Goal: Task Accomplishment & Management: Use online tool/utility

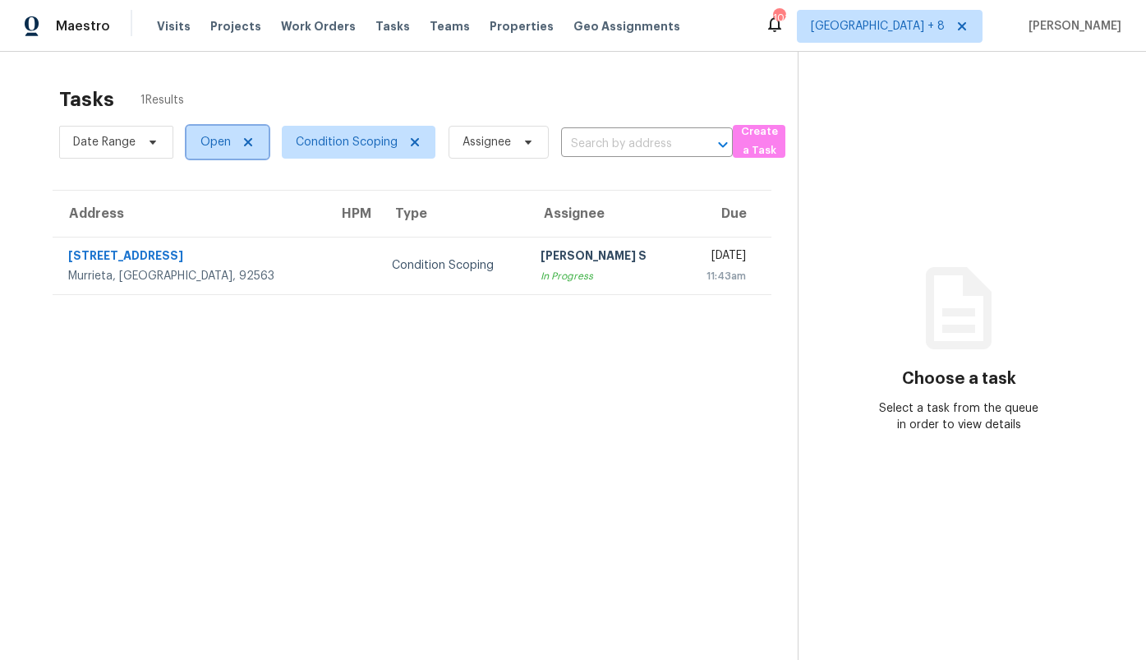
click at [202, 151] on span "Open" at bounding box center [227, 142] width 82 height 33
click at [201, 216] on span at bounding box center [202, 211] width 13 height 13
click at [201, 214] on input "Closed" at bounding box center [201, 209] width 11 height 11
checkbox input "true"
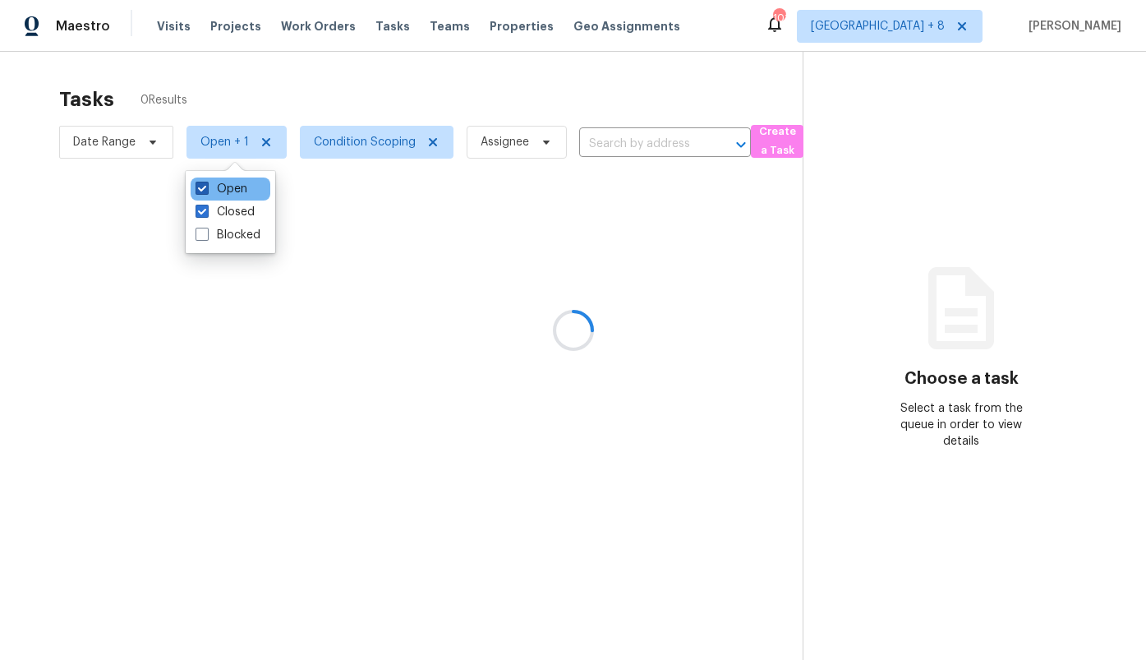
click at [215, 191] on label "Open" at bounding box center [222, 189] width 52 height 16
click at [206, 191] on input "Open" at bounding box center [201, 186] width 11 height 11
checkbox input "false"
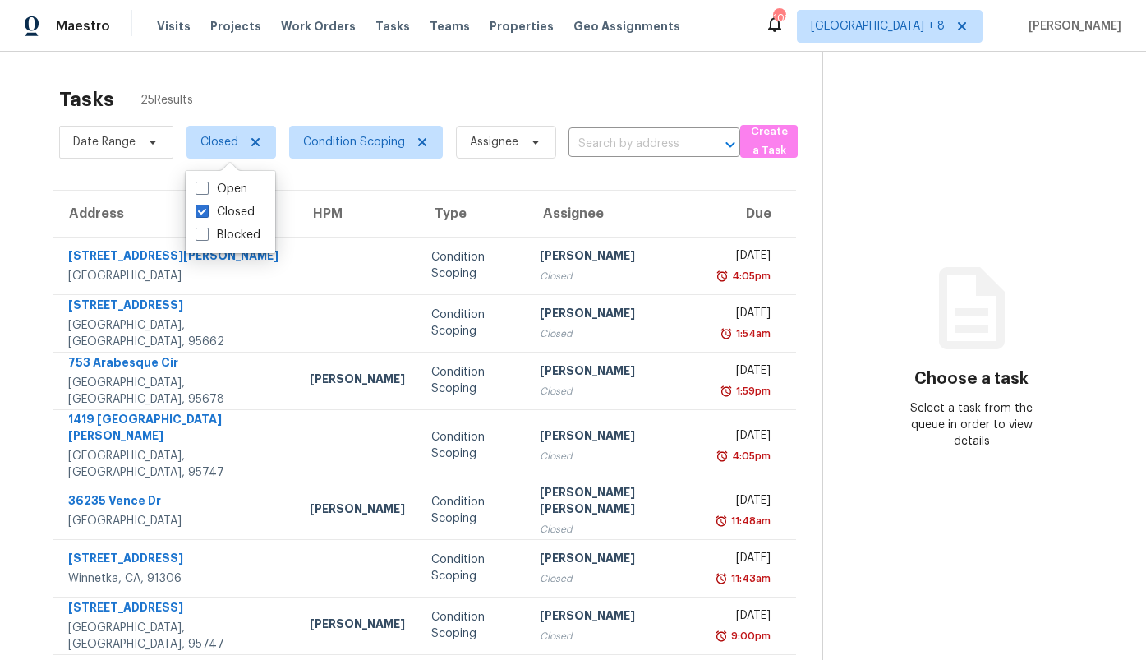
click at [238, 81] on div "Tasks 25 Results" at bounding box center [440, 99] width 763 height 43
click at [168, 25] on span "Visits" at bounding box center [174, 26] width 34 height 16
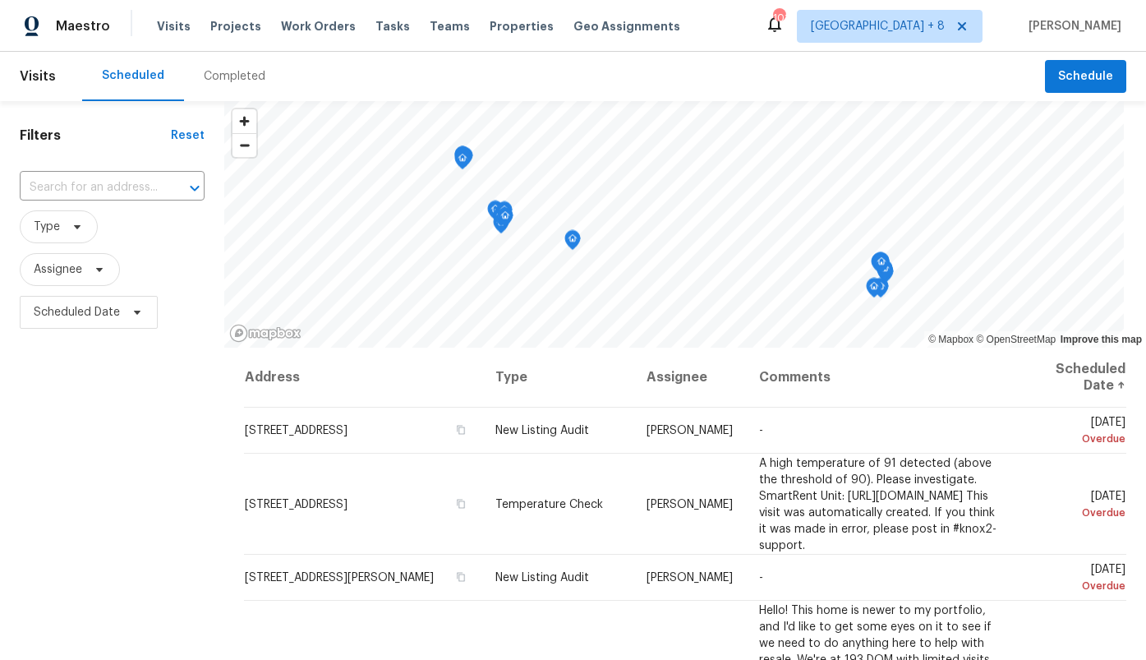
click at [228, 80] on div "Completed" at bounding box center [235, 76] width 62 height 16
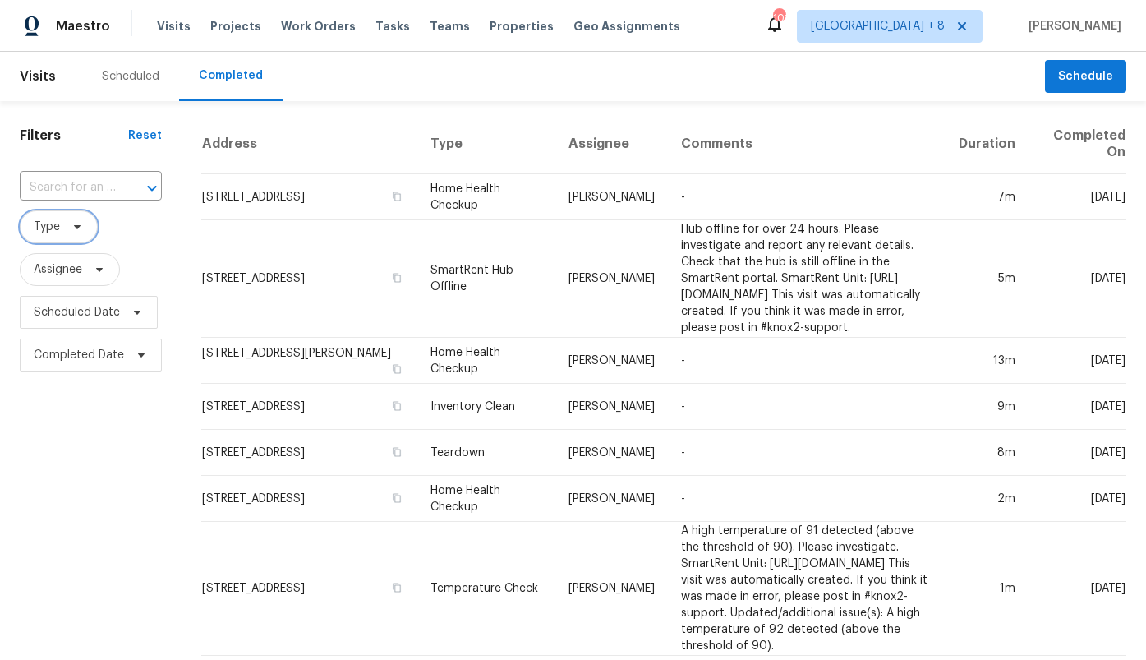
click at [63, 235] on span "Type" at bounding box center [59, 226] width 78 height 33
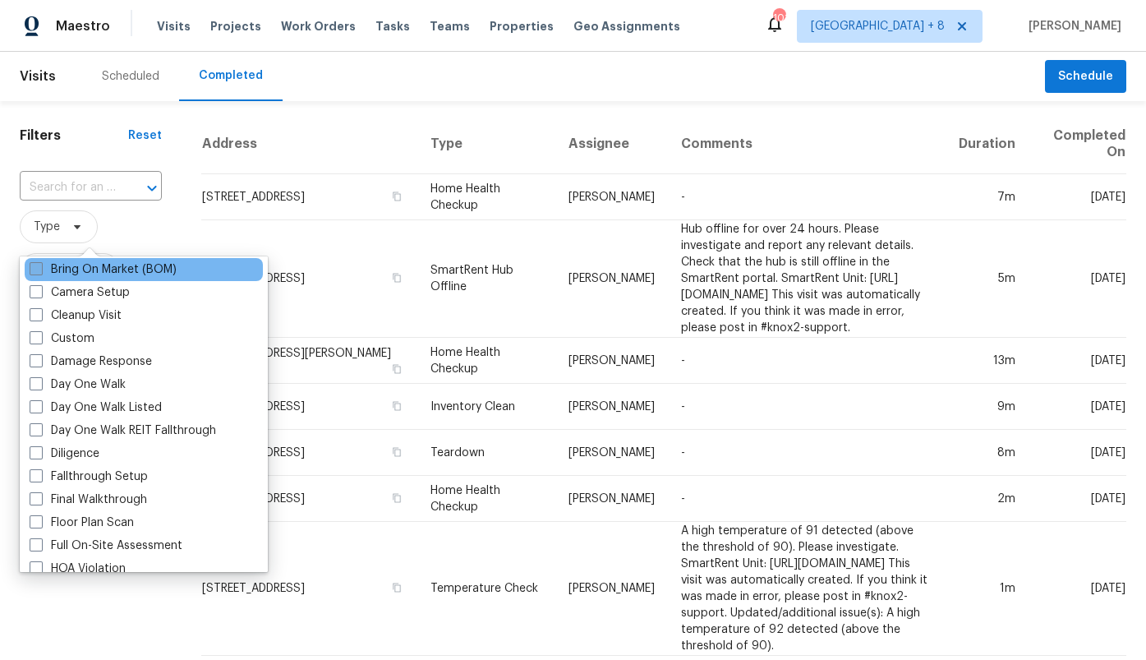
scroll to position [187, 0]
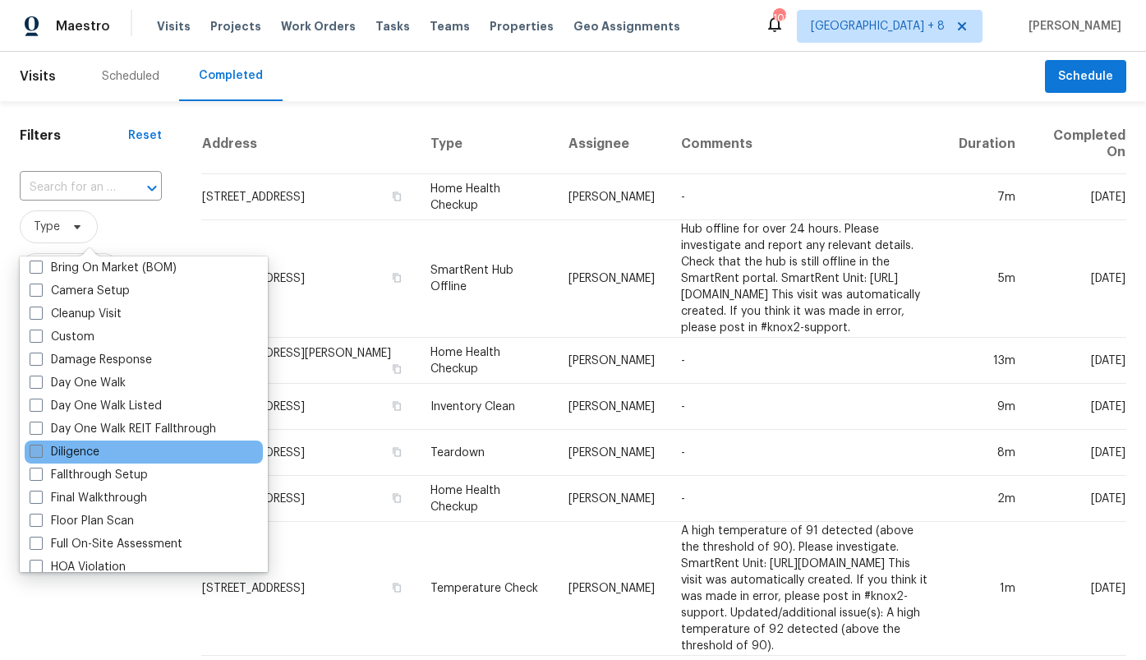
click at [68, 449] on label "Diligence" at bounding box center [65, 452] width 70 height 16
click at [40, 449] on input "Diligence" at bounding box center [35, 449] width 11 height 11
checkbox input "true"
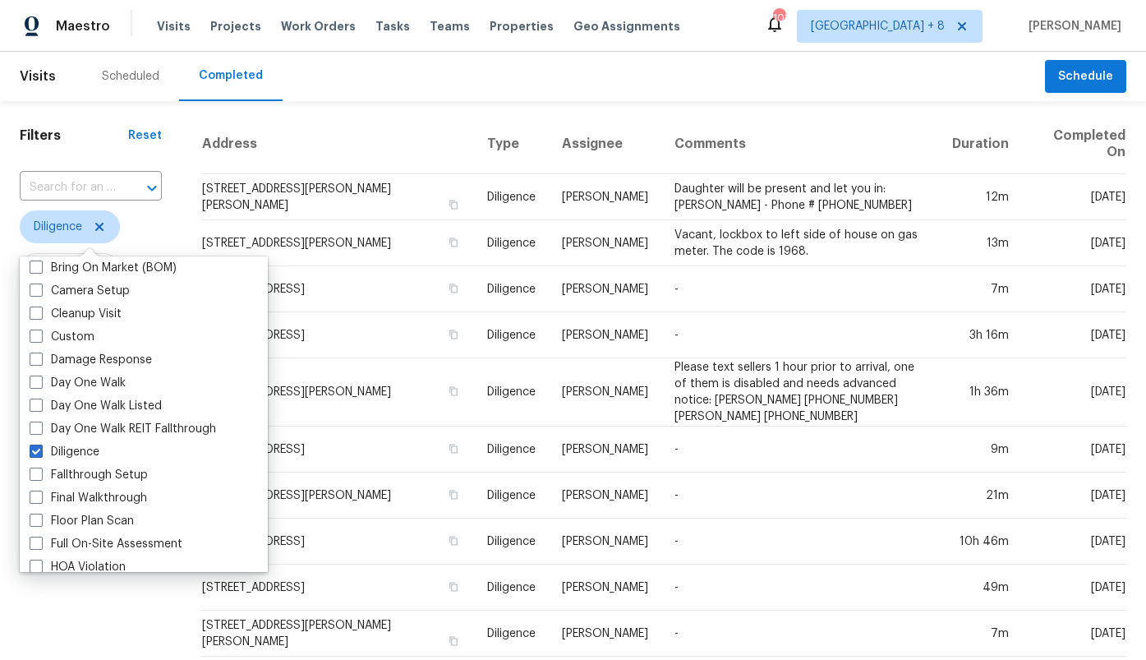
click at [177, 157] on div "Filters Reset ​ Diligence Assignee Scheduled Date Completed Date" at bounding box center [91, 633] width 182 height 1065
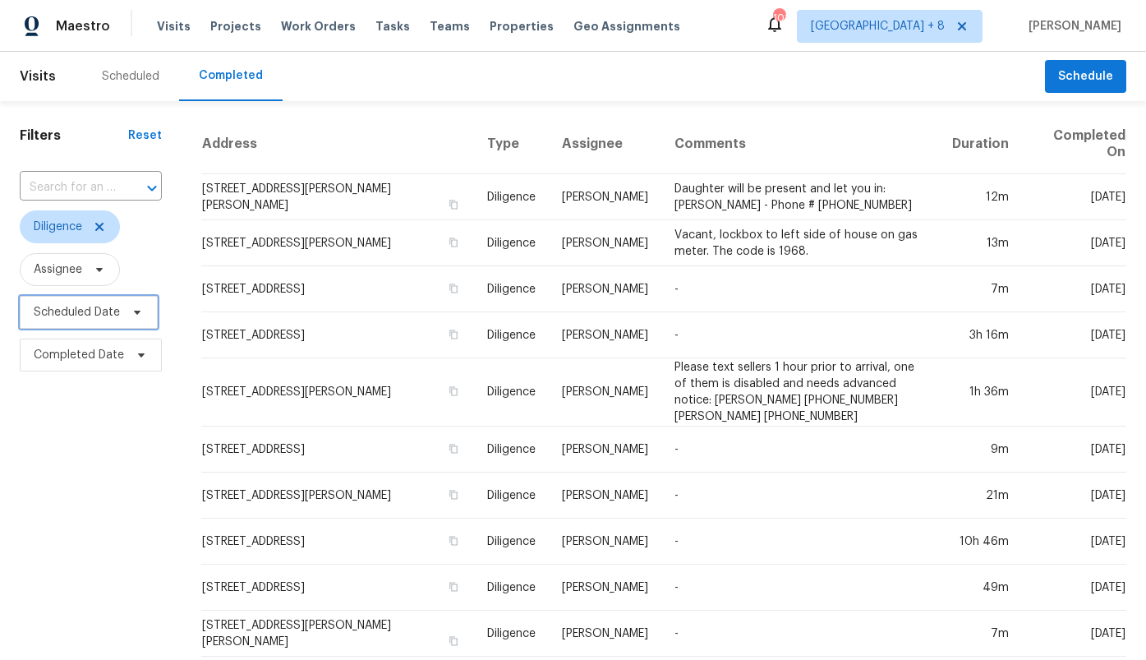
click at [53, 308] on span "Scheduled Date" at bounding box center [77, 312] width 86 height 16
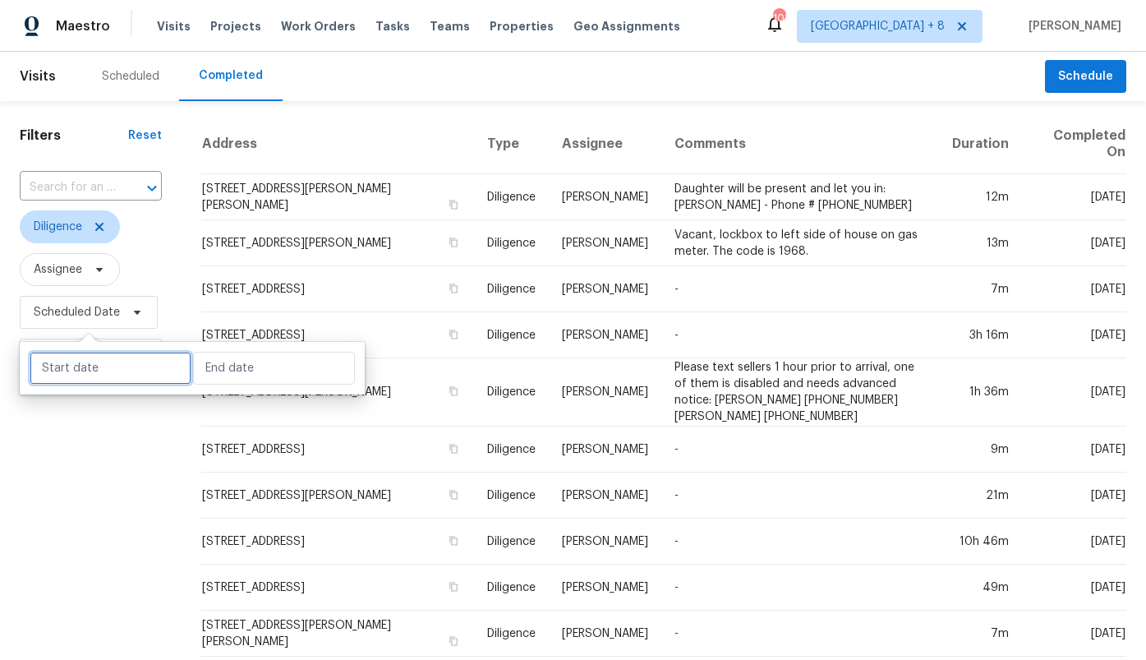
select select "7"
select select "2025"
select select "8"
select select "2025"
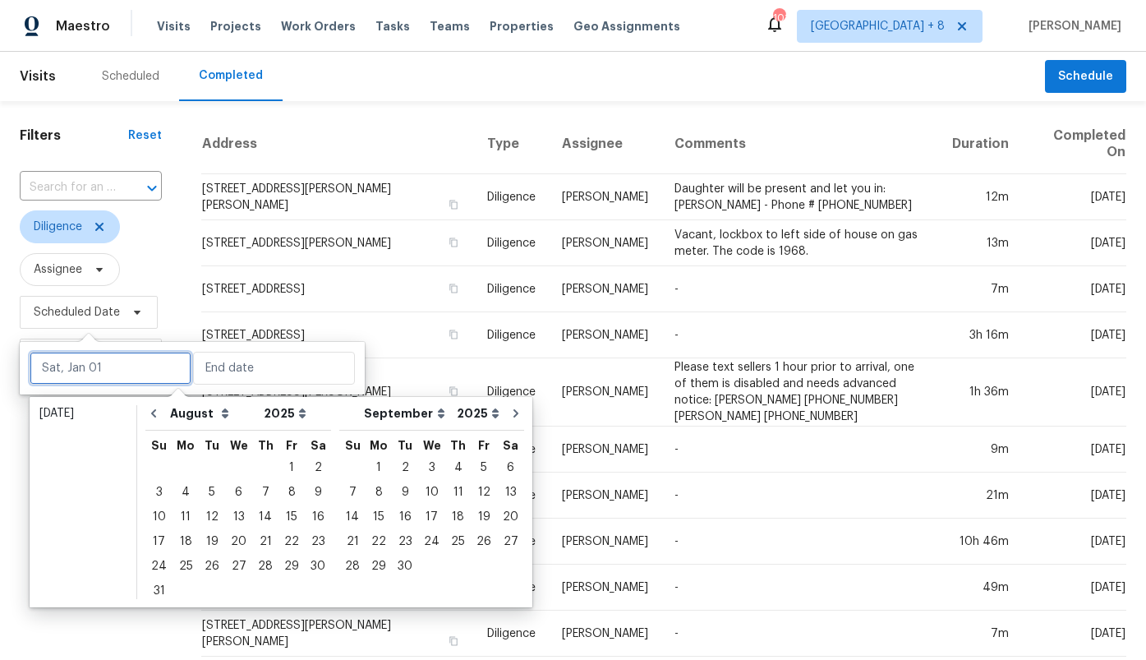
click at [44, 362] on input "text" at bounding box center [111, 368] width 162 height 33
click at [289, 462] on div "1" at bounding box center [291, 467] width 26 height 23
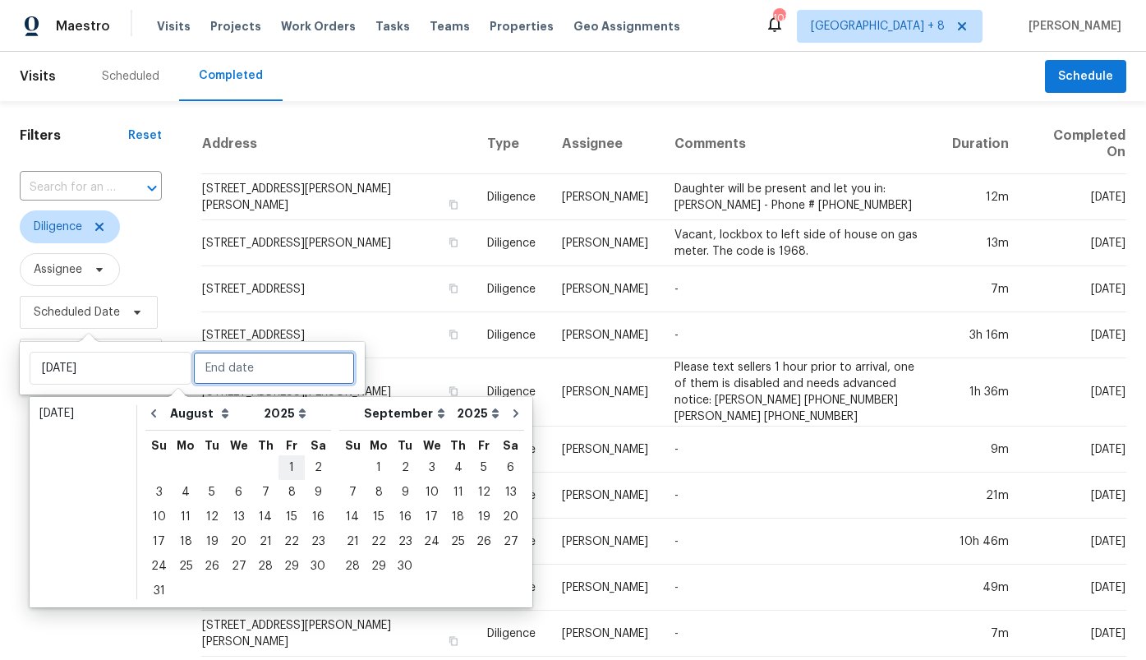
type input "[DATE]"
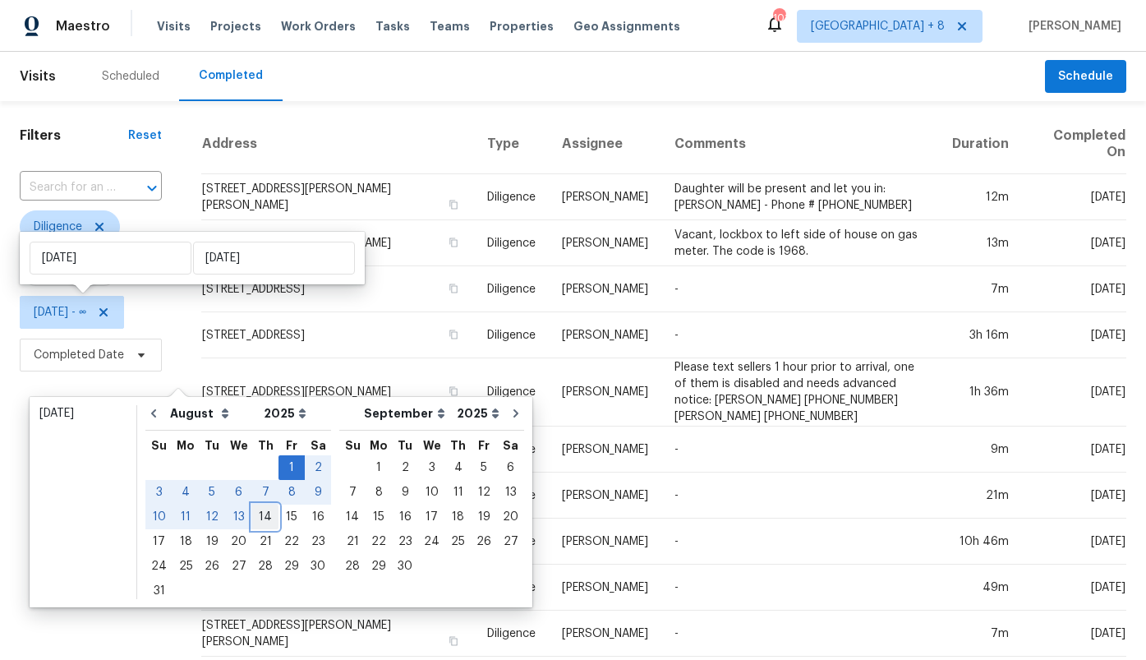
click at [266, 515] on div "14" at bounding box center [265, 516] width 26 height 23
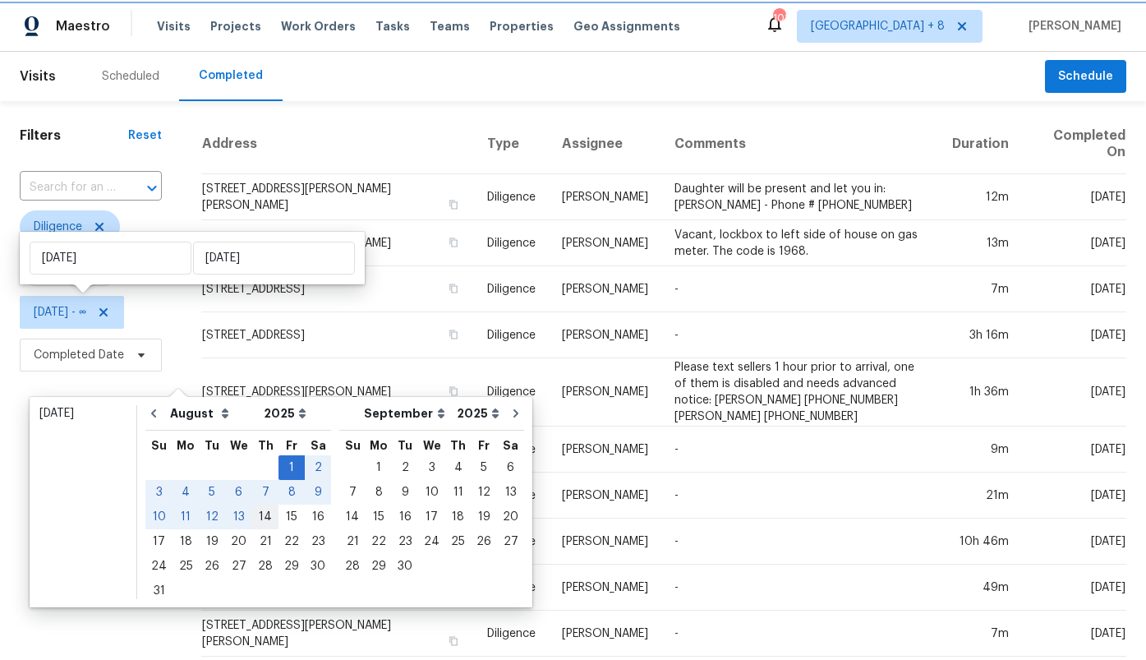
type input "[DATE]"
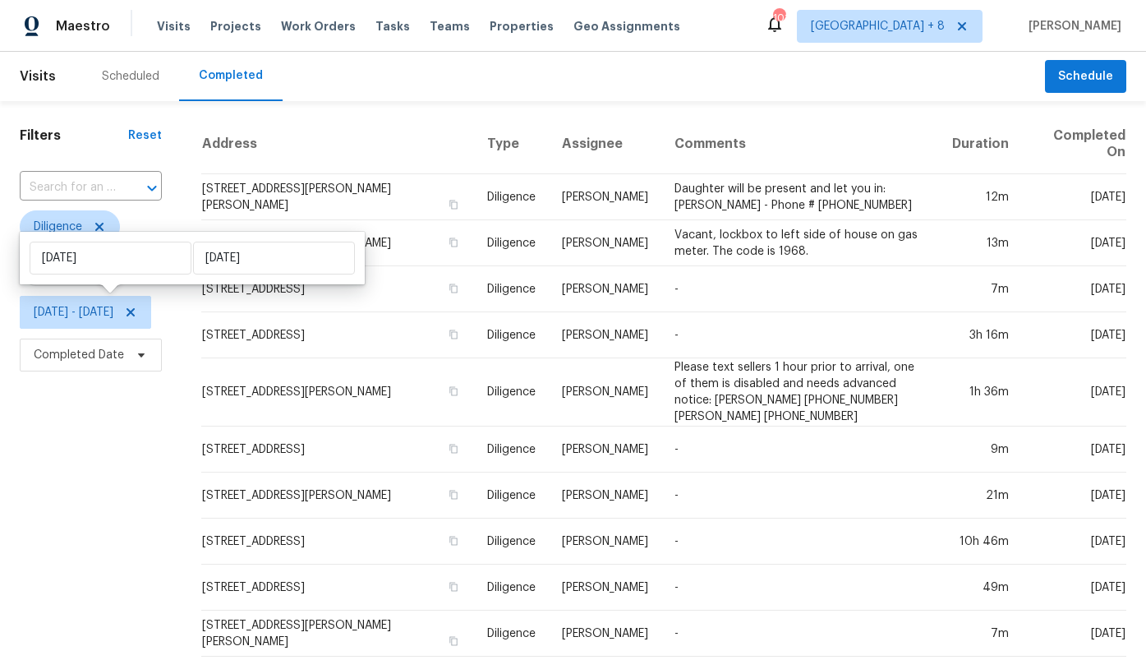
click at [136, 517] on div "Filters Reset ​ Diligence Assignee [DATE] - [DATE] Completed Date" at bounding box center [91, 454] width 182 height 706
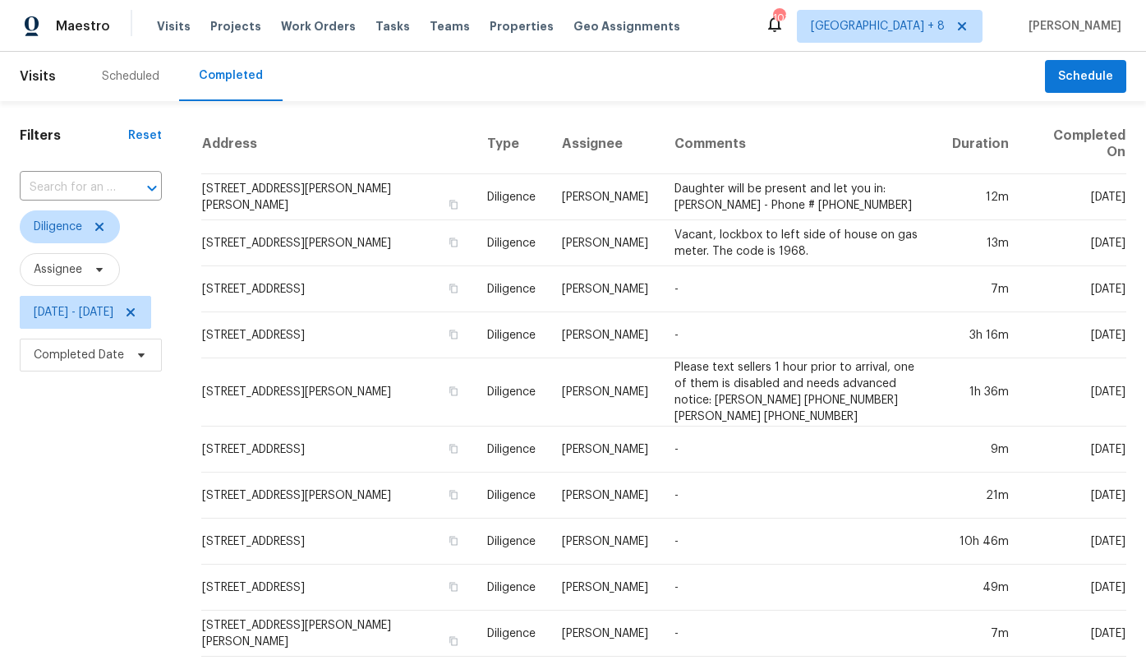
click at [128, 73] on div "Scheduled" at bounding box center [131, 76] width 58 height 16
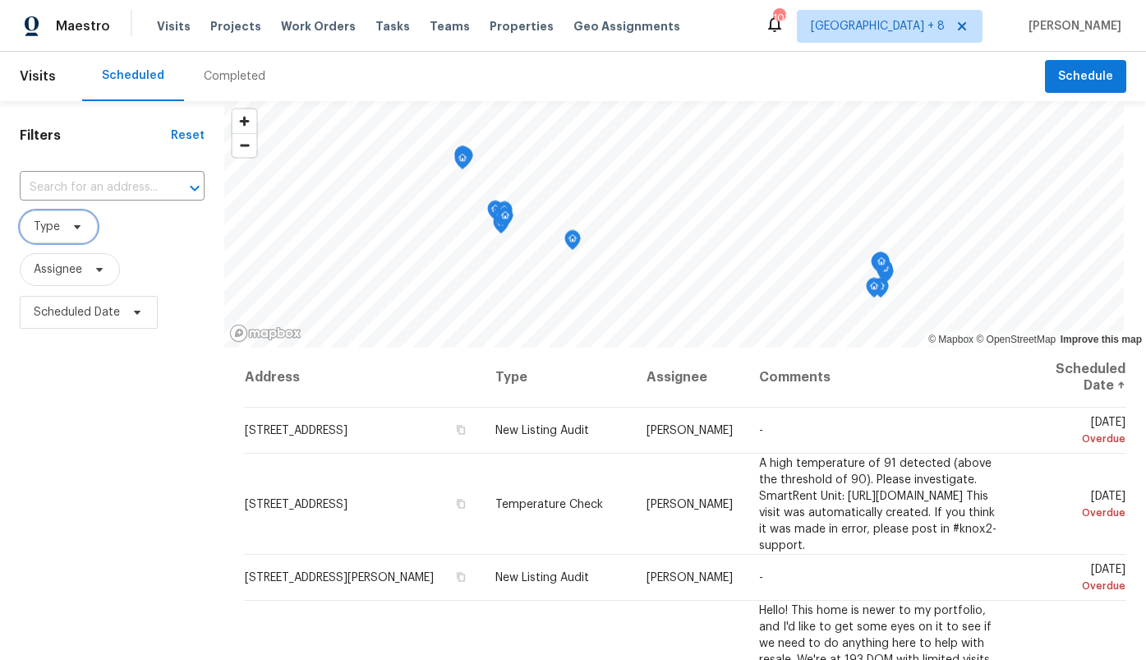
click at [53, 233] on span "Type" at bounding box center [47, 227] width 26 height 16
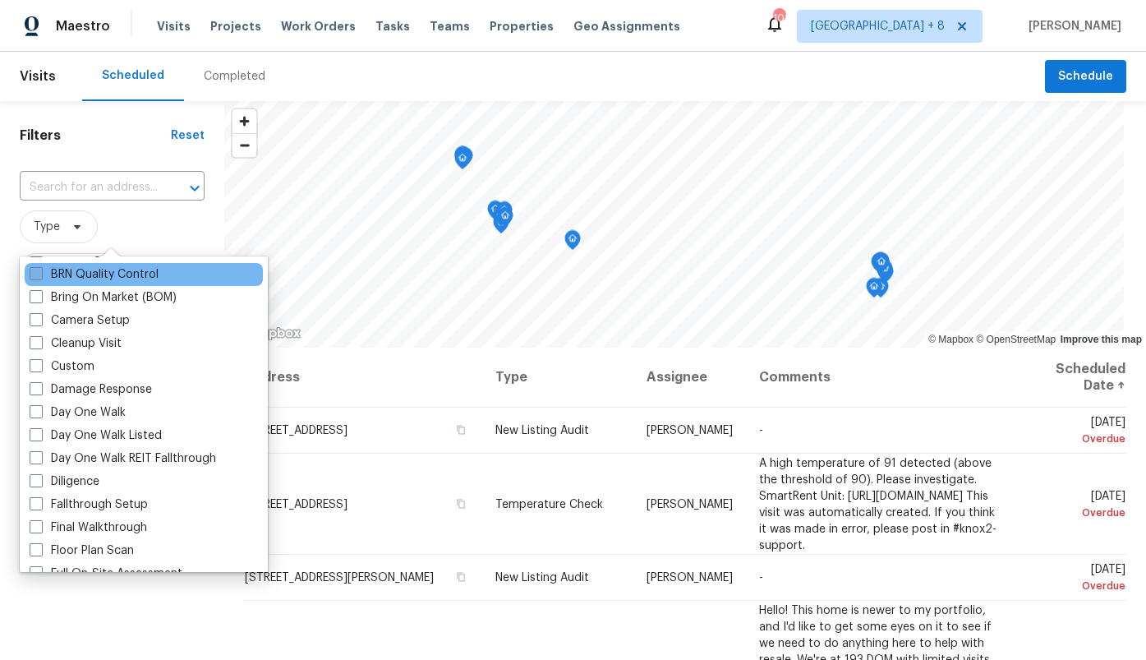
scroll to position [159, 0]
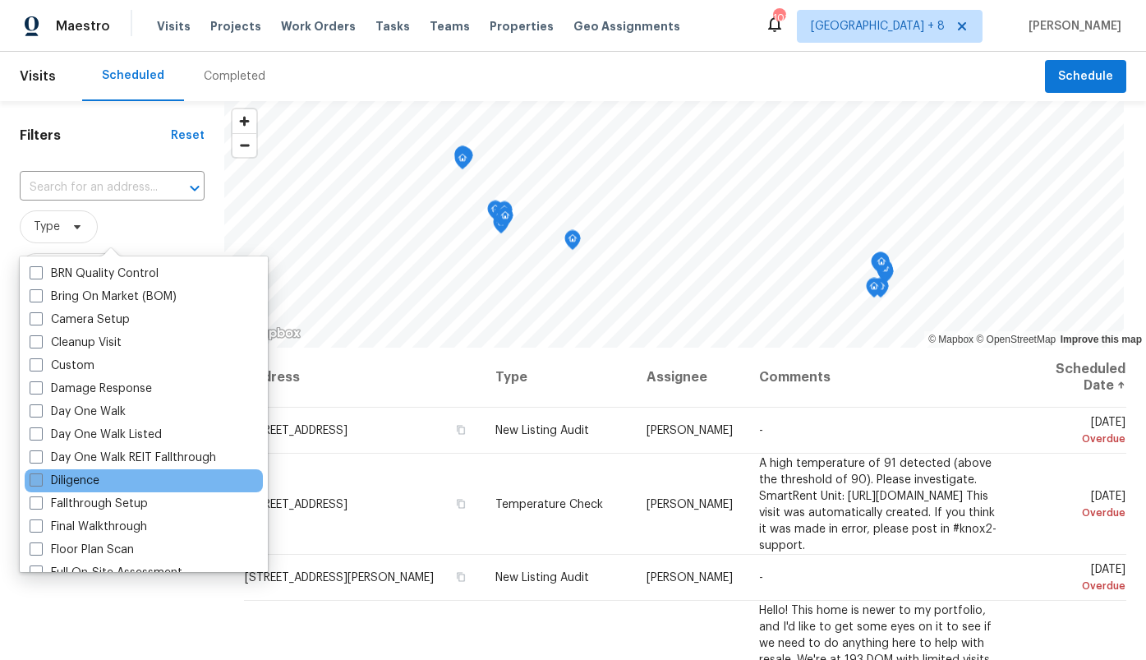
click at [95, 480] on label "Diligence" at bounding box center [65, 480] width 70 height 16
click at [40, 480] on input "Diligence" at bounding box center [35, 477] width 11 height 11
checkbox input "true"
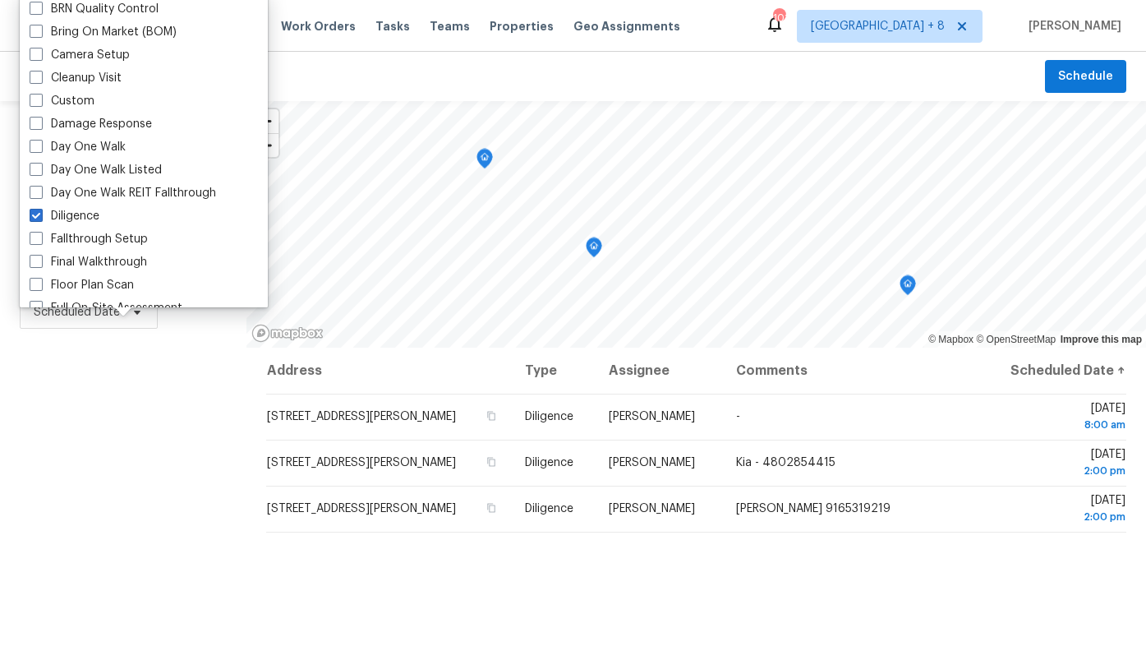
click at [99, 449] on div "Filters Reset ​ Diligence Assignee Scheduled Date" at bounding box center [123, 488] width 246 height 774
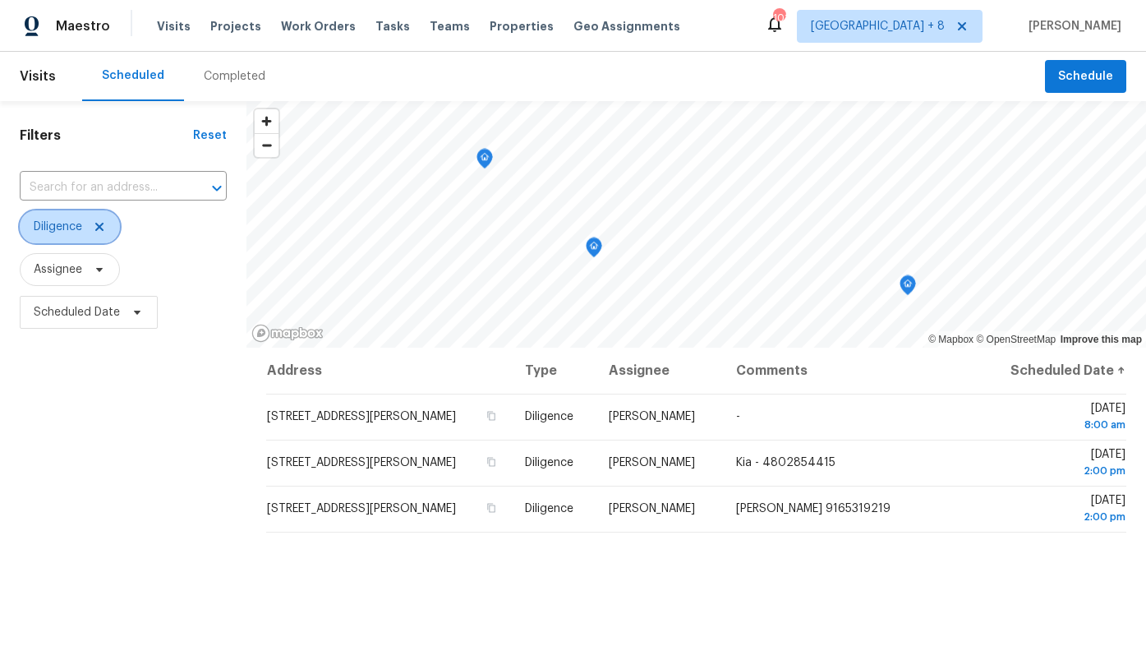
click at [61, 213] on span "Diligence" at bounding box center [70, 226] width 100 height 33
click at [228, 76] on div "Completed" at bounding box center [235, 76] width 62 height 16
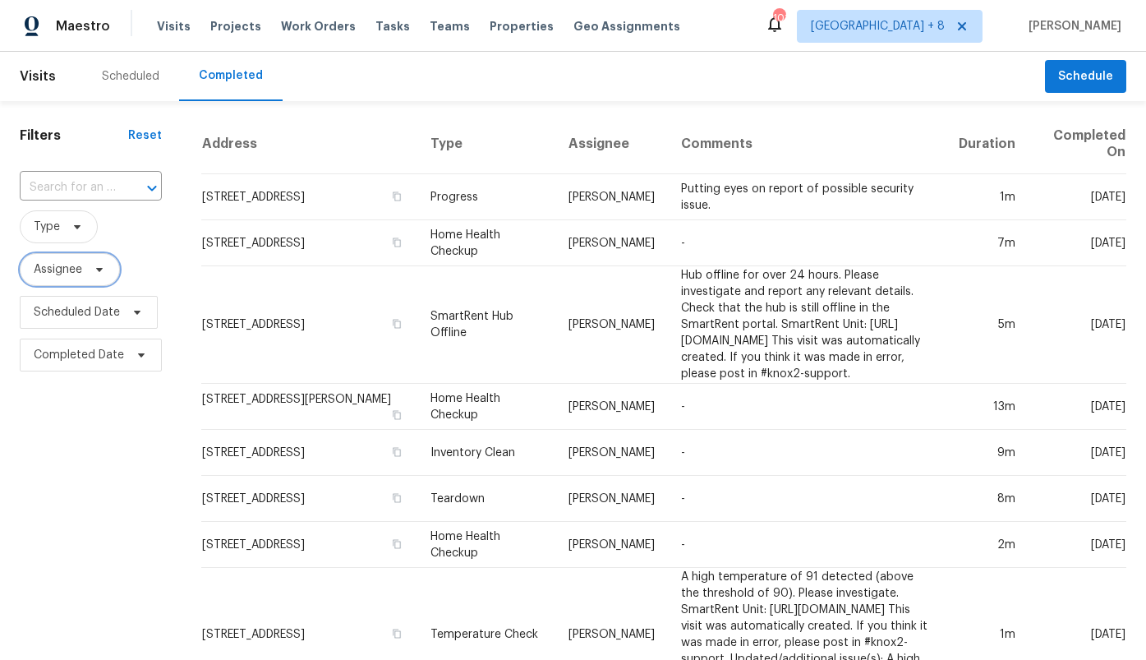
click at [76, 270] on span "Assignee" at bounding box center [58, 269] width 48 height 16
click at [83, 323] on input "search" at bounding box center [115, 322] width 175 height 33
click at [69, 224] on span at bounding box center [75, 226] width 18 height 13
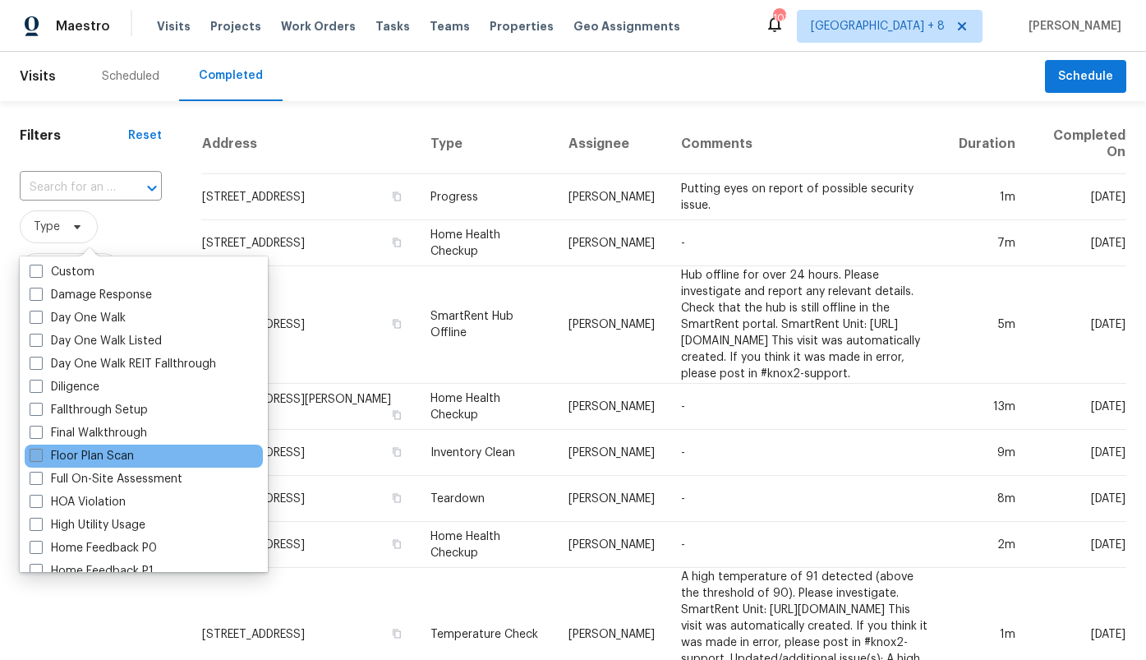
scroll to position [251, 0]
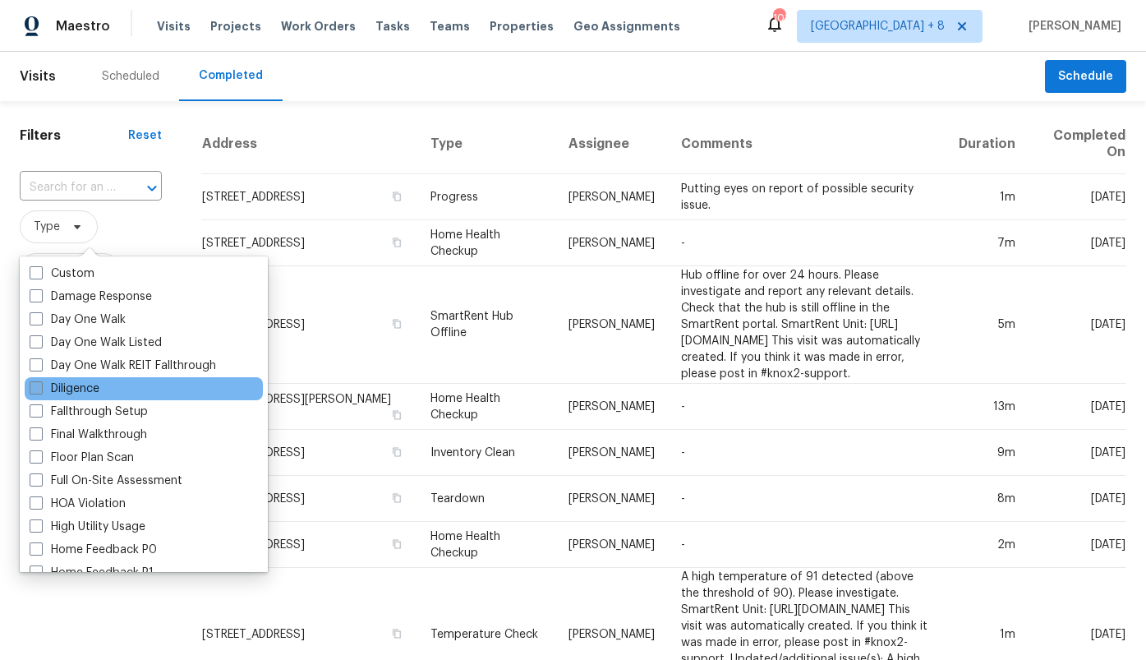
click at [99, 384] on label "Diligence" at bounding box center [65, 388] width 70 height 16
click at [40, 384] on input "Diligence" at bounding box center [35, 385] width 11 height 11
checkbox input "true"
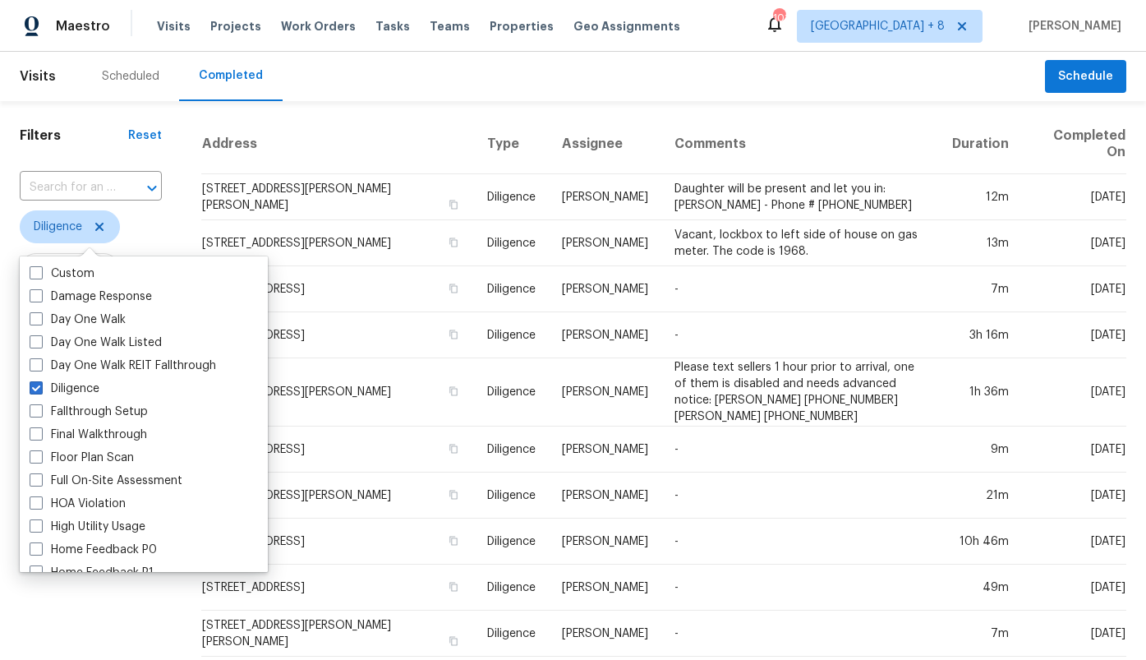
click at [169, 209] on div "Filters Reset ​ Diligence Assignee Scheduled Date Completed Date" at bounding box center [91, 633] width 182 height 1065
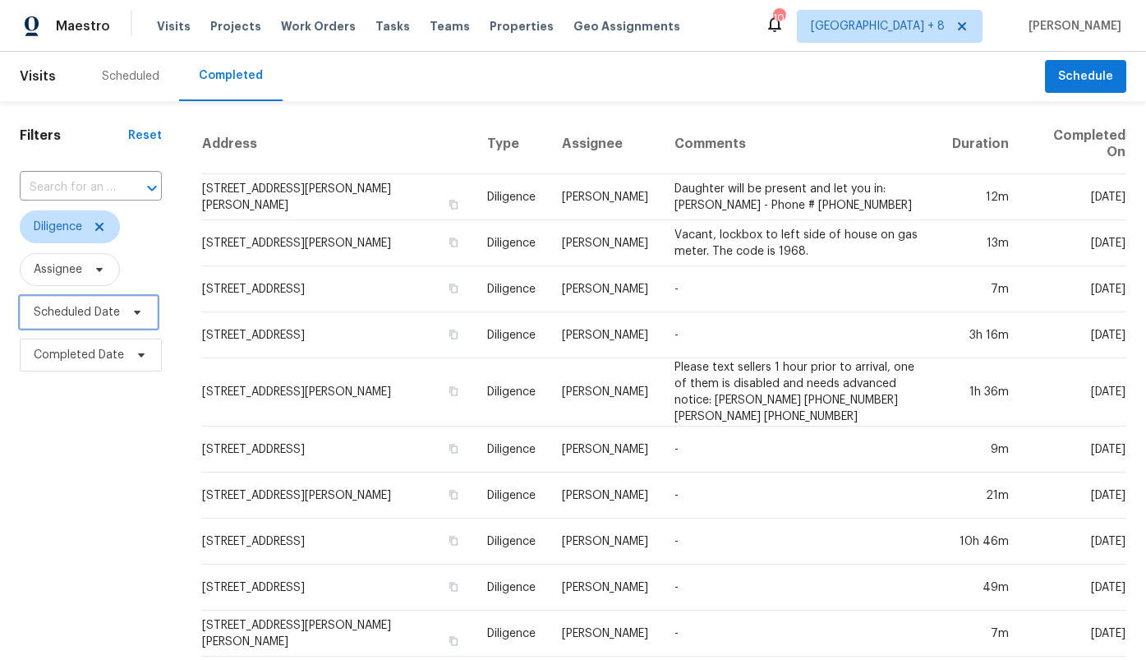
click at [75, 320] on span "Scheduled Date" at bounding box center [77, 312] width 86 height 16
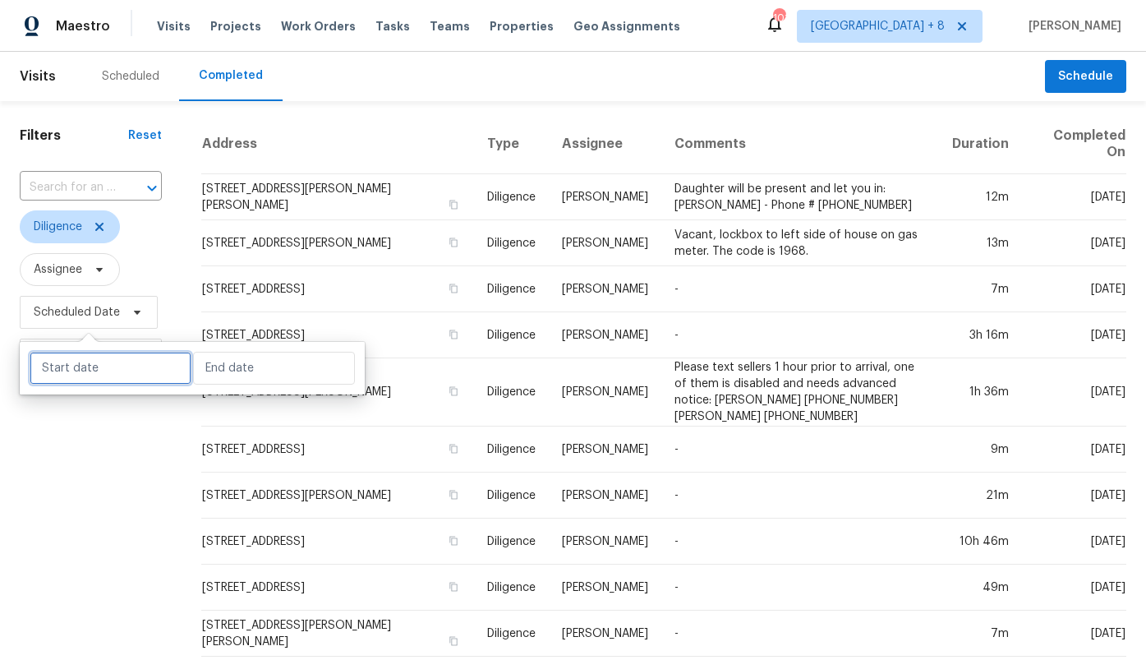
select select "7"
select select "2025"
select select "8"
select select "2025"
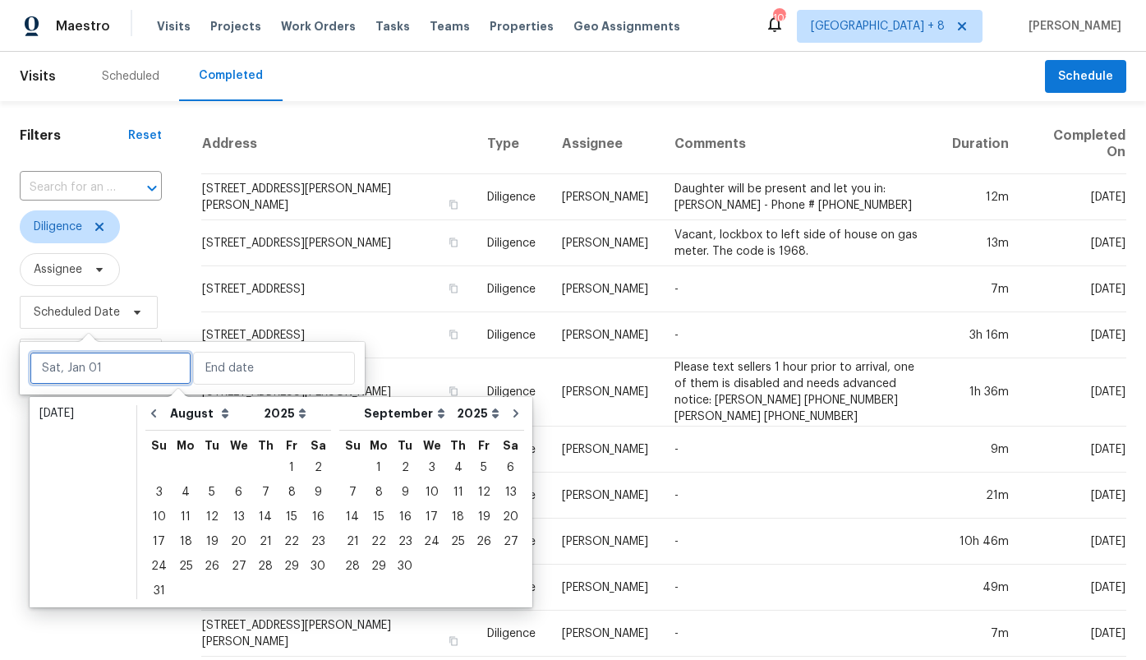
click at [69, 357] on input "text" at bounding box center [111, 368] width 162 height 33
click at [283, 462] on div "1" at bounding box center [291, 467] width 26 height 23
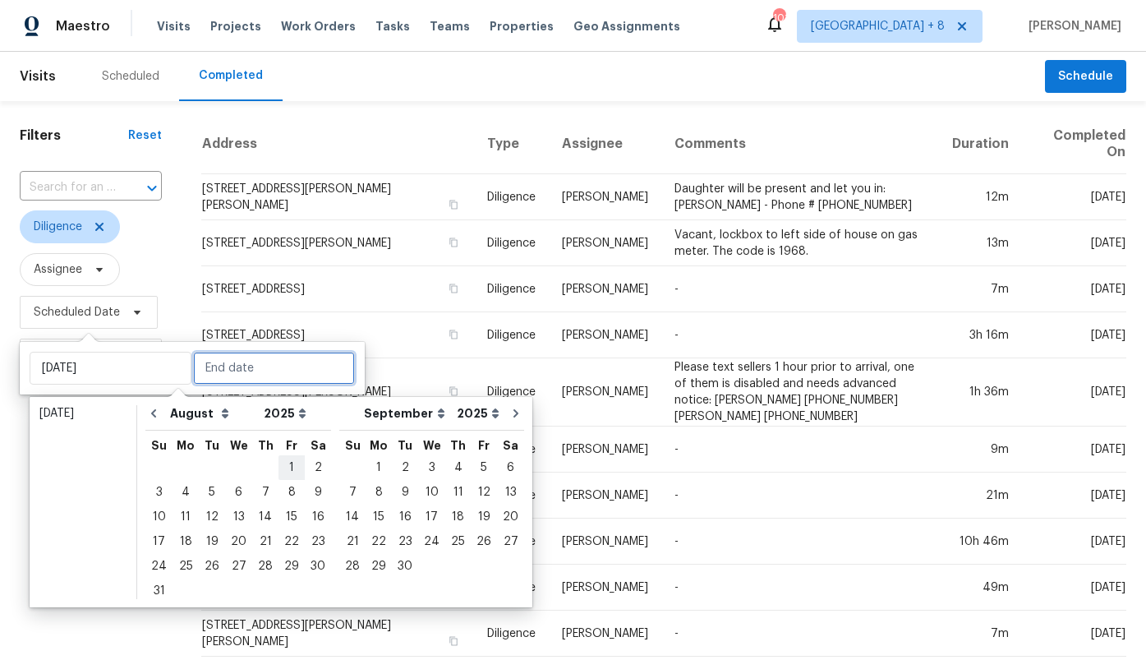
type input "[DATE]"
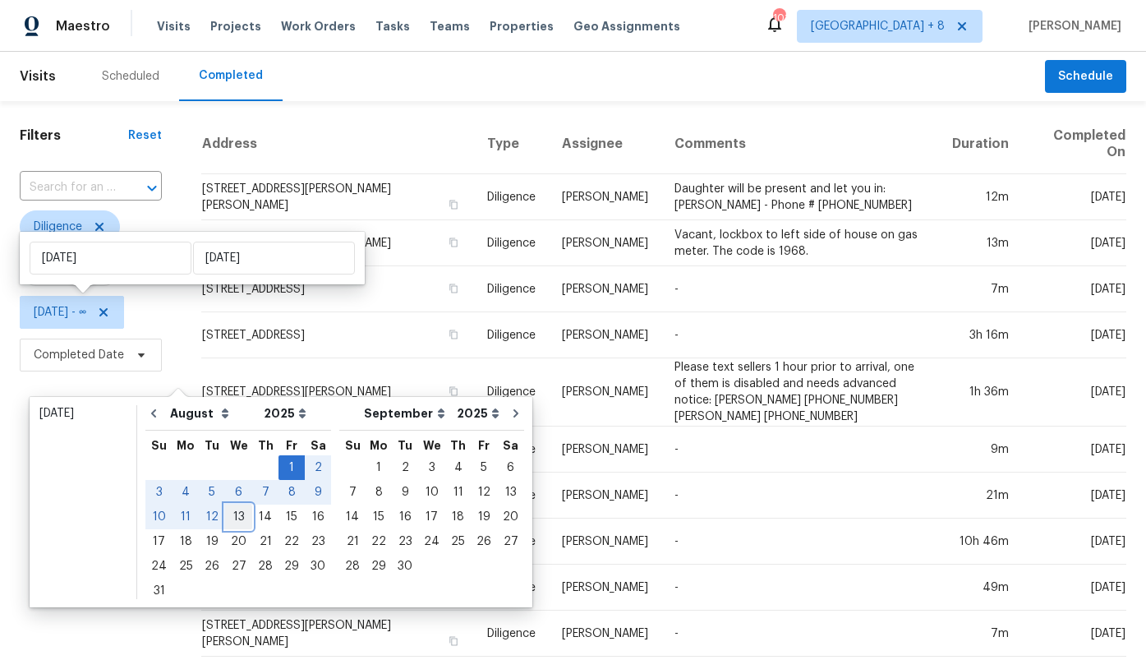
click at [242, 512] on div "13" at bounding box center [238, 516] width 27 height 23
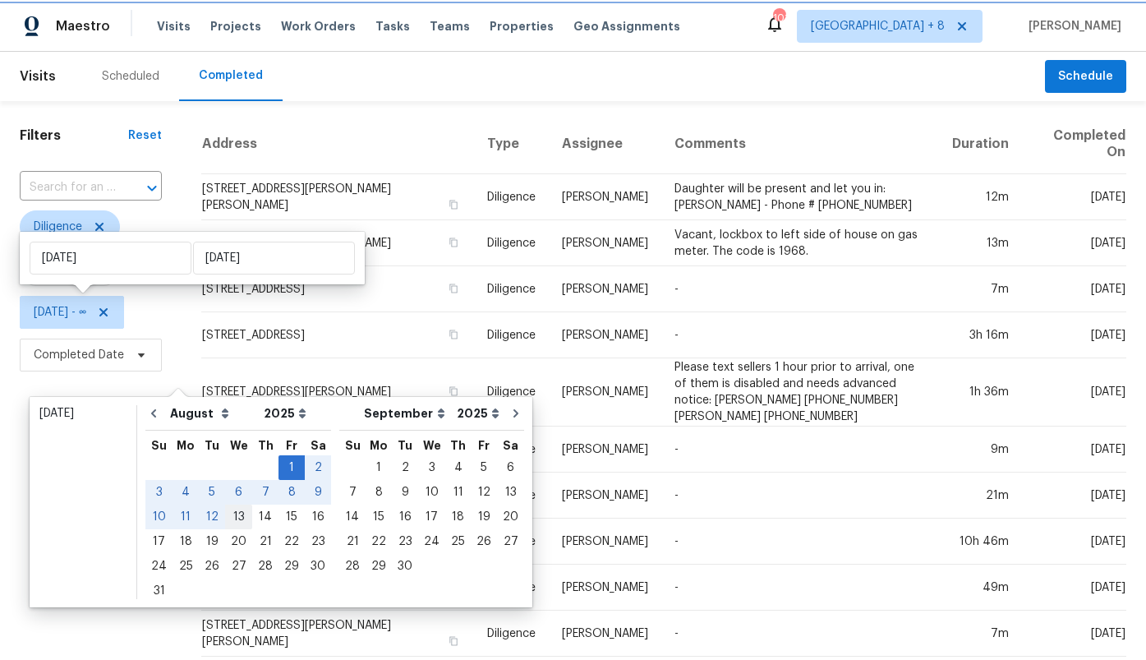
type input "[DATE]"
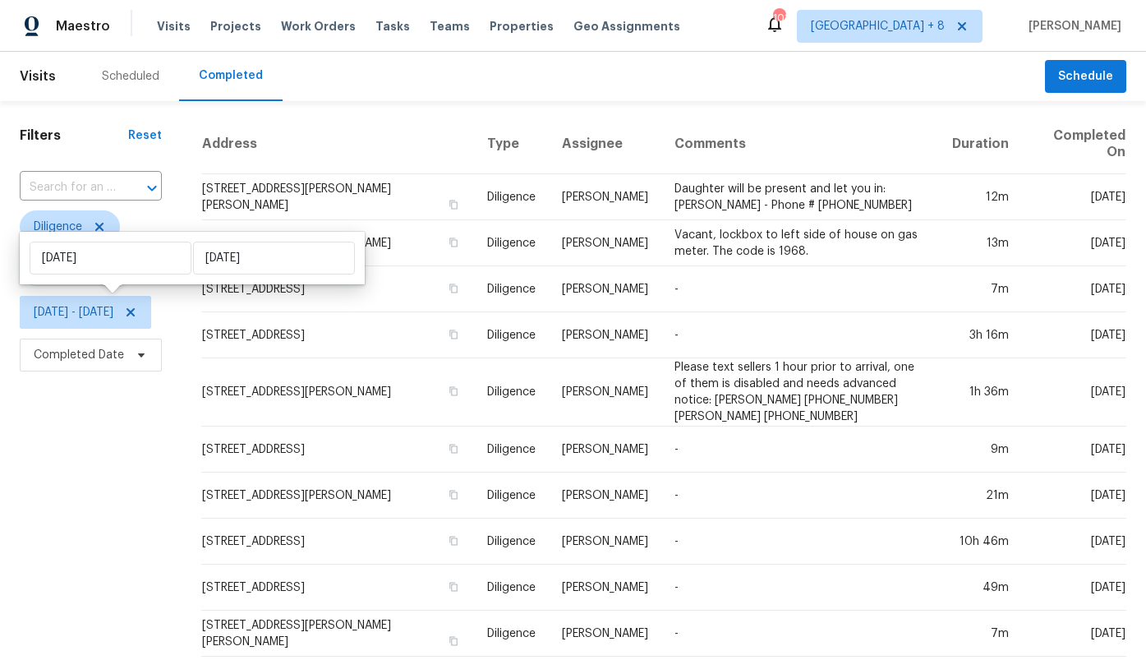
click at [140, 473] on div "Filters Reset ​ Diligence Assignee [DATE] - [DATE] Completed Date" at bounding box center [91, 454] width 182 height 706
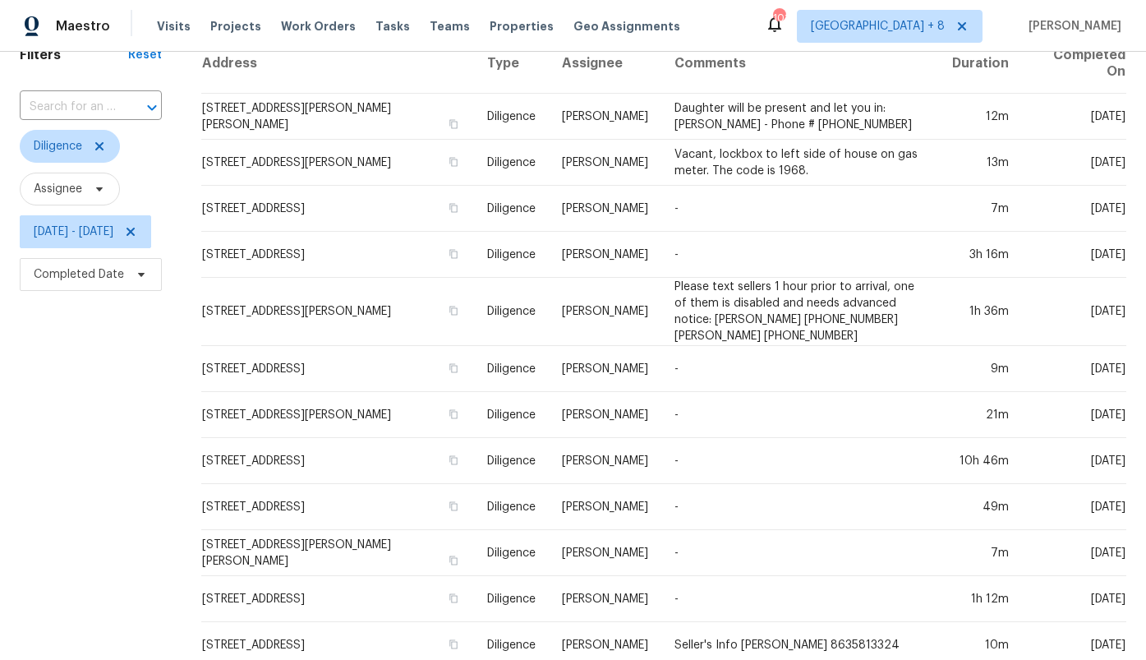
scroll to position [66, 0]
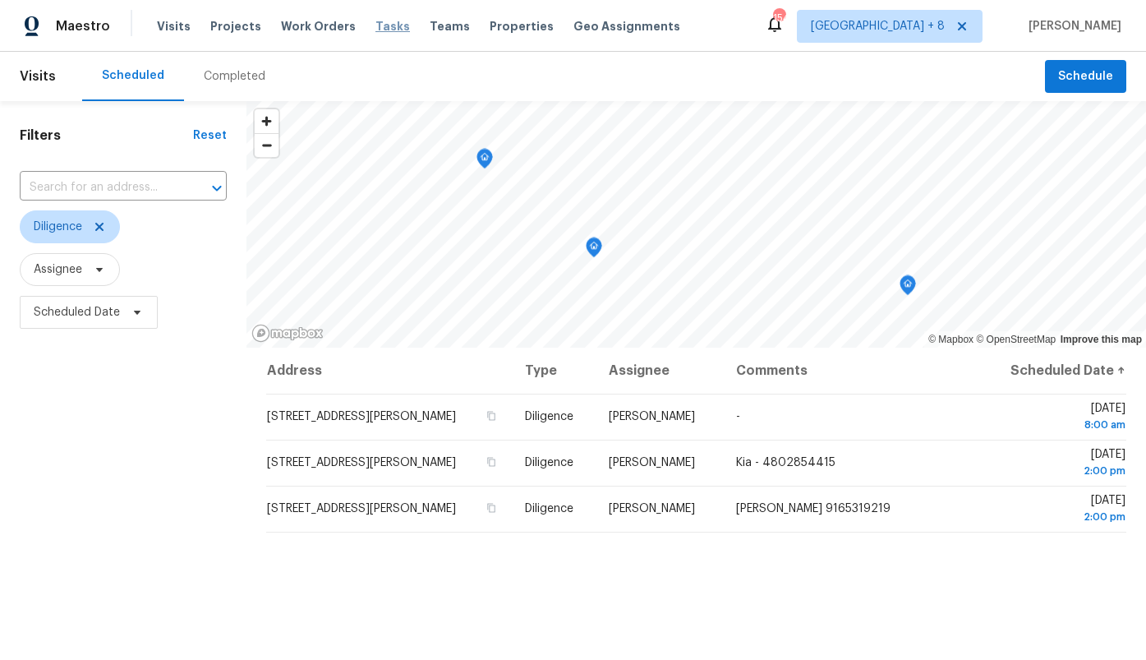
click at [375, 26] on span "Tasks" at bounding box center [392, 27] width 35 height 12
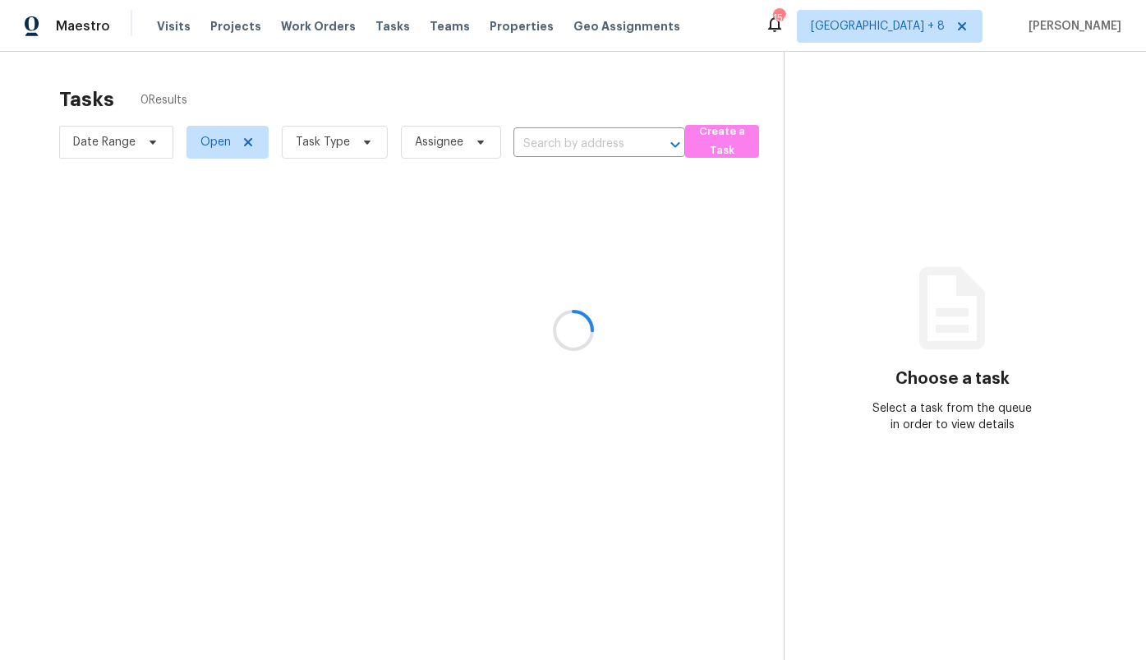
click at [313, 147] on div at bounding box center [573, 330] width 1146 height 660
click at [311, 137] on div at bounding box center [573, 330] width 1146 height 660
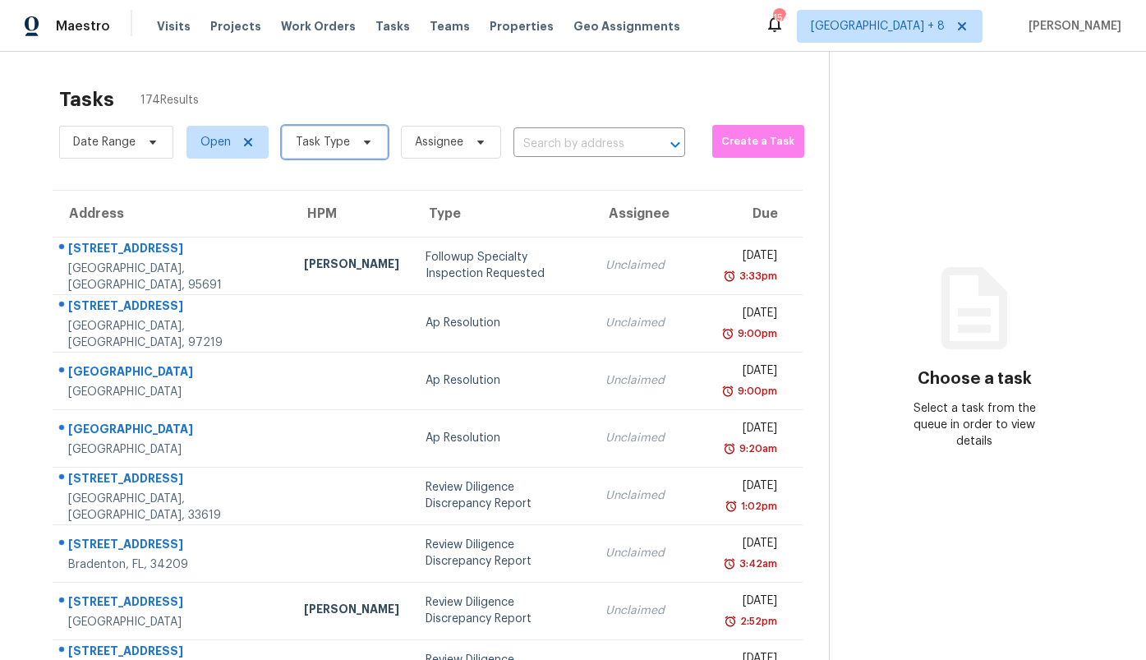
click at [311, 137] on span "Task Type" at bounding box center [323, 142] width 54 height 16
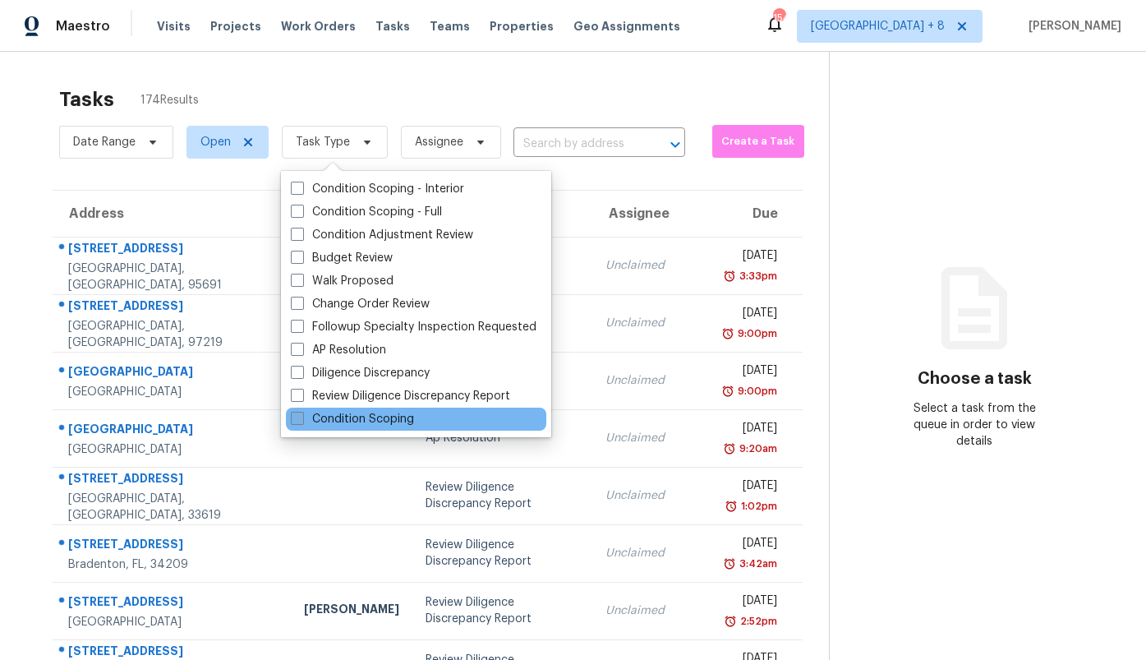
click at [334, 417] on label "Condition Scoping" at bounding box center [352, 419] width 123 height 16
click at [301, 417] on input "Condition Scoping" at bounding box center [296, 416] width 11 height 11
checkbox input "true"
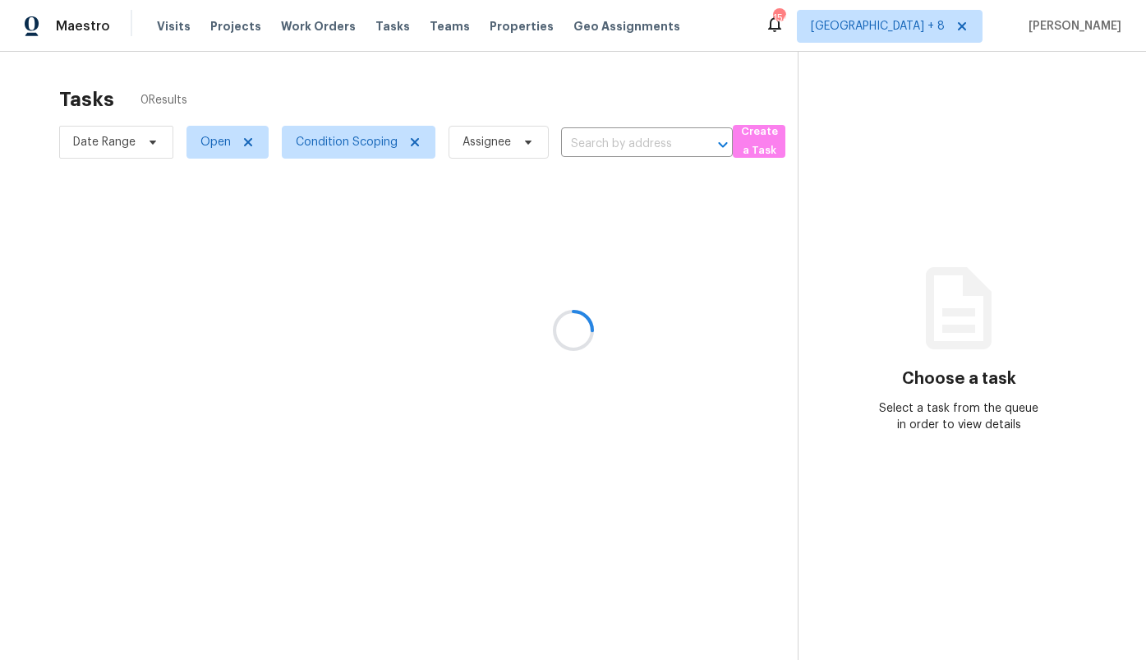
click at [218, 85] on div at bounding box center [573, 330] width 1146 height 660
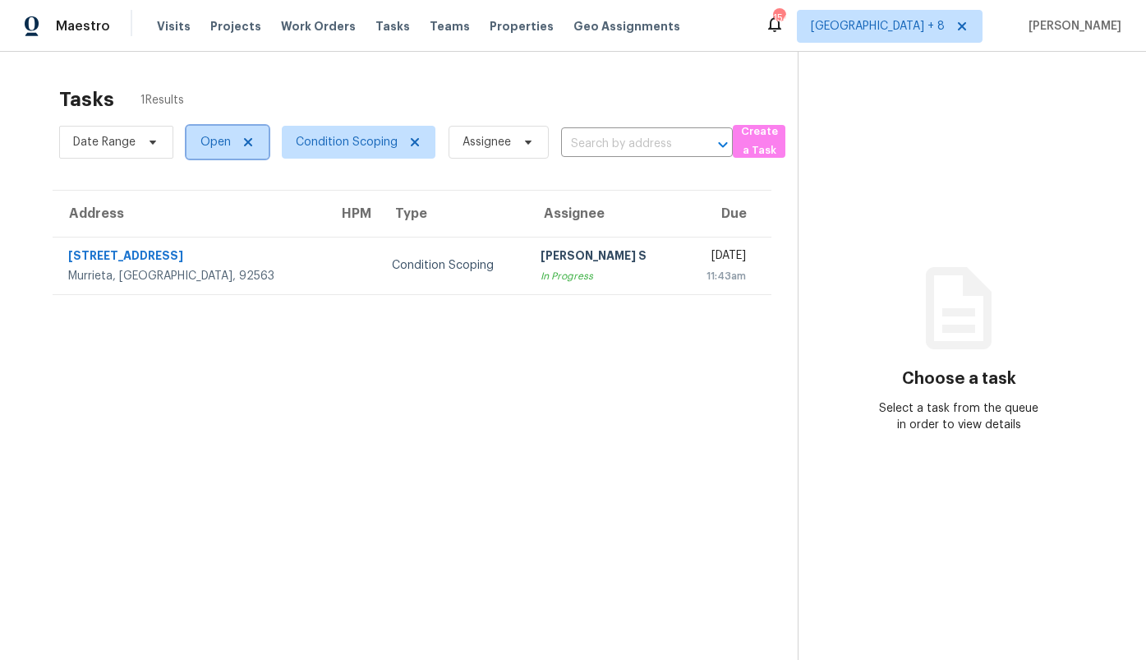
click at [215, 133] on span "Open" at bounding box center [227, 142] width 82 height 33
click at [210, 200] on div "Closed" at bounding box center [231, 211] width 80 height 23
click at [211, 210] on label "Closed" at bounding box center [225, 212] width 59 height 16
click at [206, 210] on input "Closed" at bounding box center [201, 209] width 11 height 11
checkbox input "true"
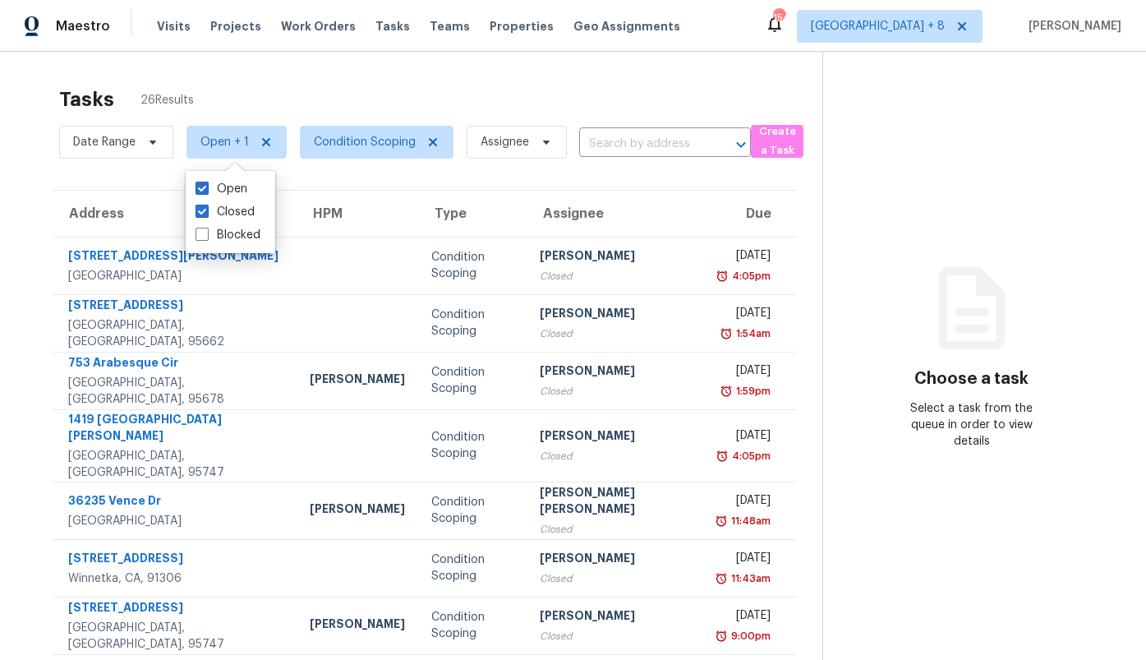
click at [243, 73] on div "Tasks 26 Results Date Range Open + 1 Condition Scoping Assignee ​ Create a Task…" at bounding box center [573, 461] width 1146 height 819
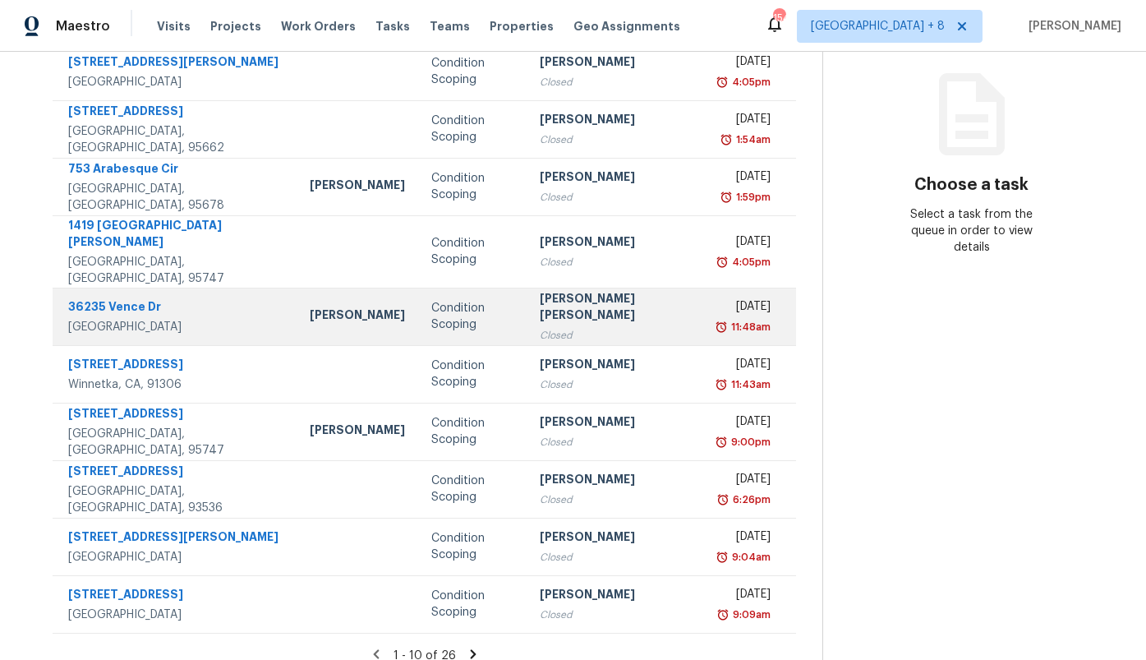
scroll to position [196, 0]
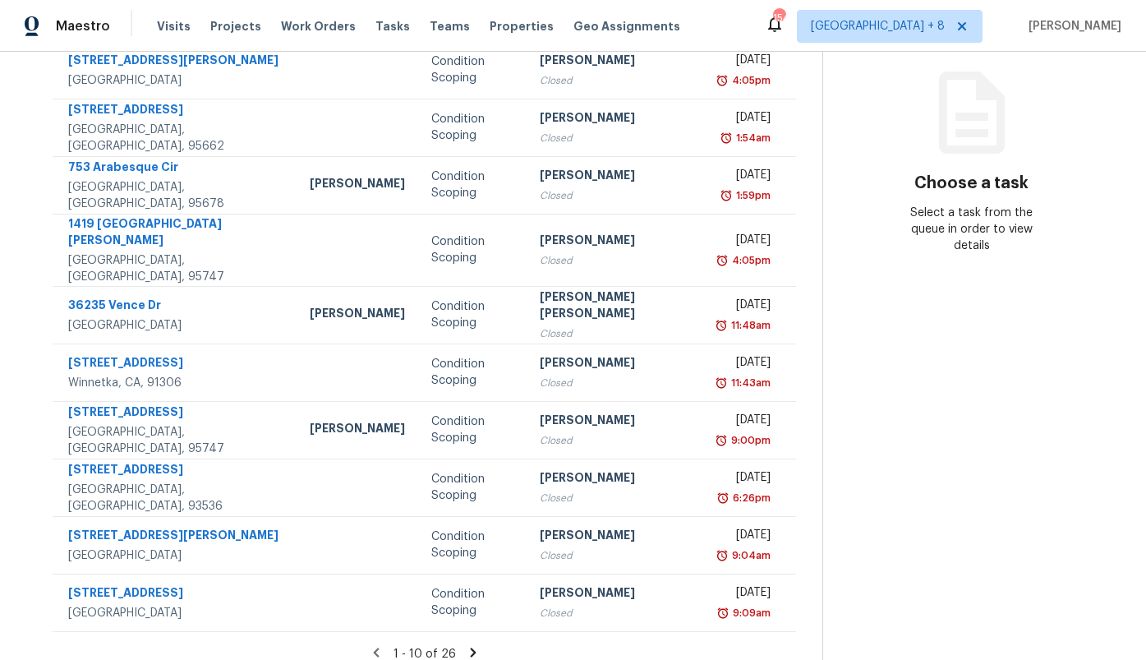
click at [466, 645] on icon at bounding box center [473, 652] width 15 height 15
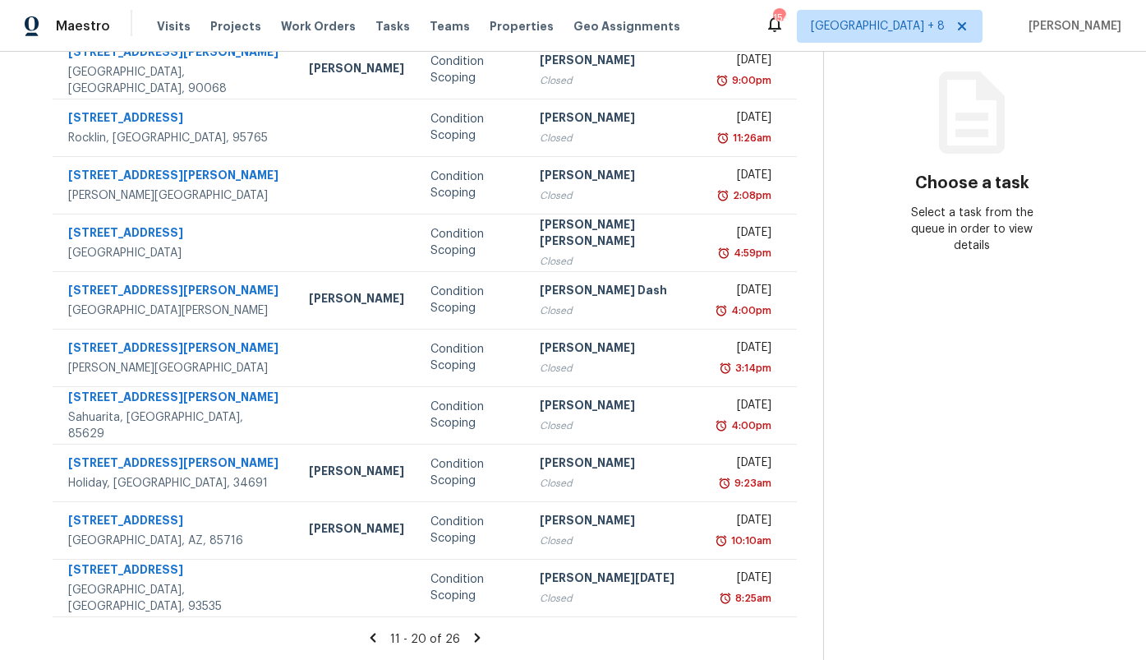
click at [470, 639] on icon at bounding box center [477, 637] width 15 height 15
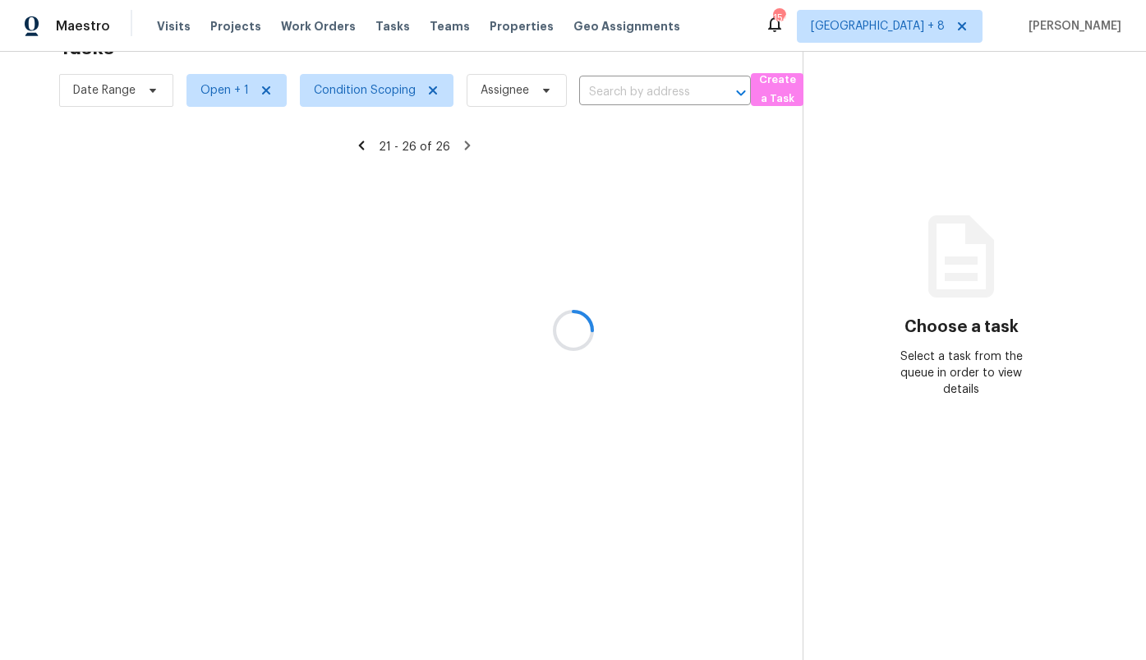
scroll to position [52, 0]
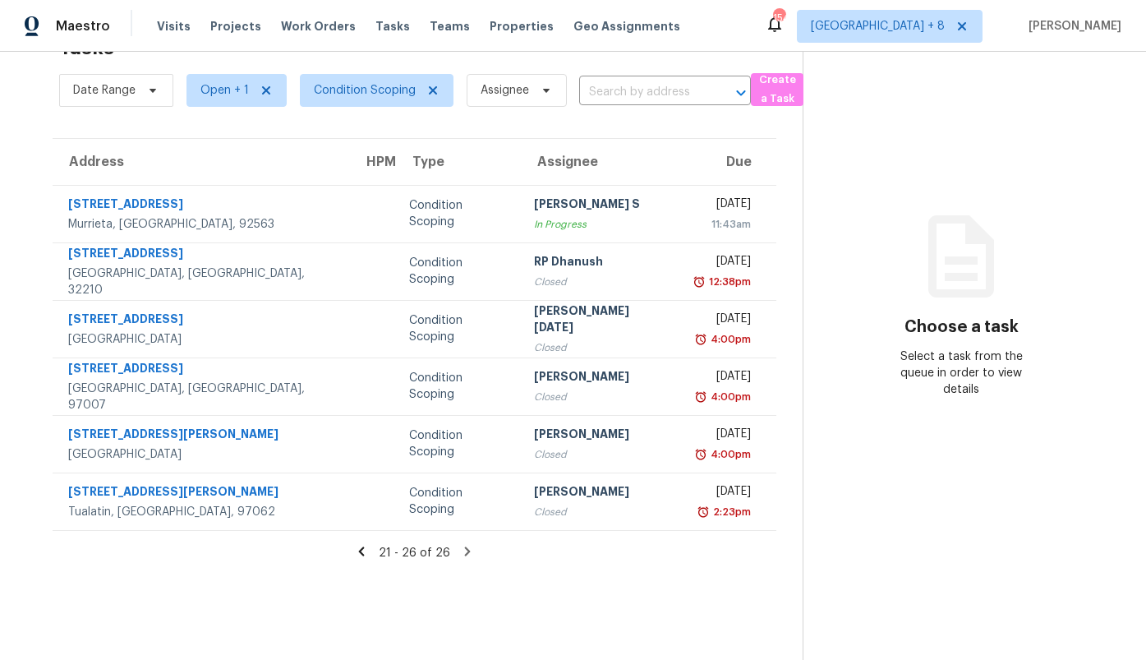
click at [366, 550] on icon at bounding box center [361, 551] width 15 height 15
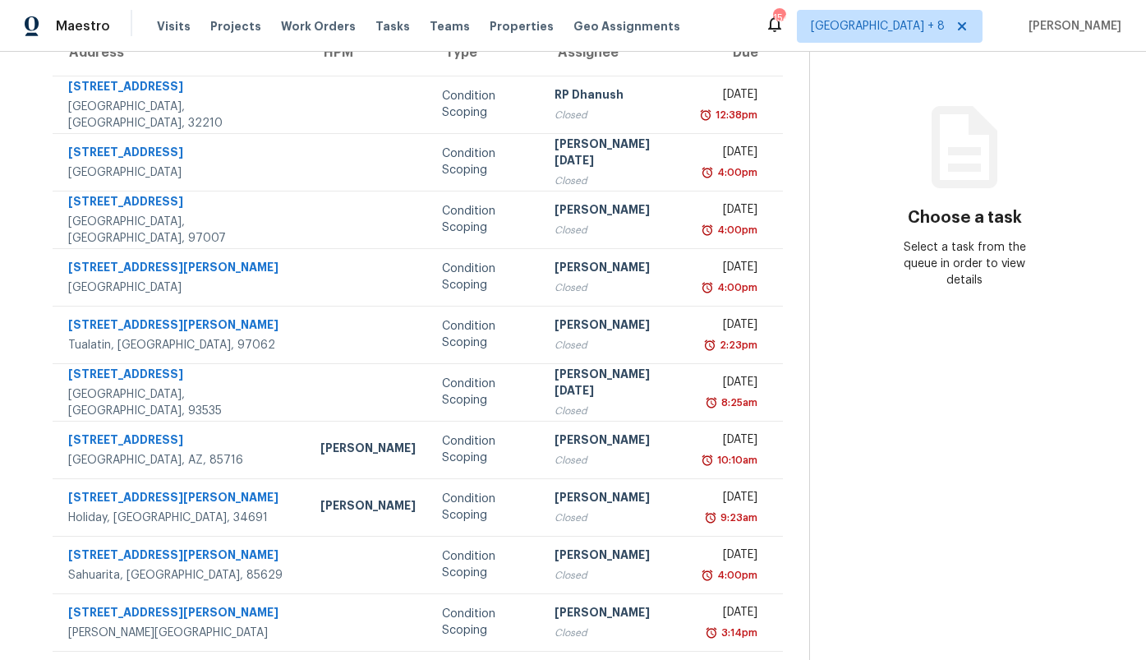
scroll to position [196, 0]
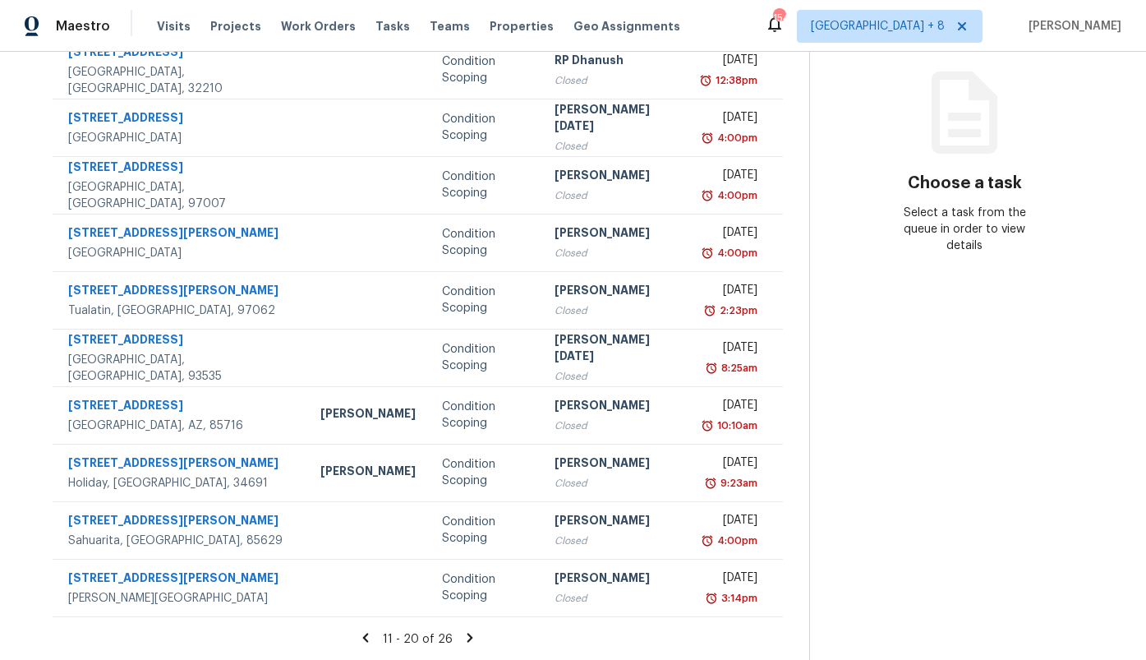
click at [366, 641] on icon at bounding box center [366, 637] width 6 height 9
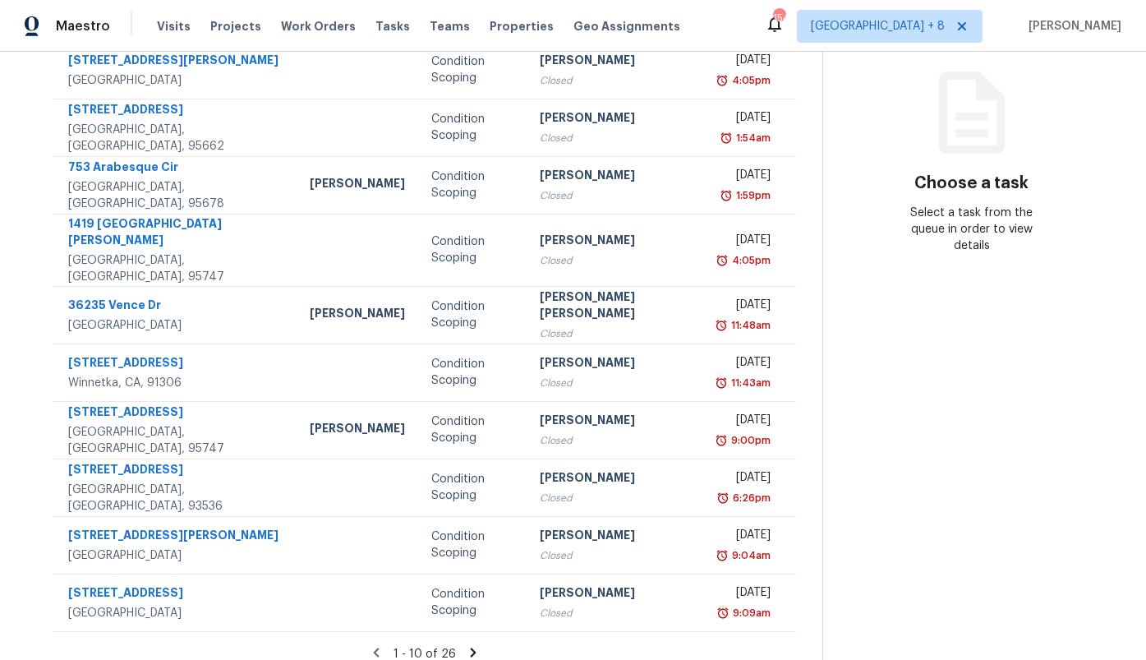
scroll to position [0, 0]
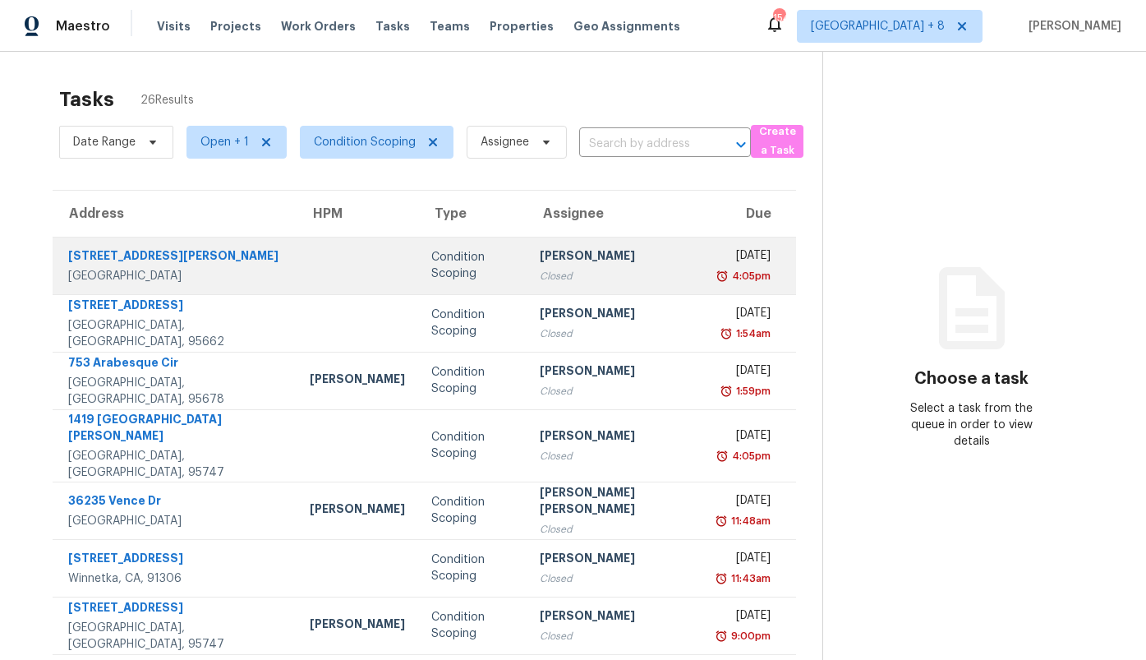
click at [302, 278] on td at bounding box center [358, 266] width 122 height 58
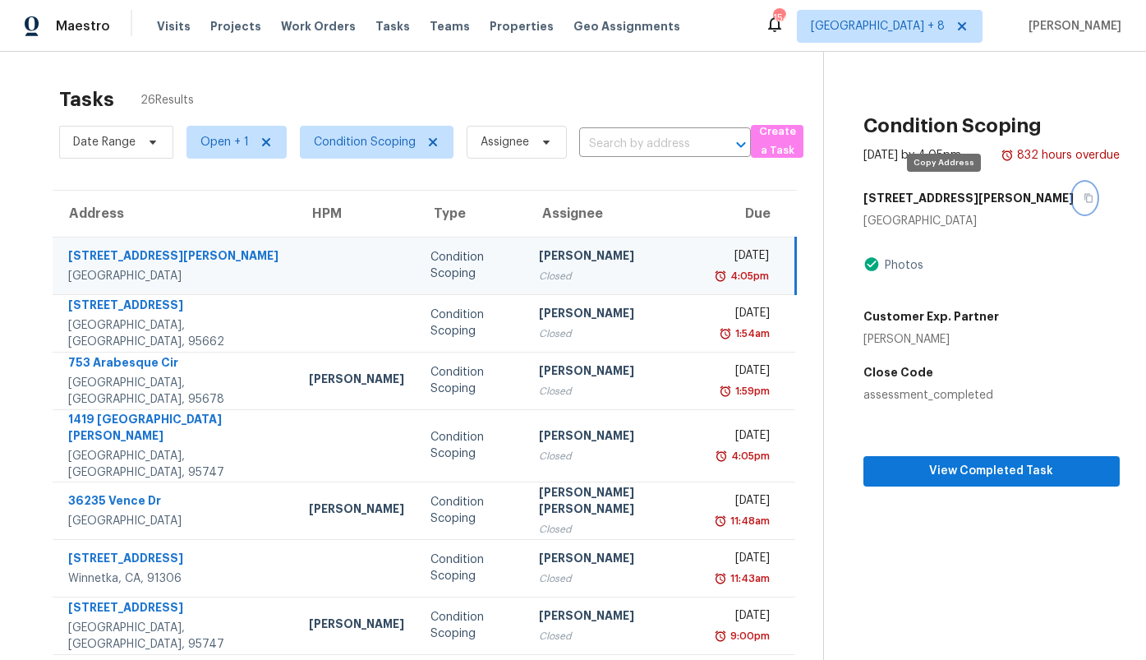
click at [1074, 196] on button "button" at bounding box center [1085, 198] width 22 height 30
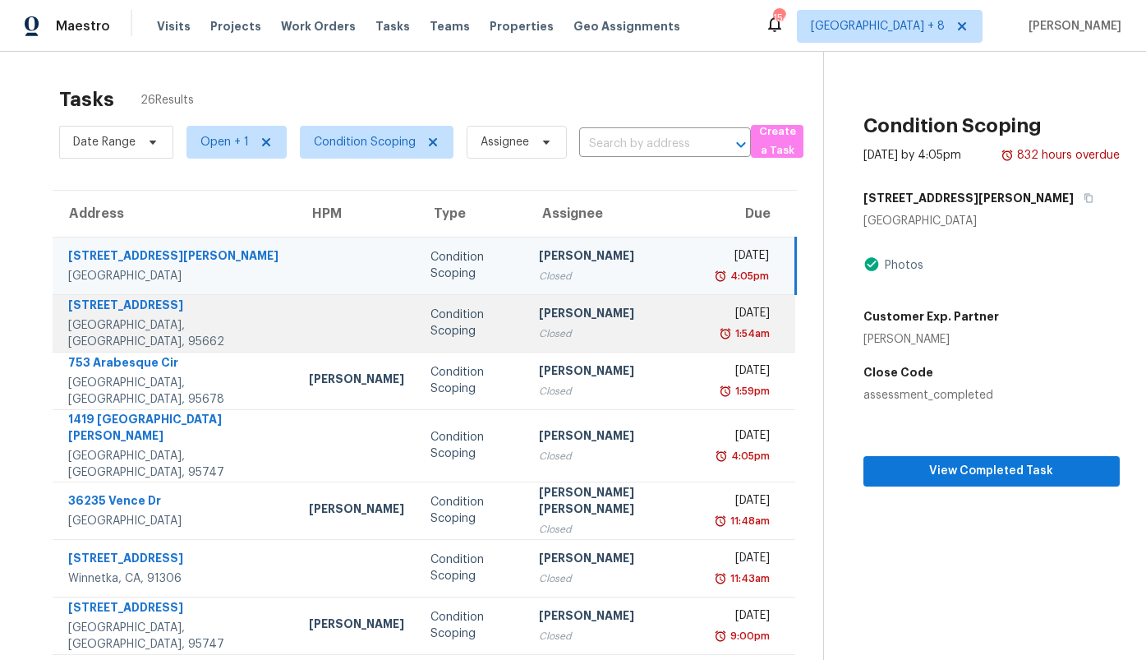
click at [227, 313] on td "6954 Woodmore Oaks Dr Orangevale, CA, 95662" at bounding box center [174, 323] width 243 height 58
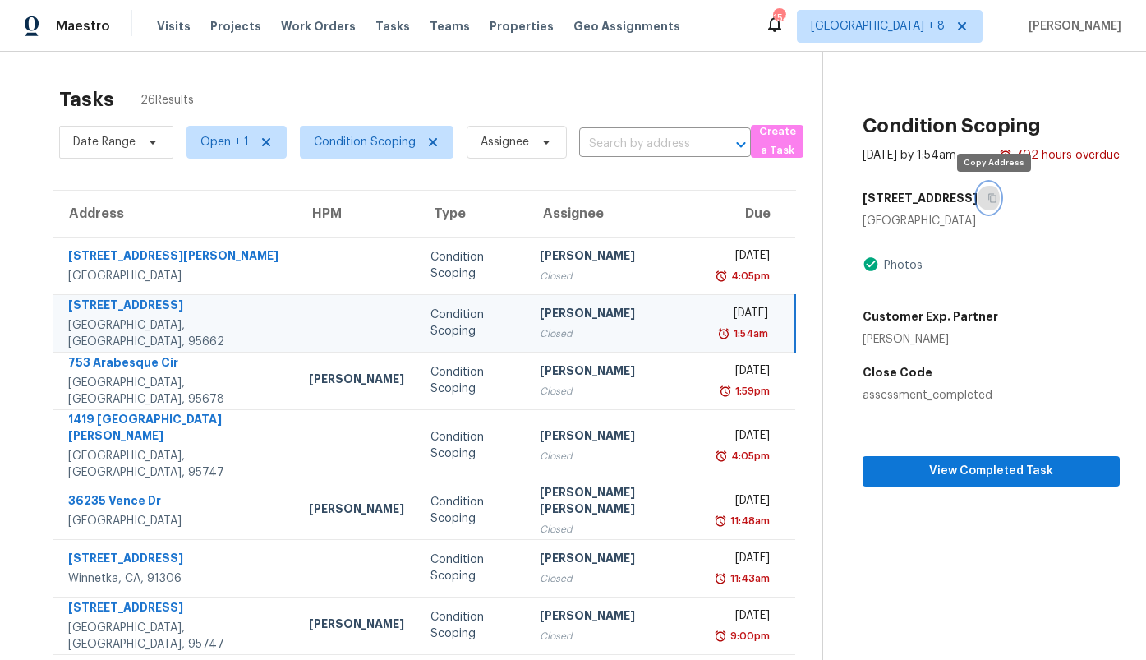
click at [994, 196] on icon "button" at bounding box center [993, 198] width 8 height 9
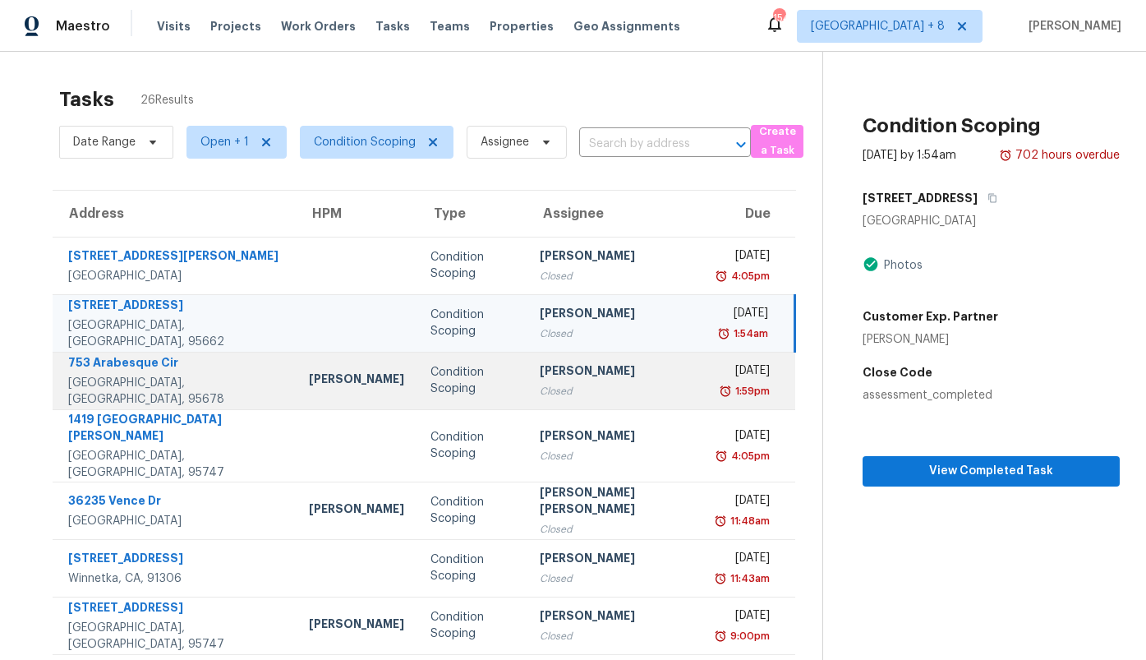
click at [193, 372] on div "753 Arabesque Cir" at bounding box center [175, 364] width 214 height 21
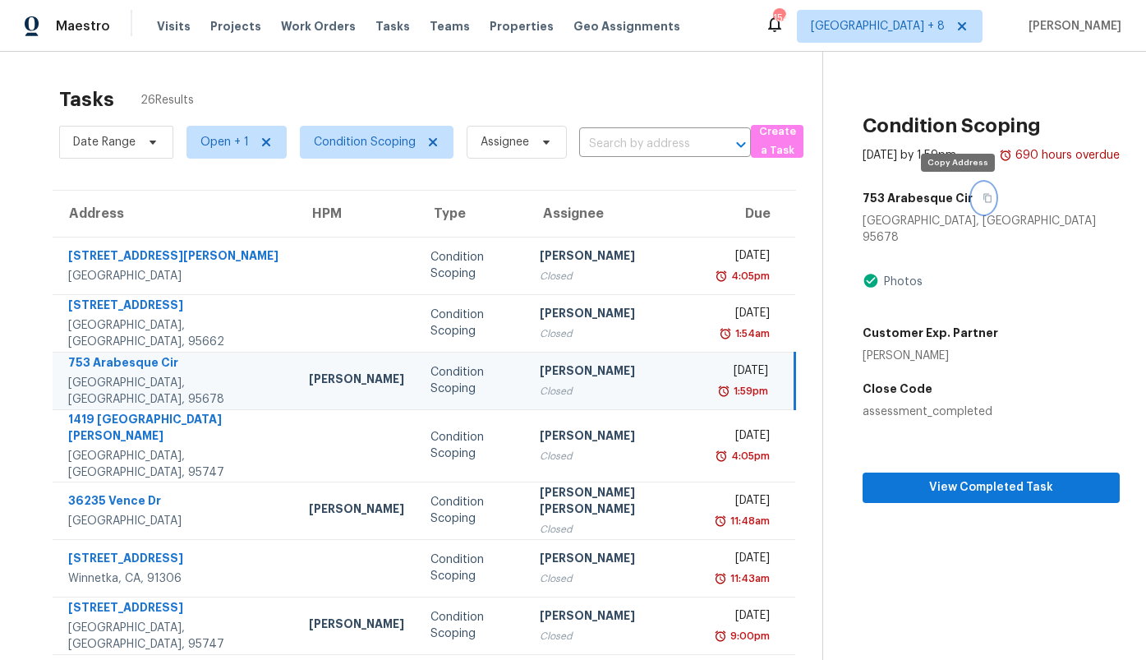
click at [982, 202] on icon "button" at bounding box center [987, 198] width 10 height 10
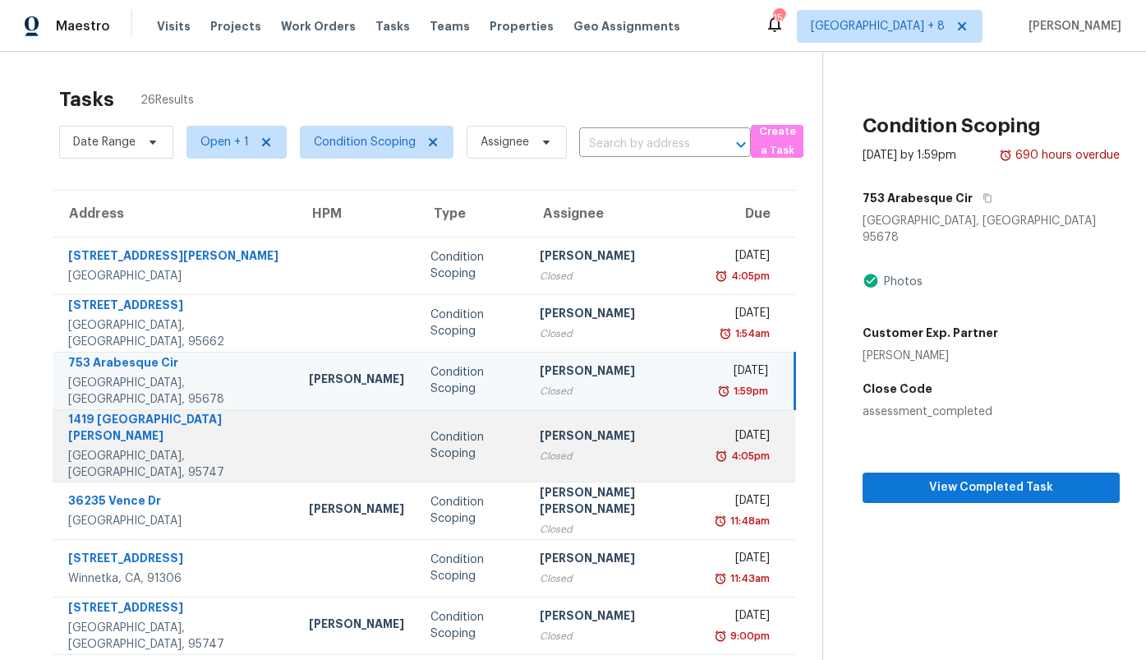
click at [296, 436] on td at bounding box center [357, 445] width 122 height 72
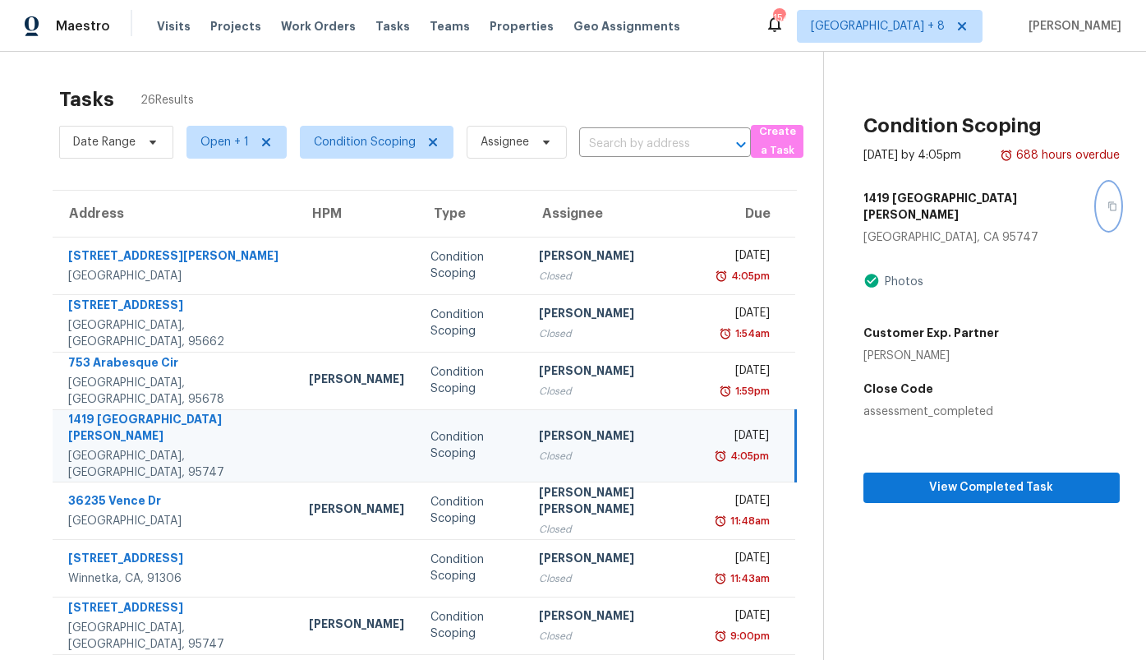
click at [1107, 201] on icon "button" at bounding box center [1112, 206] width 10 height 10
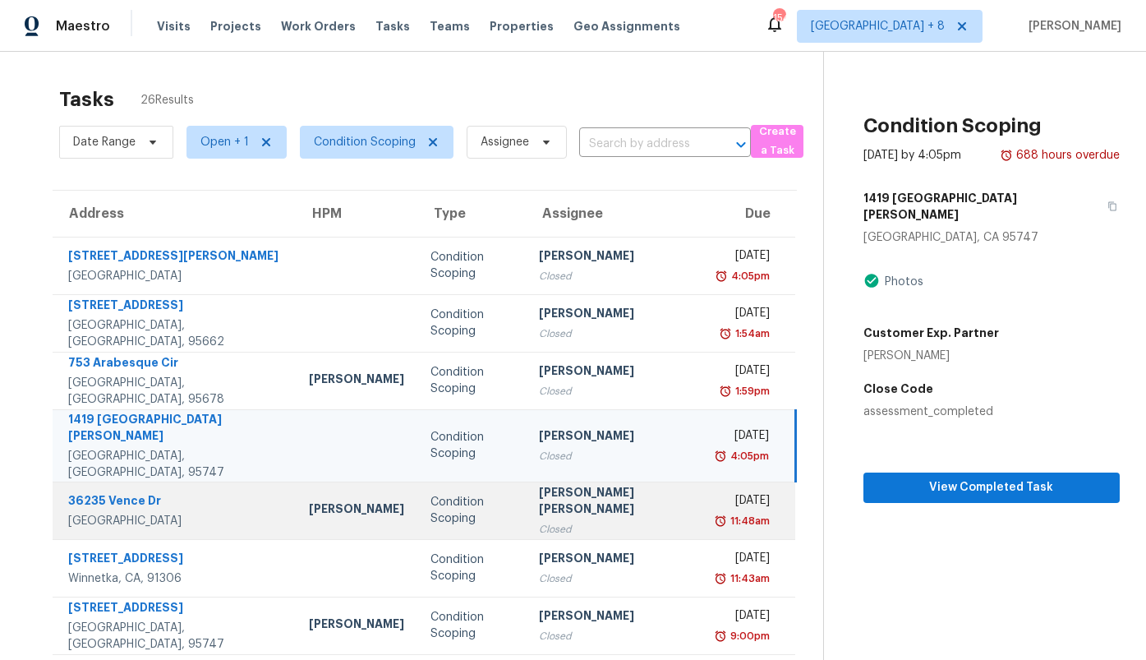
click at [296, 508] on td "[PERSON_NAME]" at bounding box center [357, 510] width 122 height 58
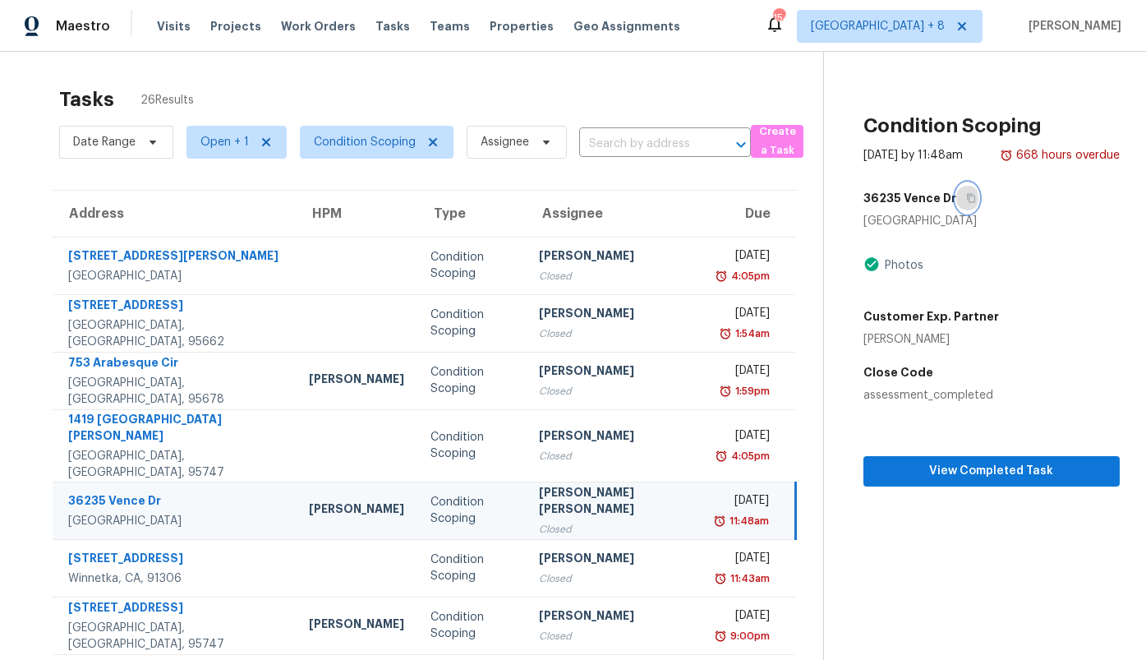
click at [966, 199] on icon "button" at bounding box center [971, 198] width 10 height 10
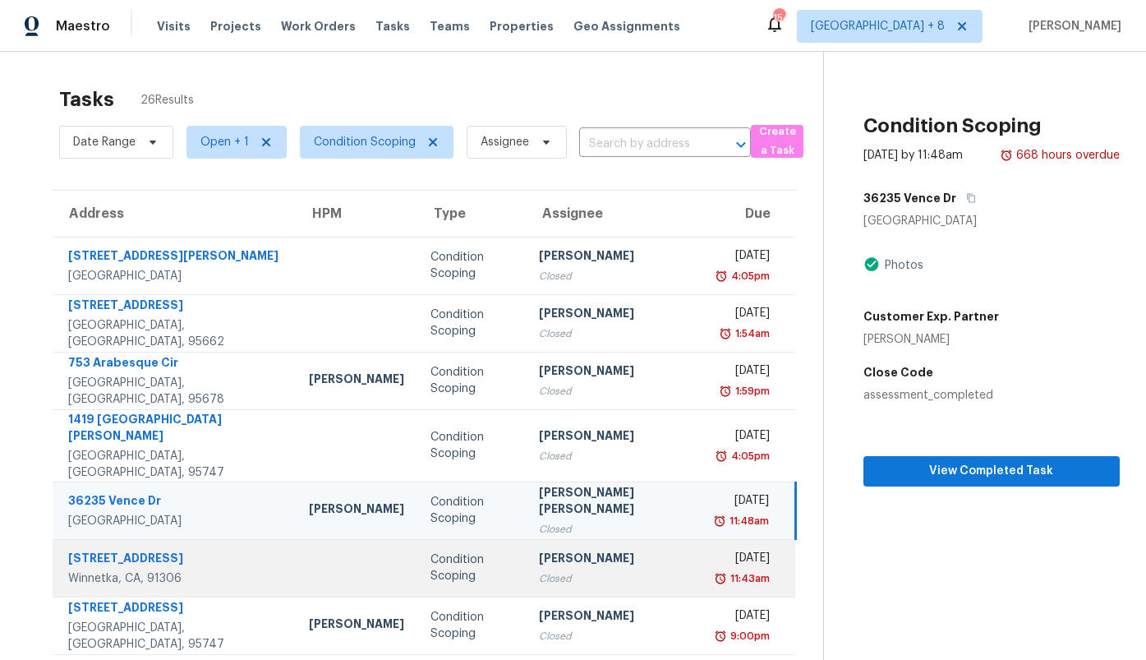
click at [182, 570] on div "Winnetka, CA, 91306" at bounding box center [175, 578] width 214 height 16
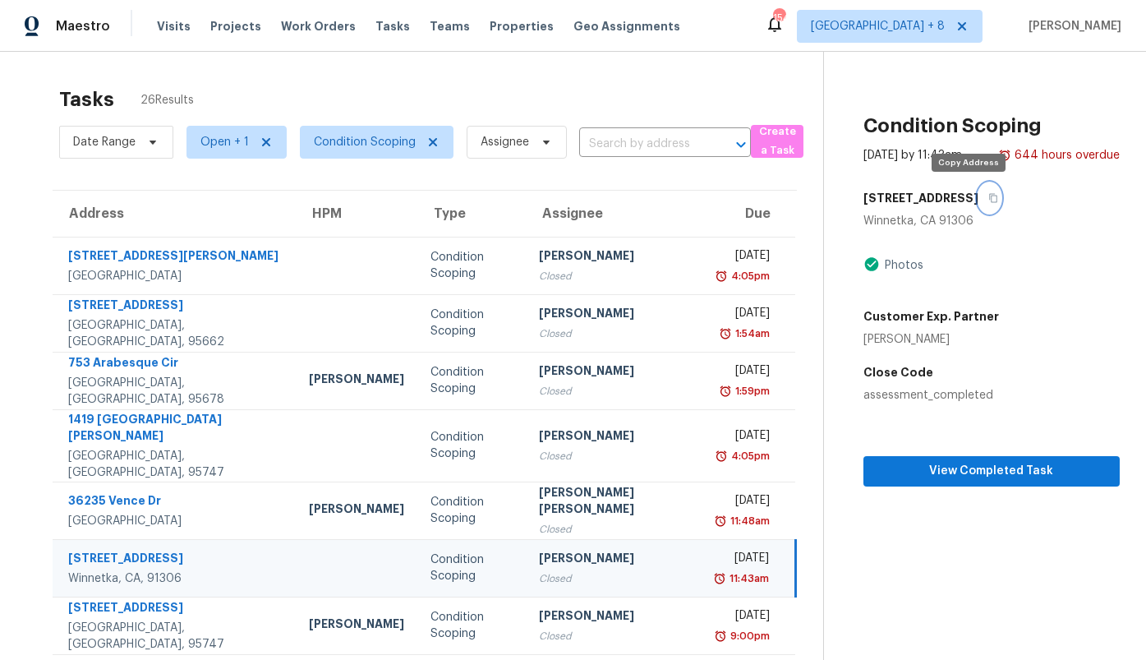
click at [978, 203] on button "button" at bounding box center [989, 198] width 22 height 30
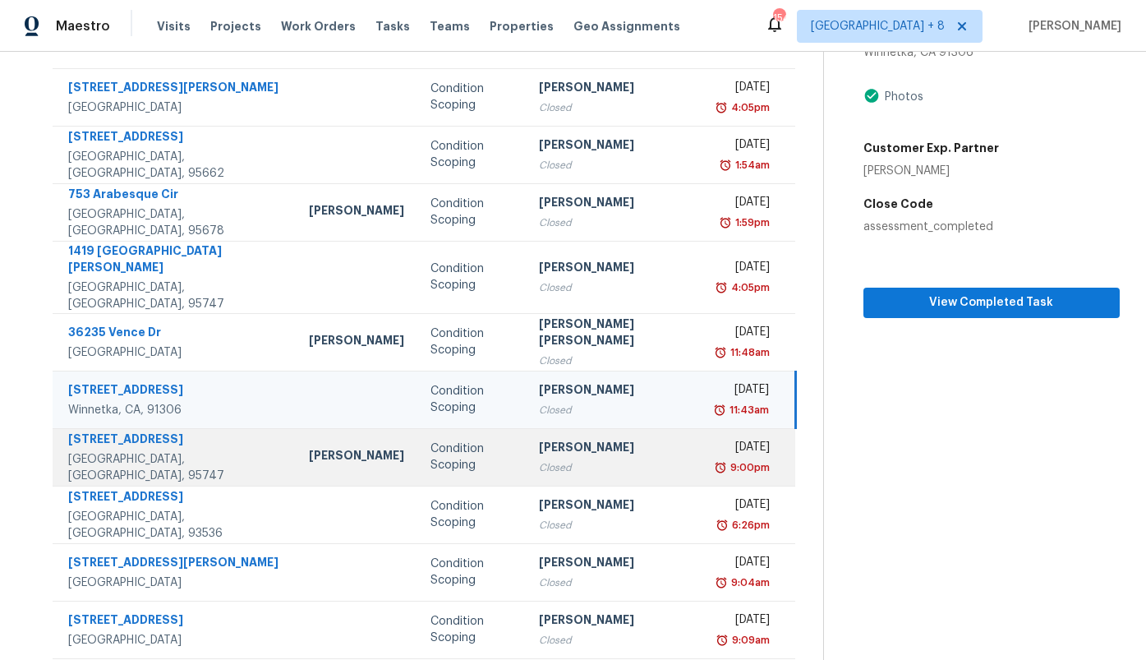
scroll to position [196, 0]
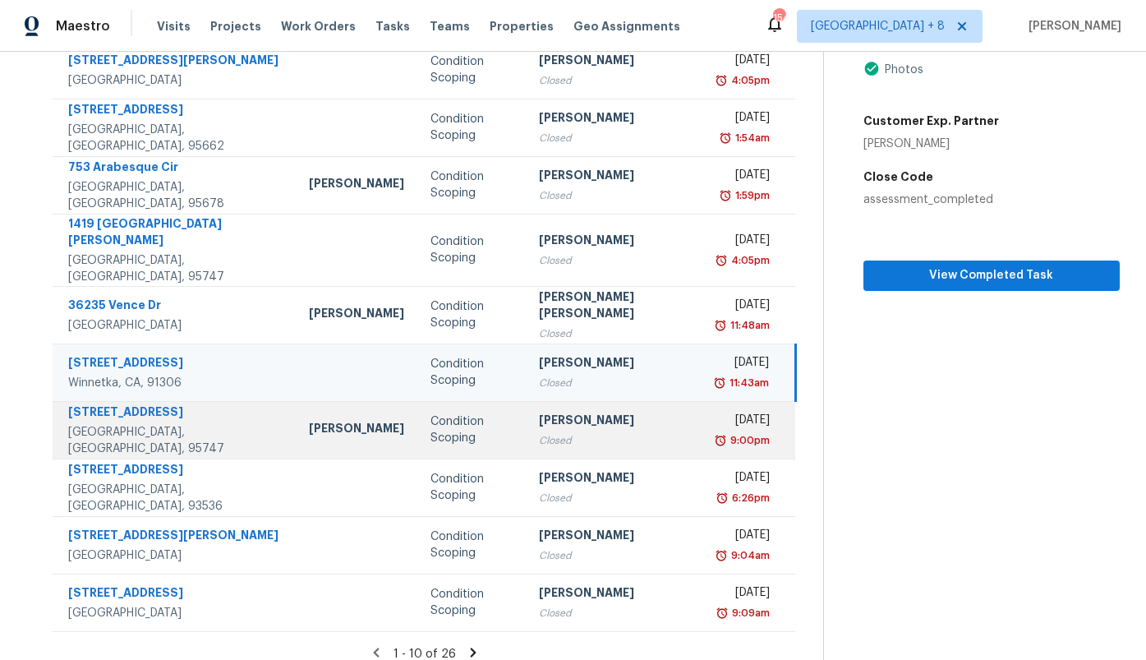
click at [315, 401] on td "[PERSON_NAME]" at bounding box center [357, 430] width 122 height 58
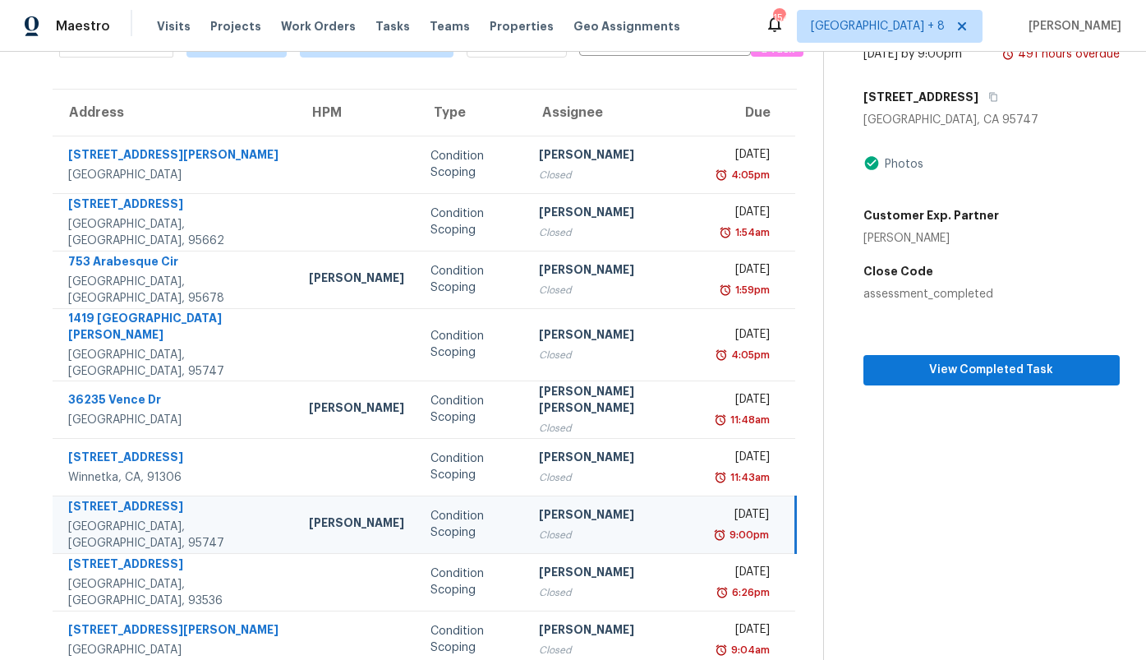
scroll to position [90, 0]
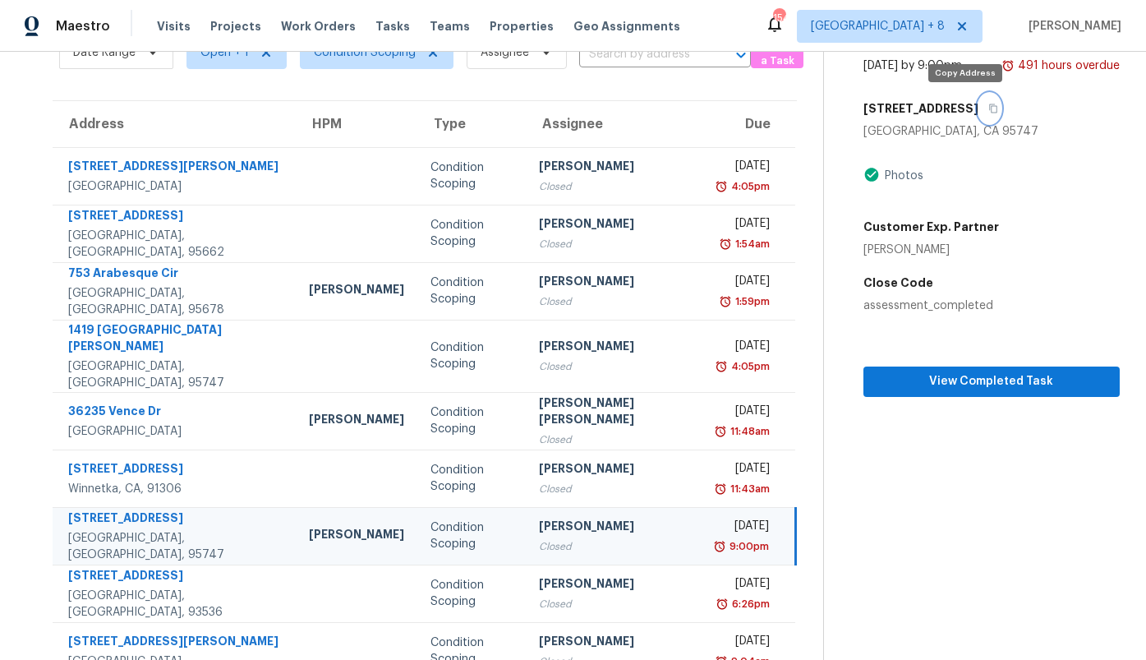
click at [989, 112] on icon "button" at bounding box center [993, 108] width 8 height 9
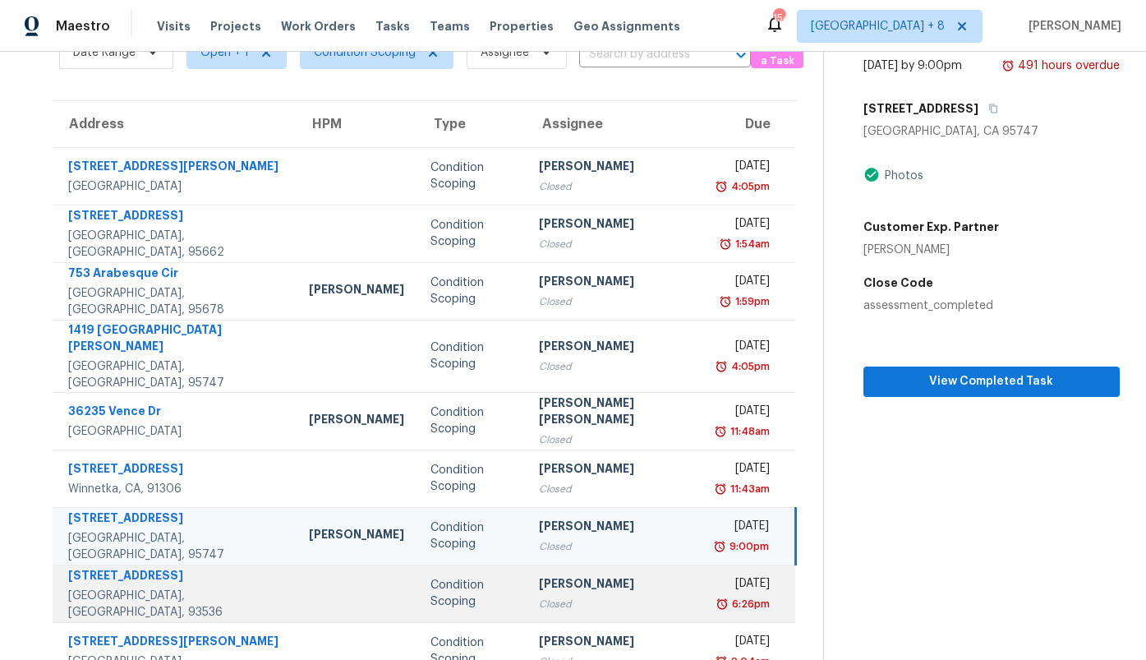
click at [296, 590] on td at bounding box center [357, 593] width 122 height 58
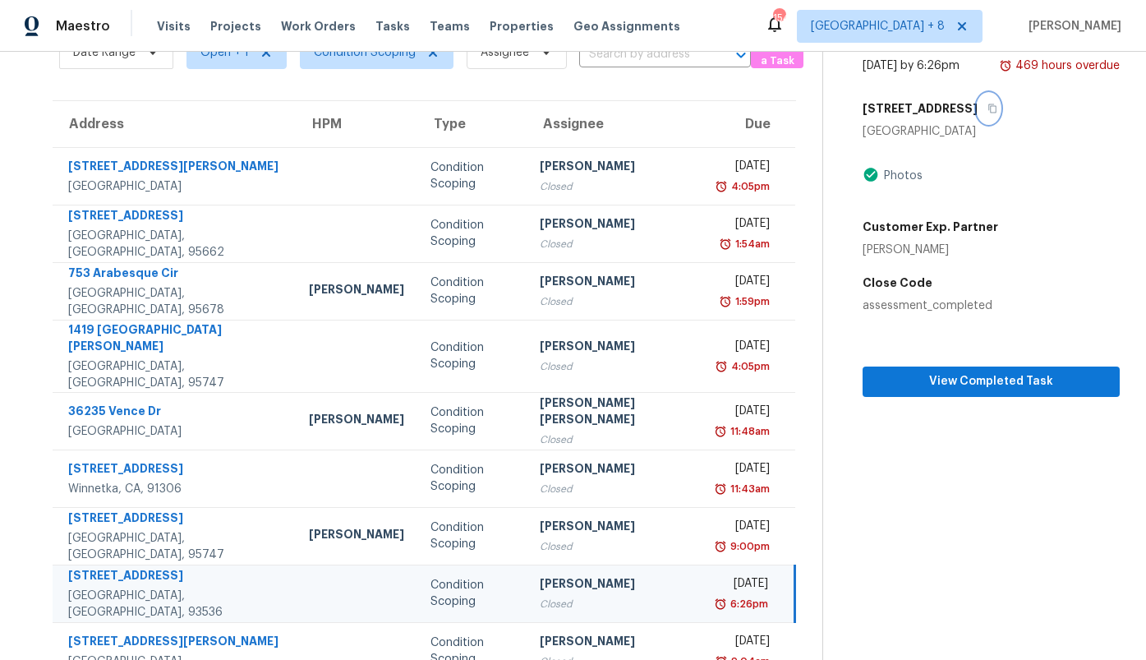
click at [987, 110] on icon "button" at bounding box center [992, 109] width 10 height 10
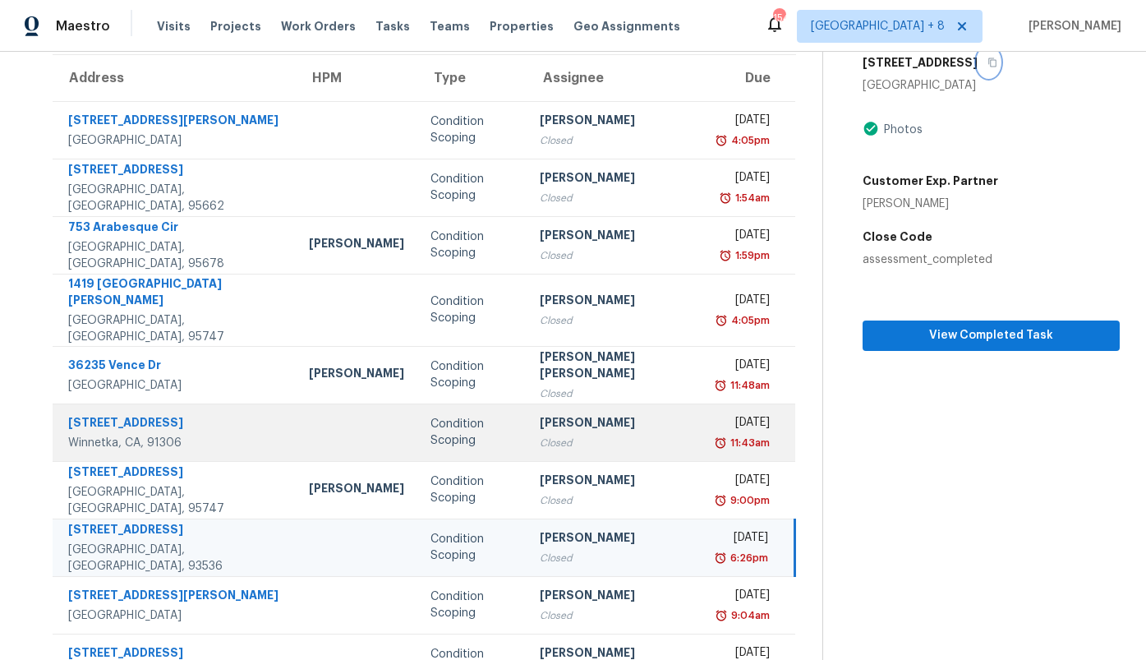
scroll to position [196, 0]
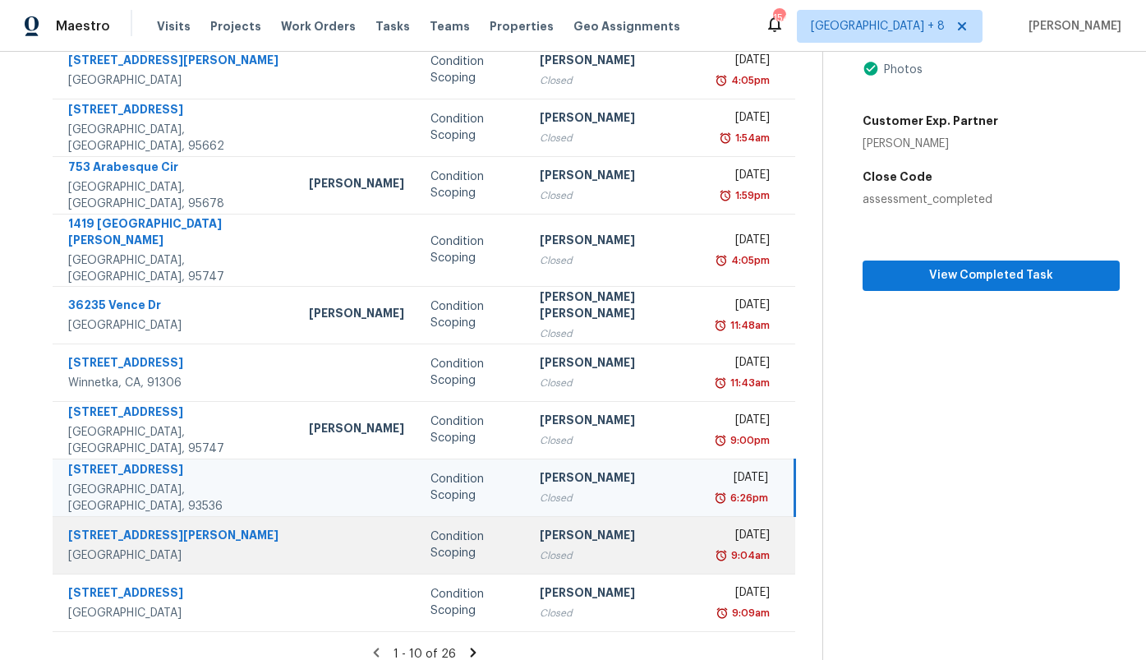
click at [313, 518] on td at bounding box center [357, 545] width 122 height 58
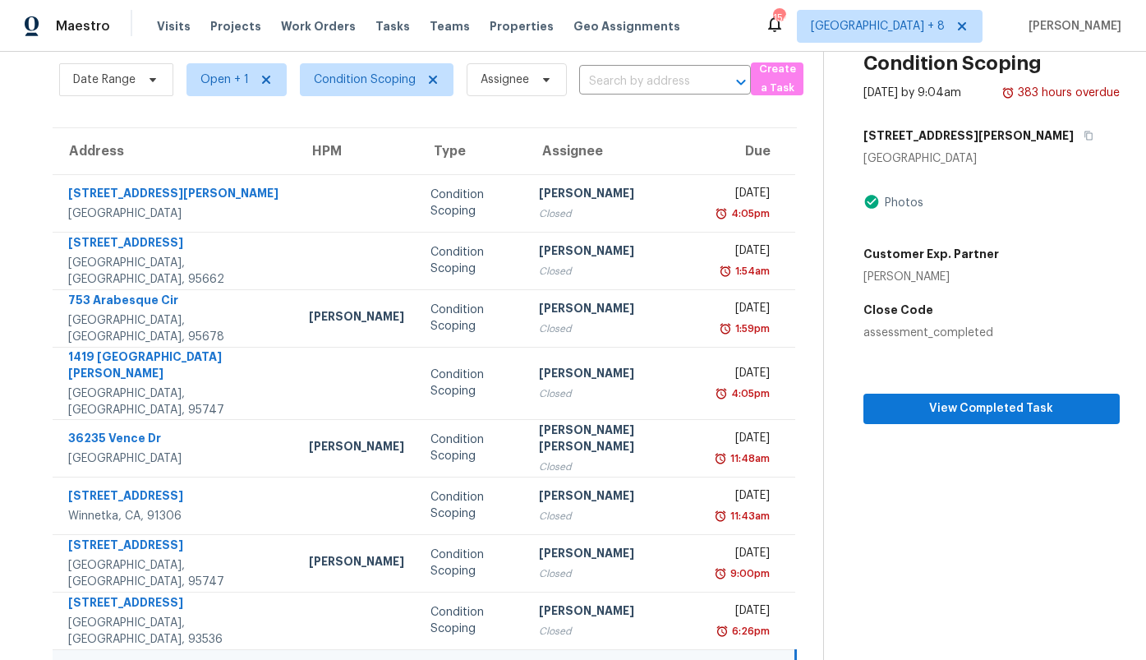
scroll to position [37, 0]
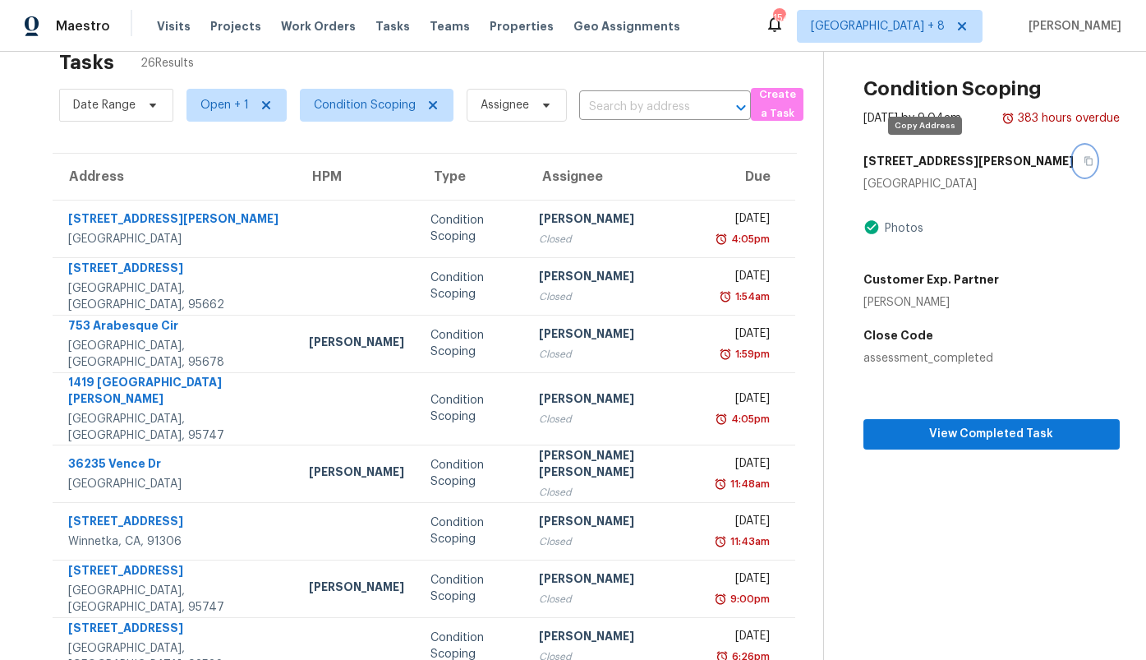
click at [1084, 158] on icon "button" at bounding box center [1088, 161] width 8 height 9
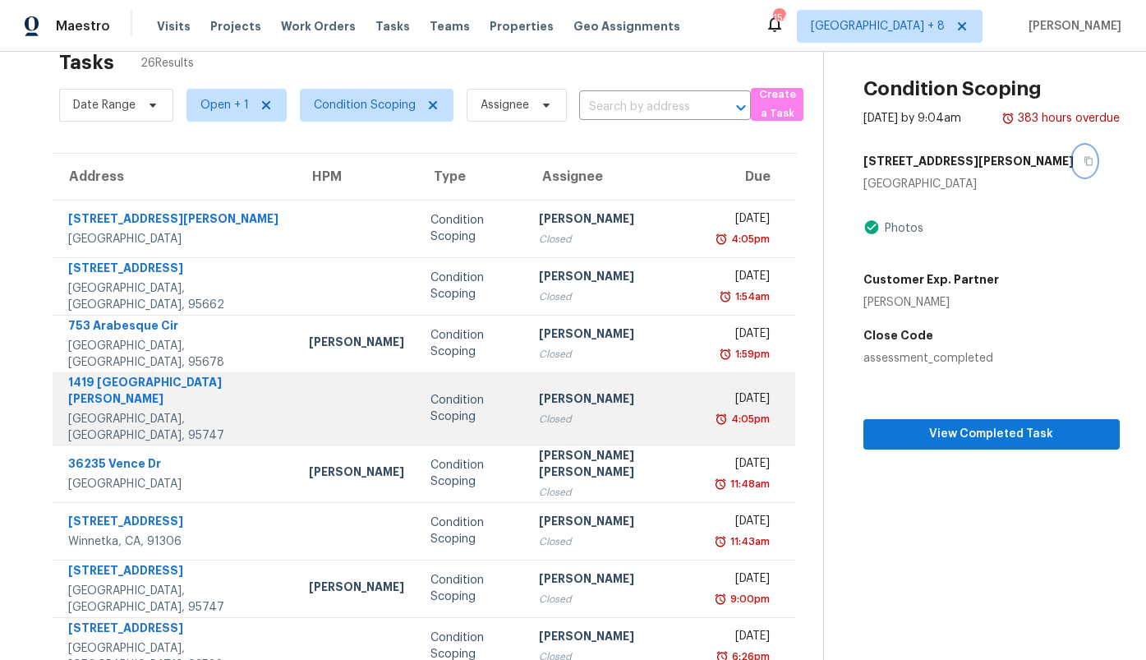
scroll to position [196, 0]
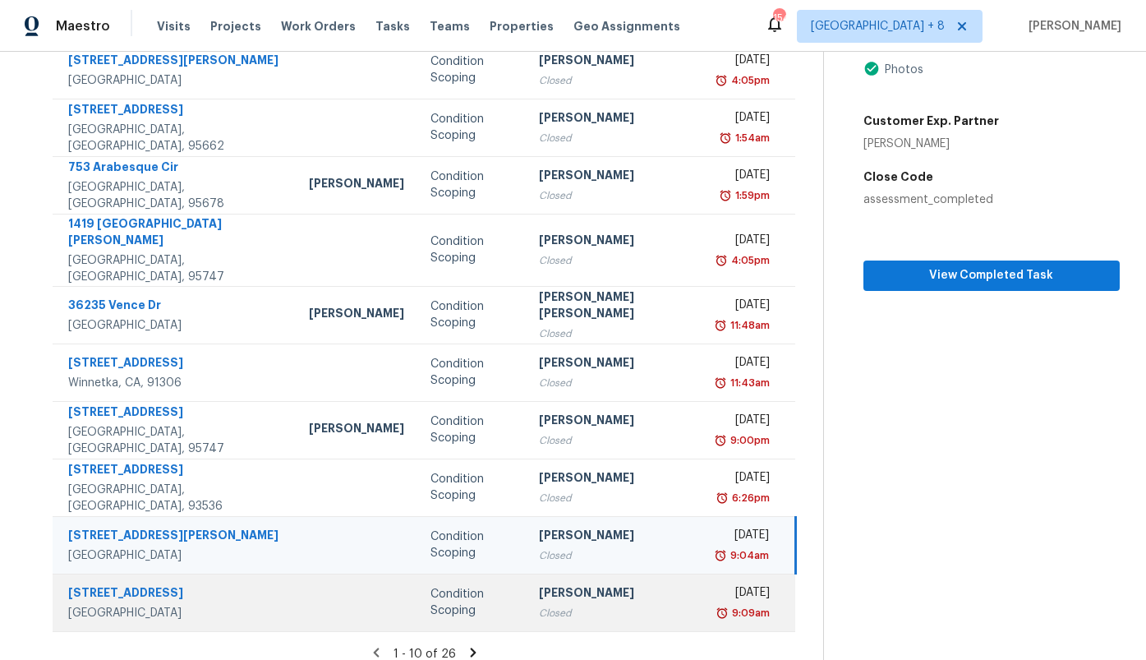
click at [309, 600] on div at bounding box center [356, 602] width 95 height 4
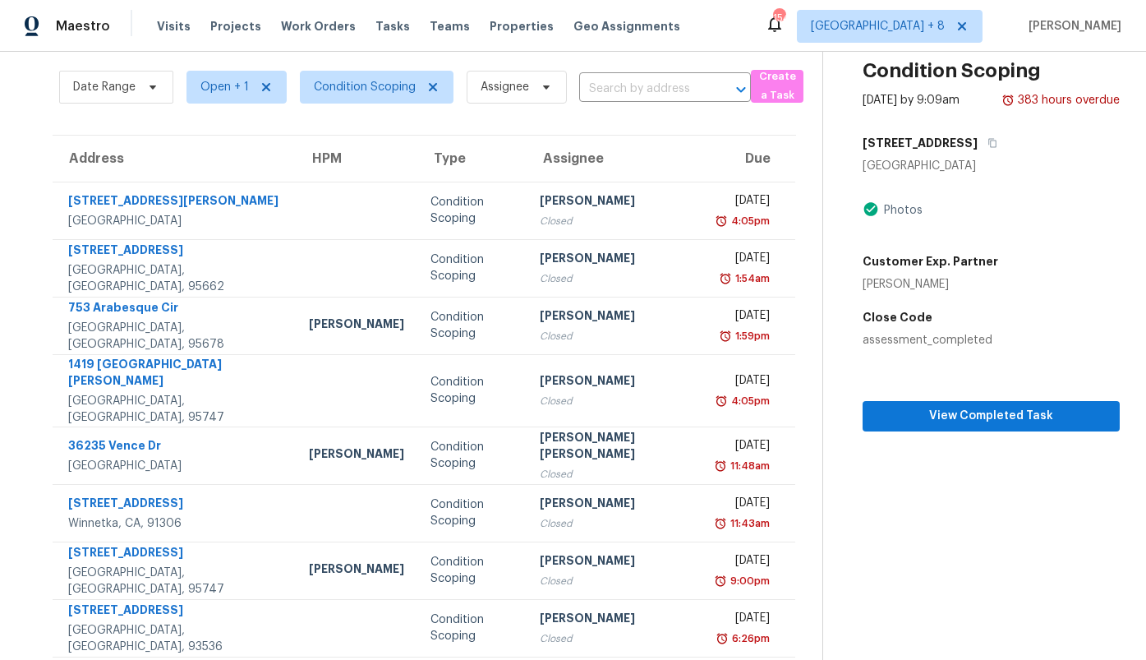
scroll to position [0, 0]
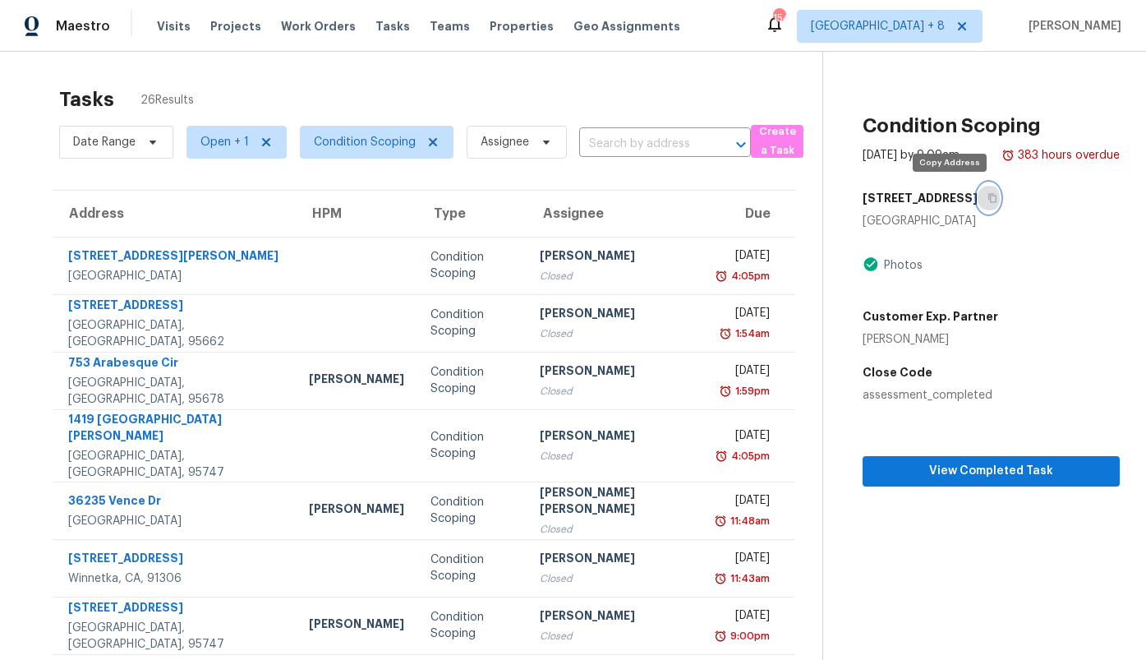
click at [989, 202] on icon "button" at bounding box center [993, 198] width 8 height 9
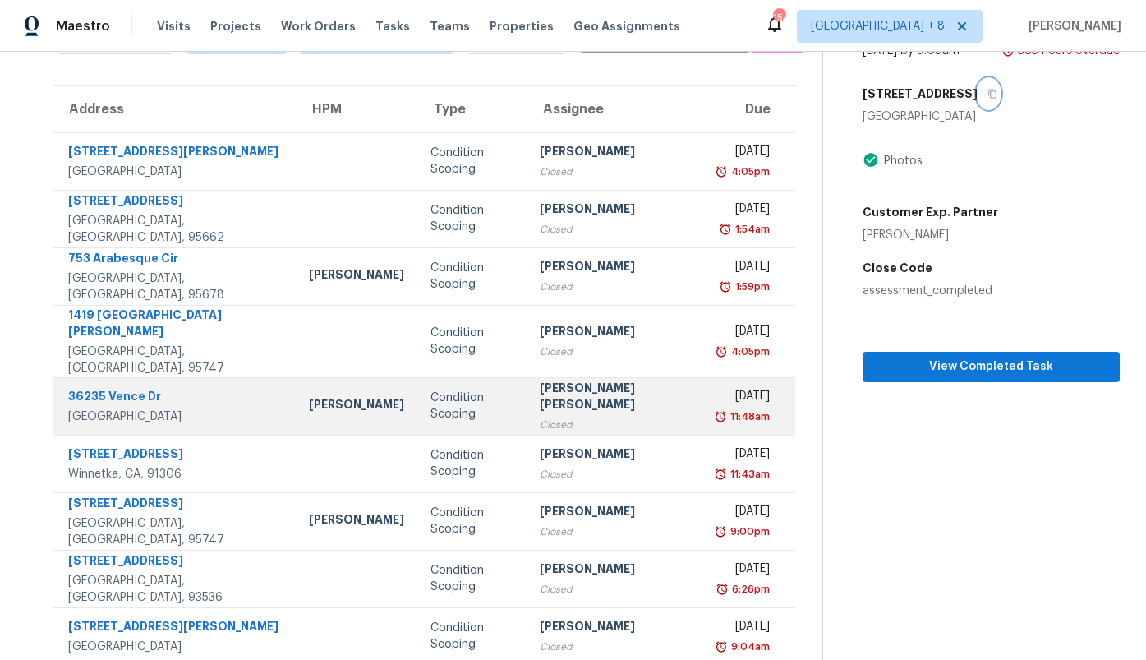
scroll to position [196, 0]
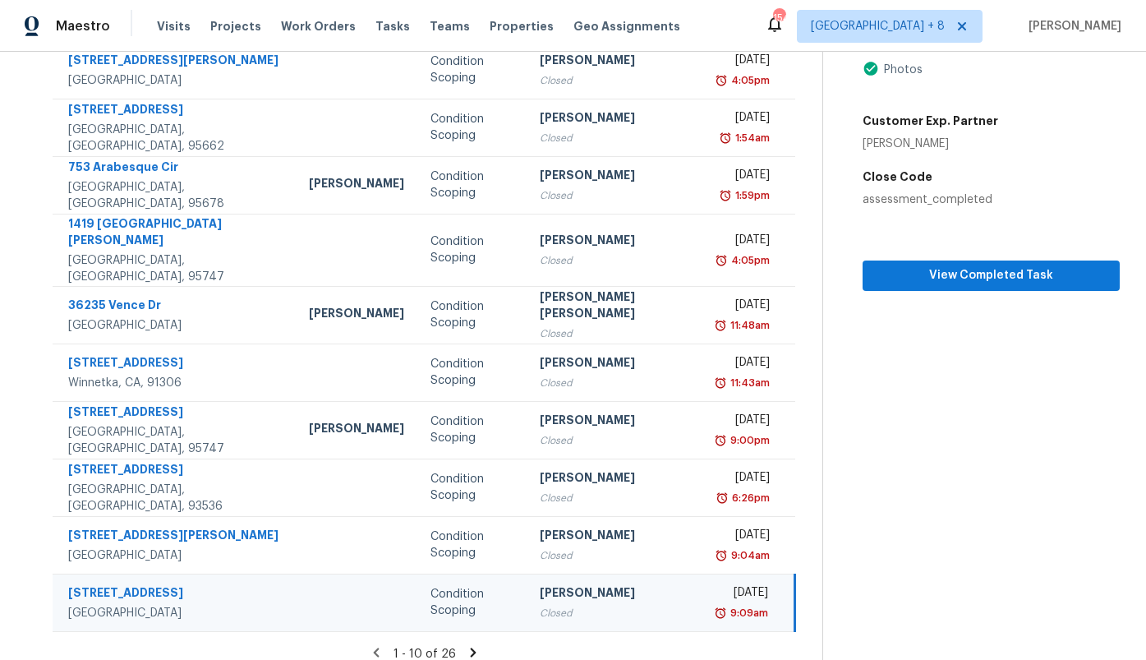
click at [466, 645] on icon at bounding box center [473, 652] width 15 height 15
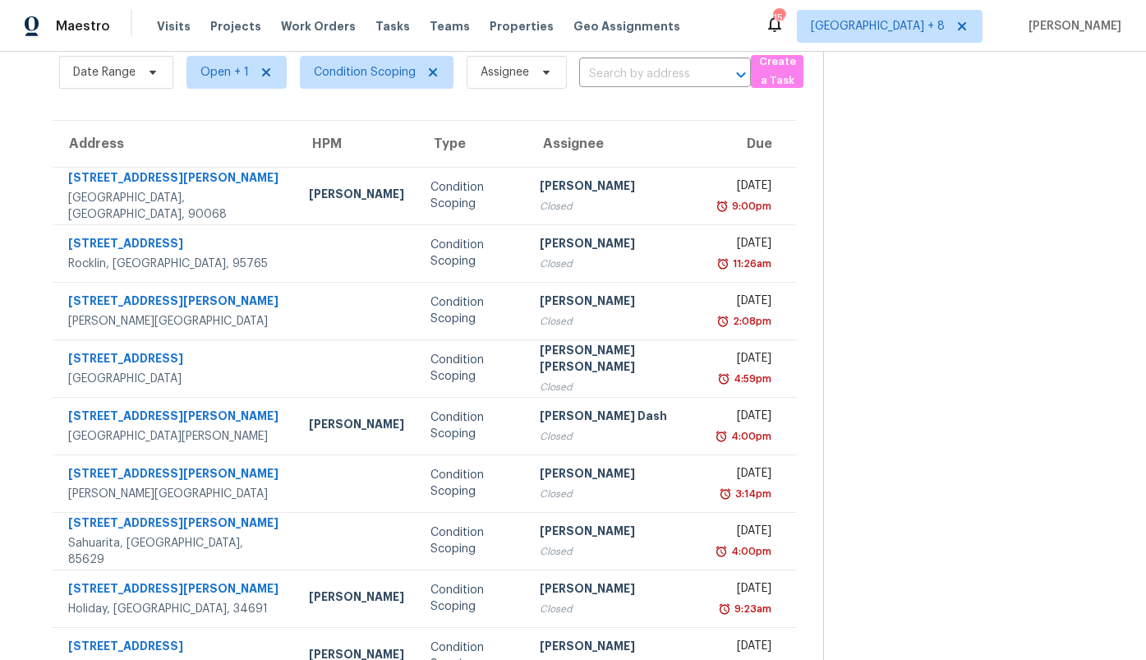
scroll to position [78, 0]
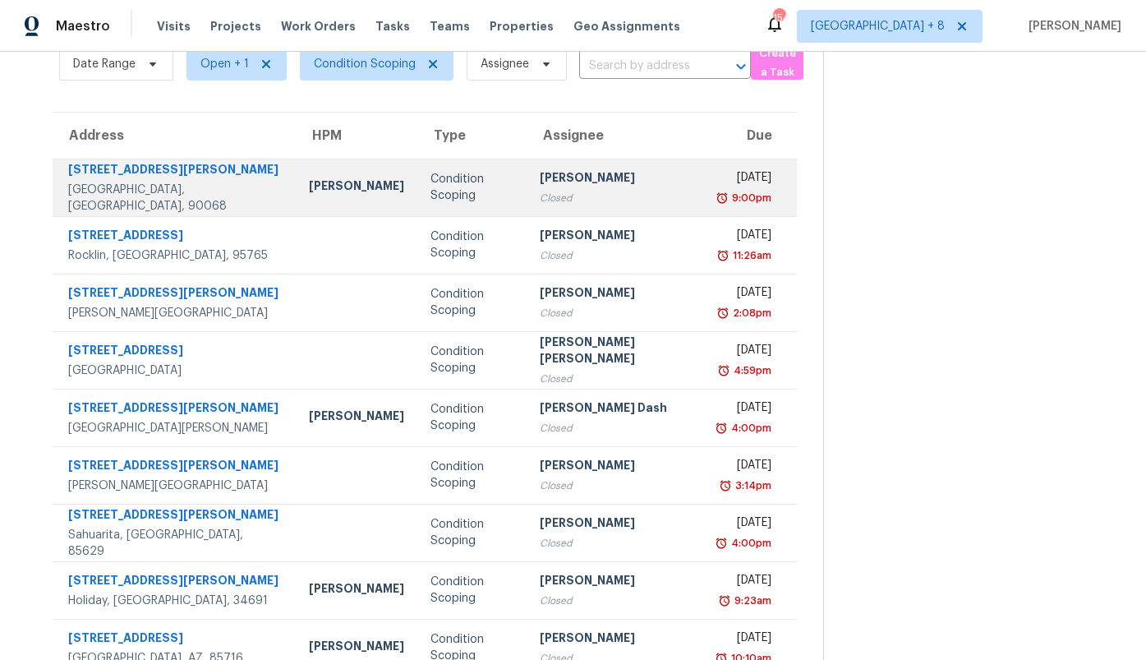
click at [334, 181] on div "Theodore Mirabella" at bounding box center [356, 187] width 95 height 21
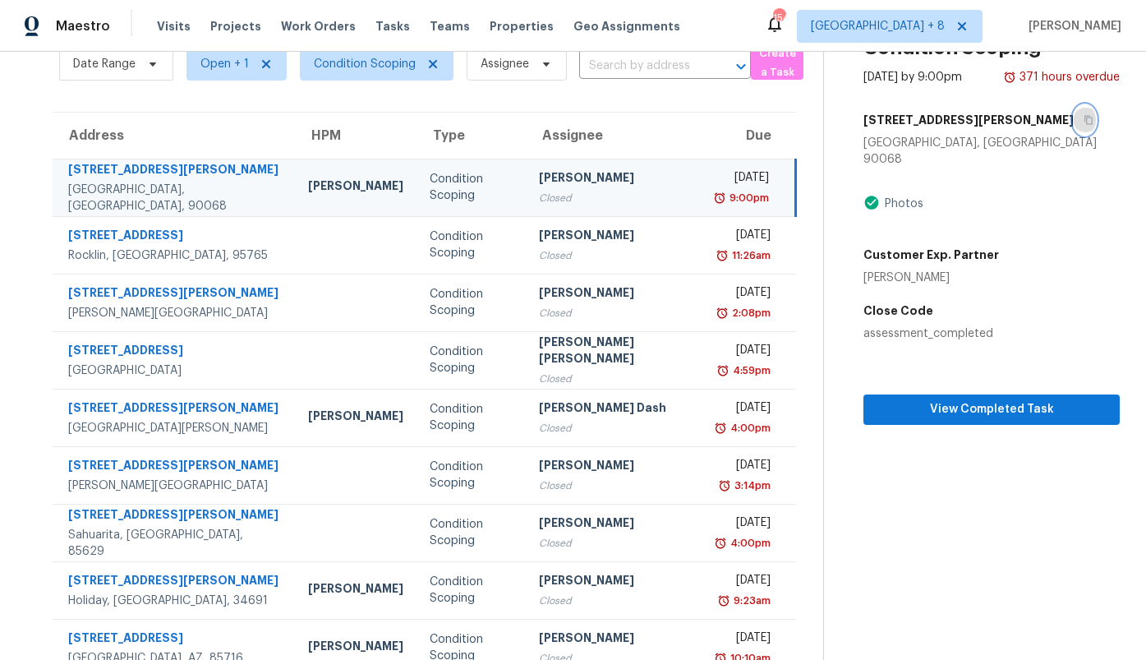
click at [1083, 117] on icon "button" at bounding box center [1088, 120] width 10 height 10
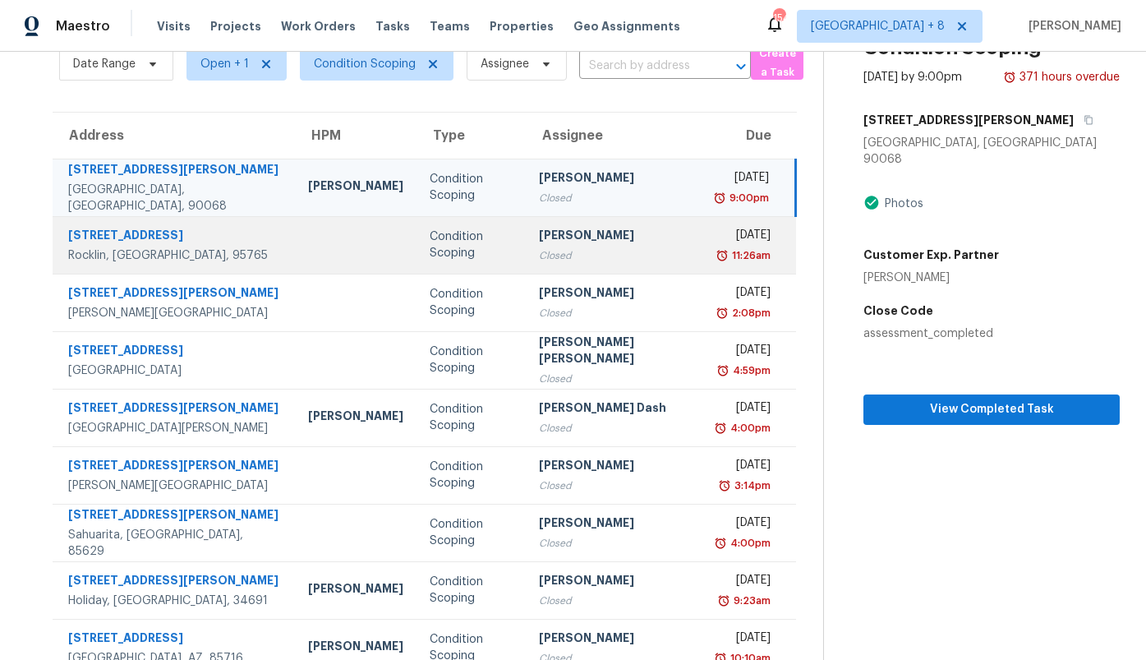
click at [295, 235] on td at bounding box center [356, 245] width 122 height 58
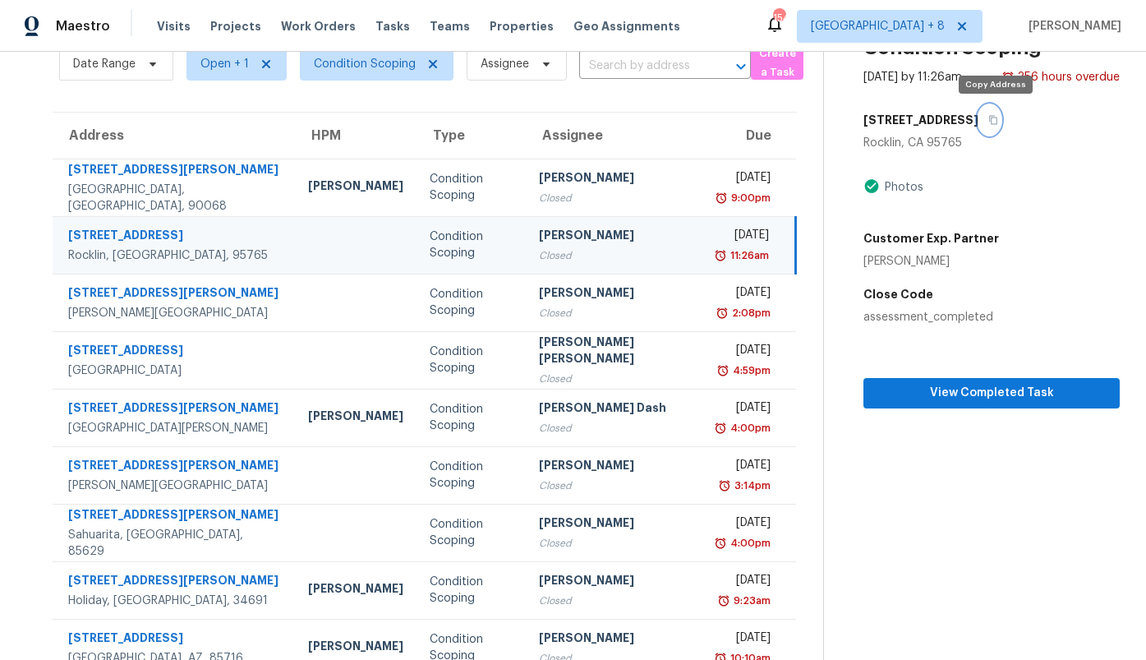
click at [998, 124] on button "button" at bounding box center [989, 120] width 22 height 30
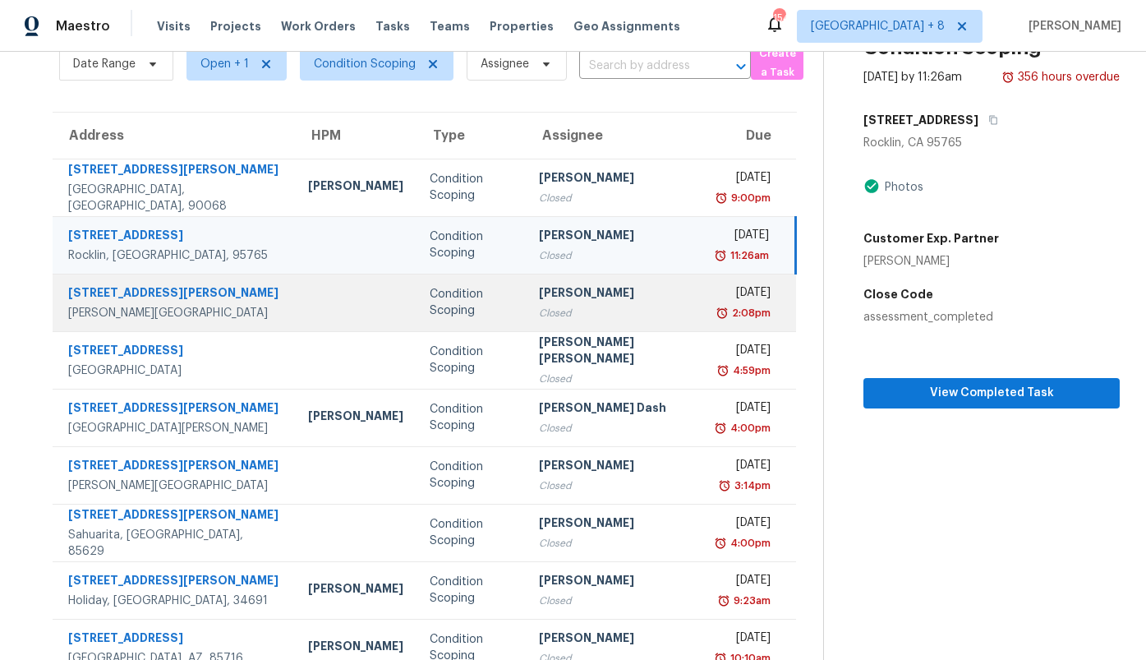
click at [295, 283] on td at bounding box center [356, 303] width 122 height 58
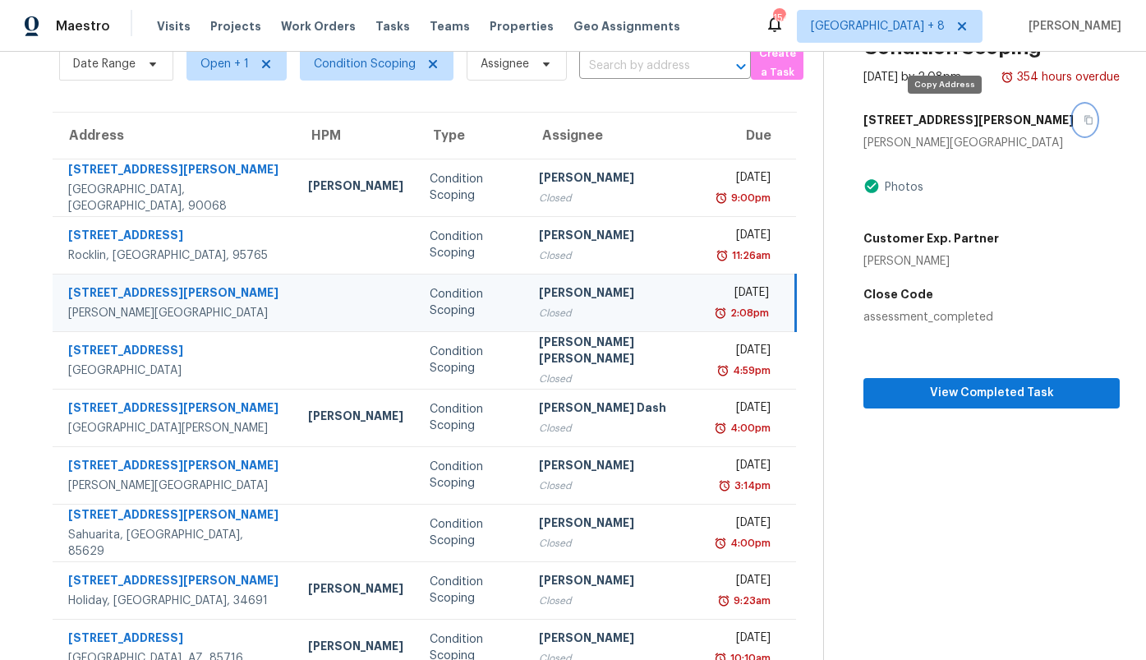
click at [1083, 116] on icon "button" at bounding box center [1088, 120] width 10 height 10
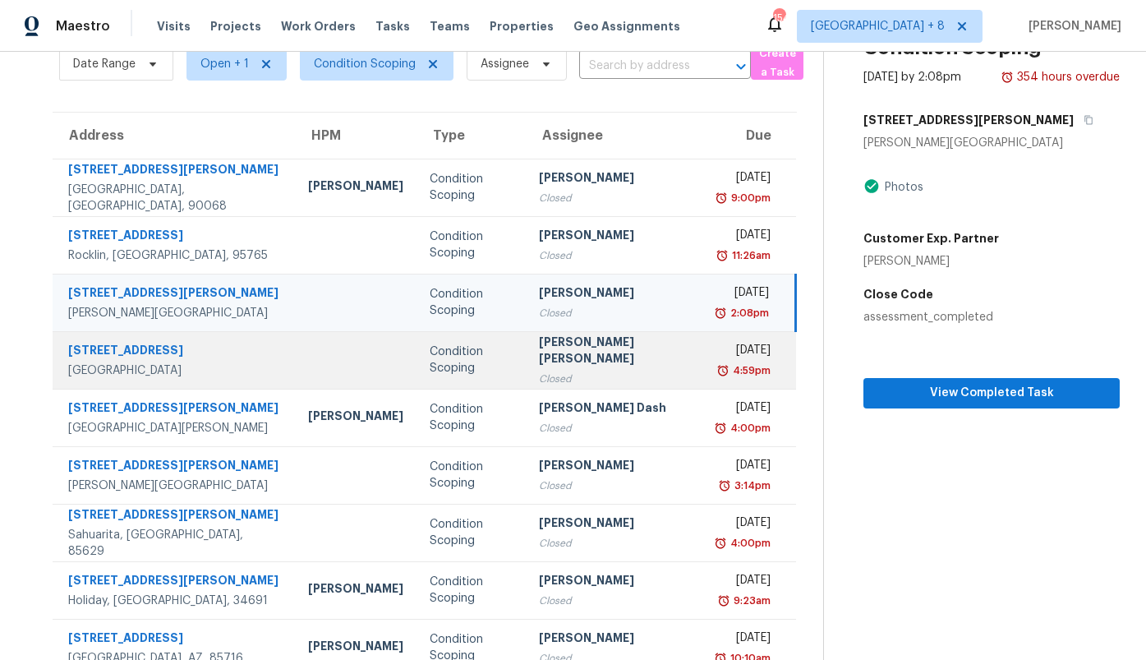
click at [316, 379] on td at bounding box center [356, 360] width 122 height 58
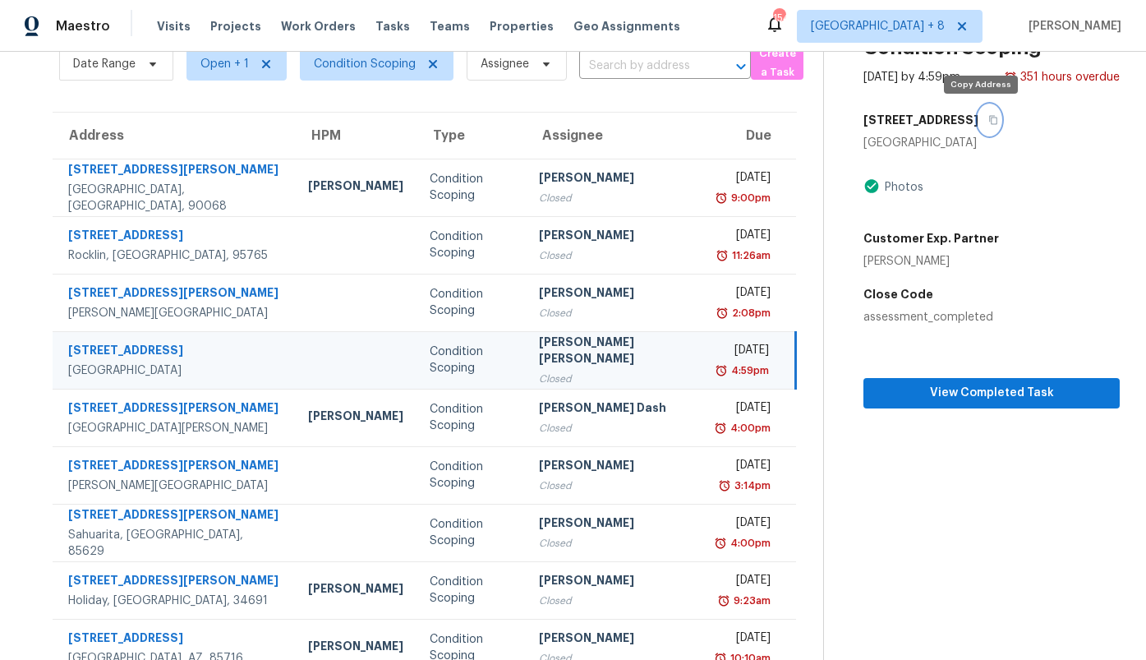
click at [988, 121] on icon "button" at bounding box center [993, 120] width 10 height 10
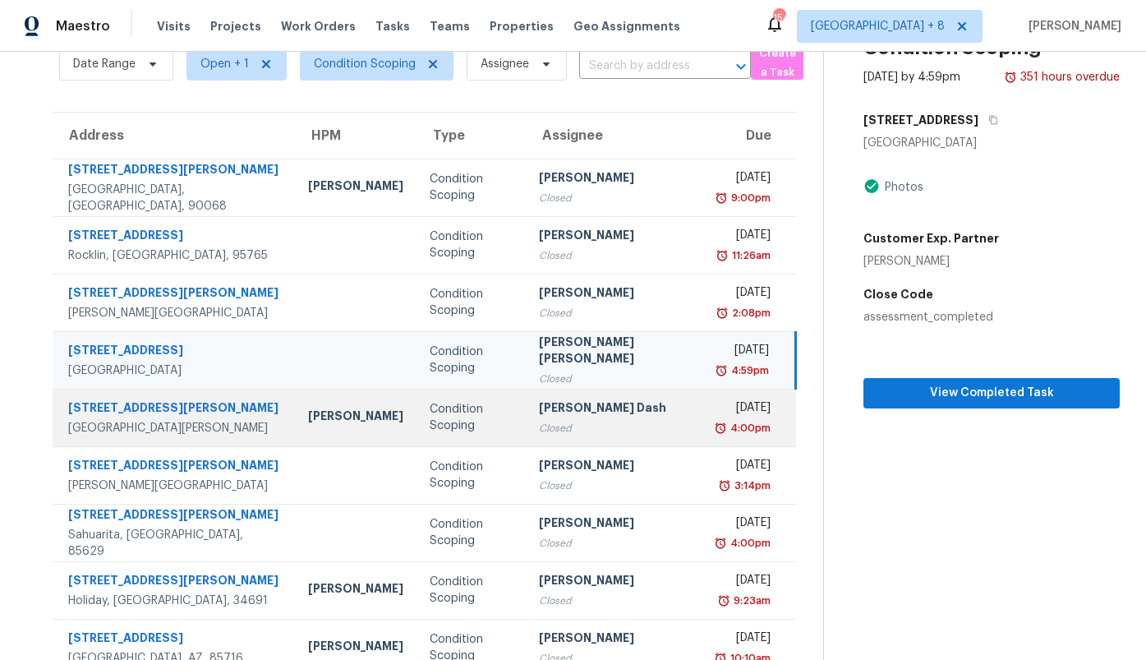
click at [456, 418] on div "Condition Scoping" at bounding box center [471, 417] width 82 height 33
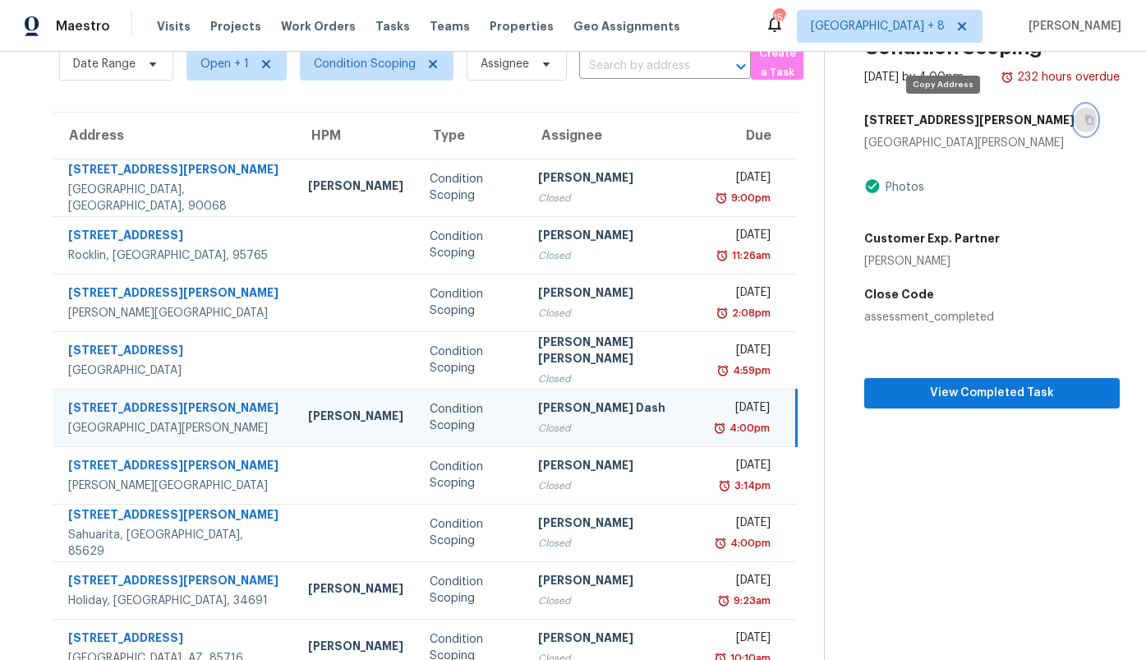
click at [1084, 121] on icon "button" at bounding box center [1089, 120] width 10 height 10
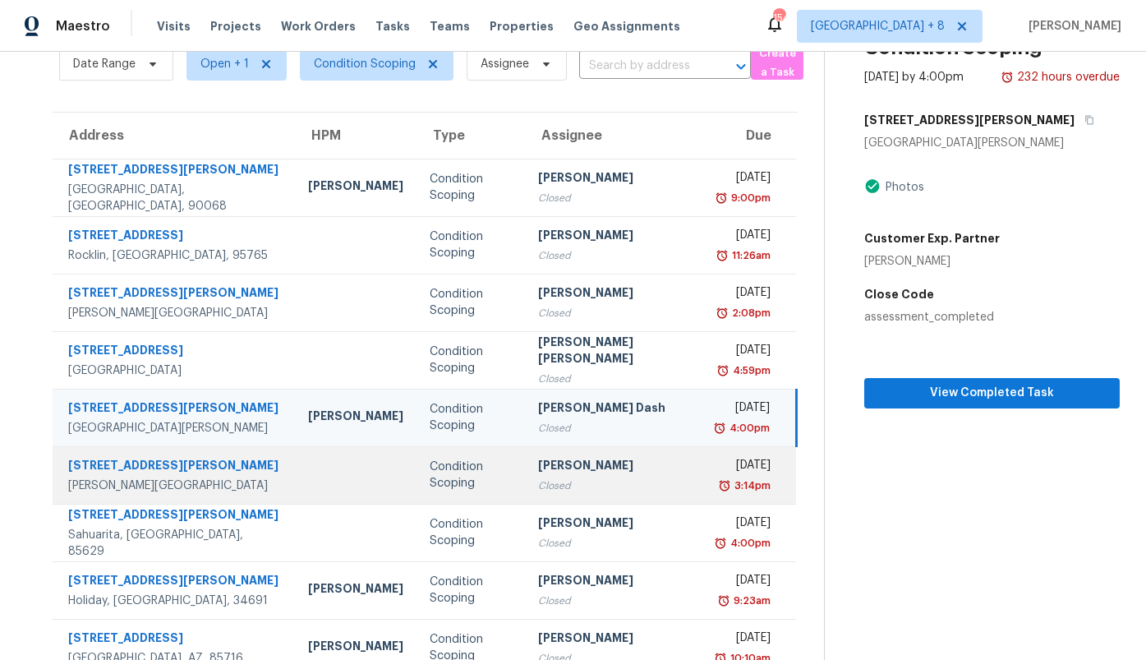
click at [430, 460] on div "Condition Scoping" at bounding box center [471, 474] width 82 height 33
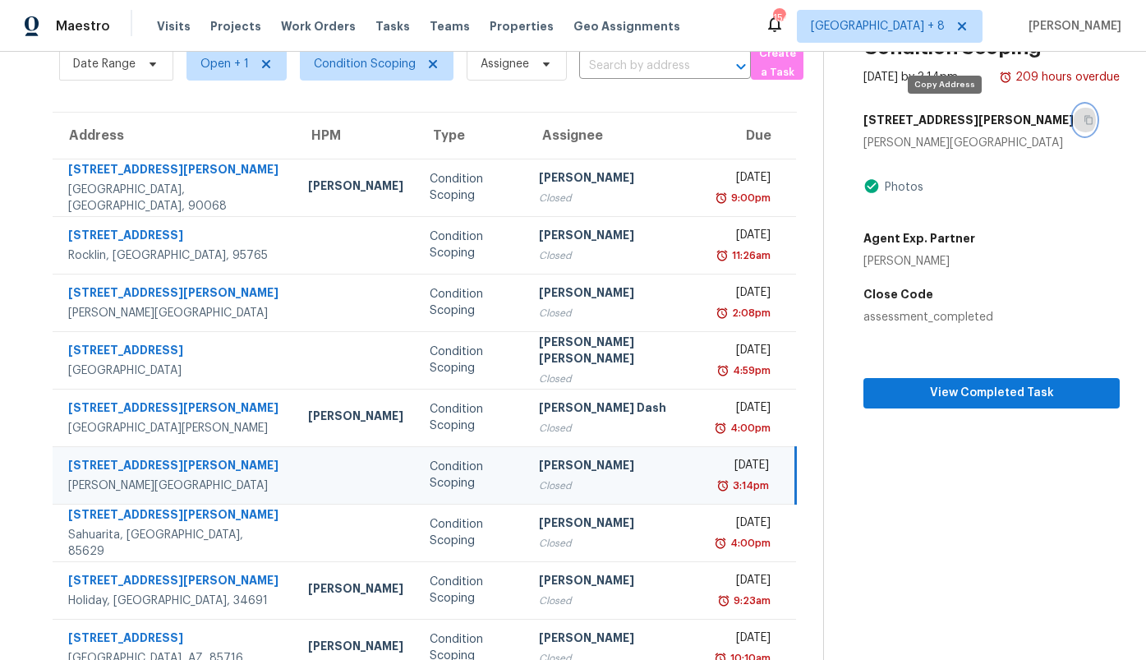
click at [1083, 118] on icon "button" at bounding box center [1088, 120] width 10 height 10
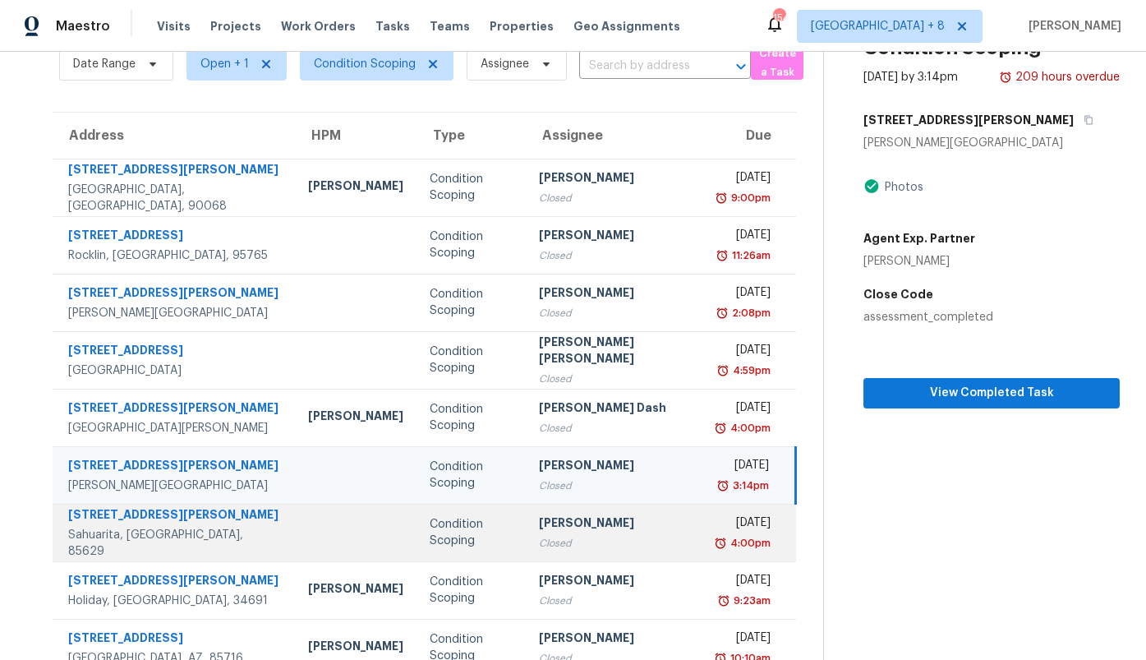
click at [295, 521] on td at bounding box center [356, 533] width 122 height 58
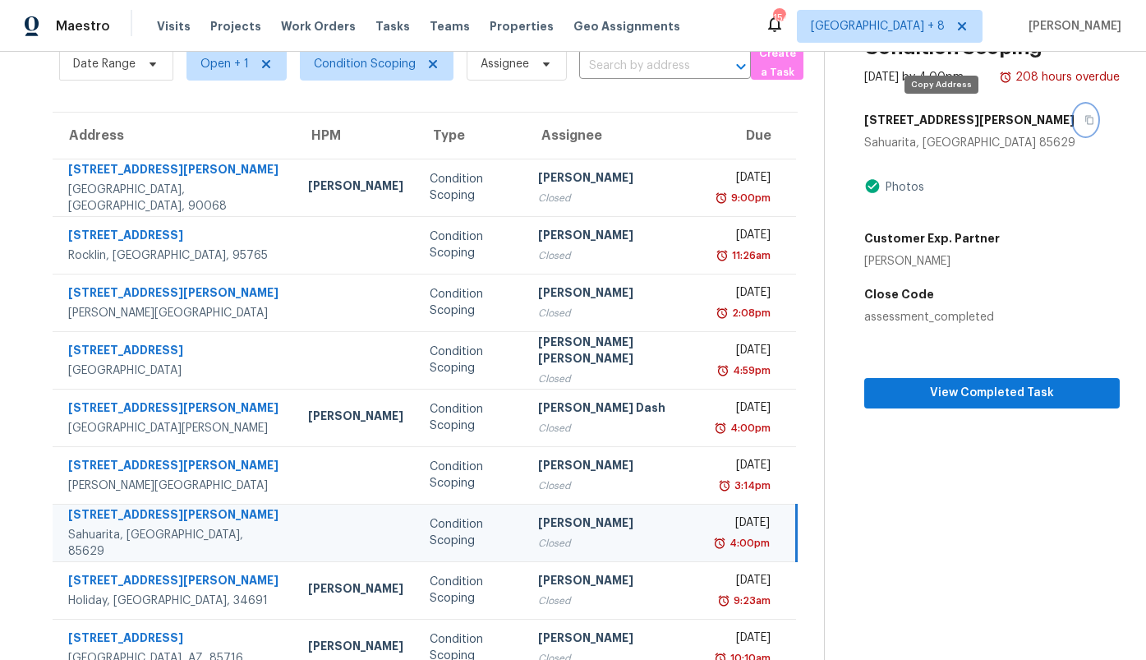
click at [1084, 120] on icon "button" at bounding box center [1089, 120] width 10 height 10
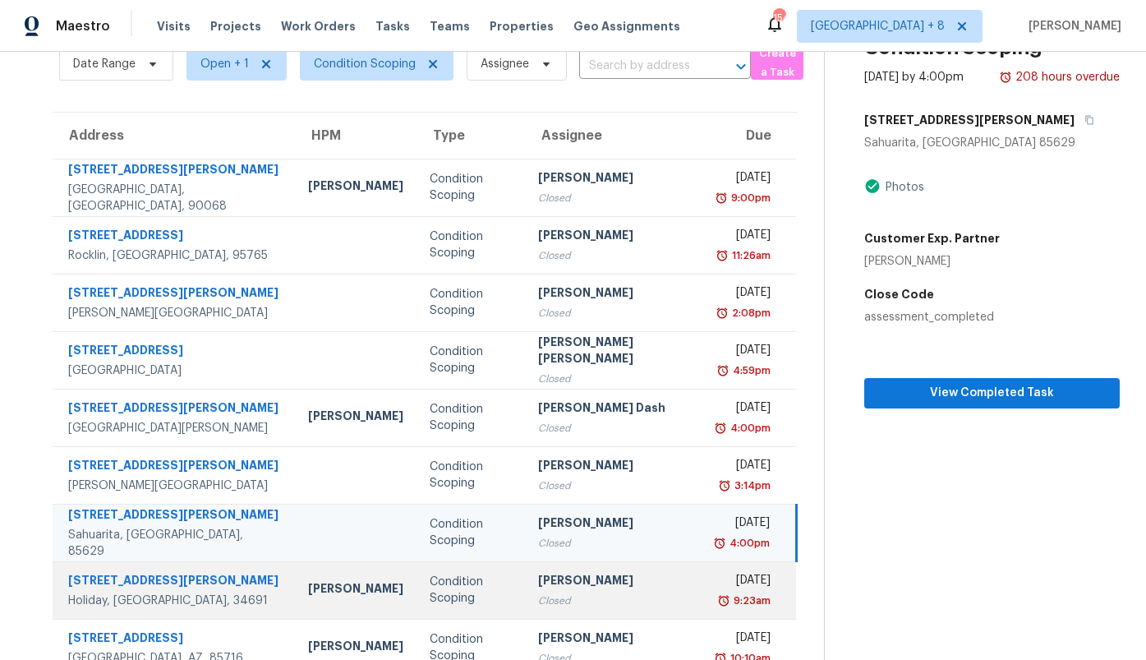
click at [308, 580] on div "[PERSON_NAME]" at bounding box center [355, 590] width 95 height 21
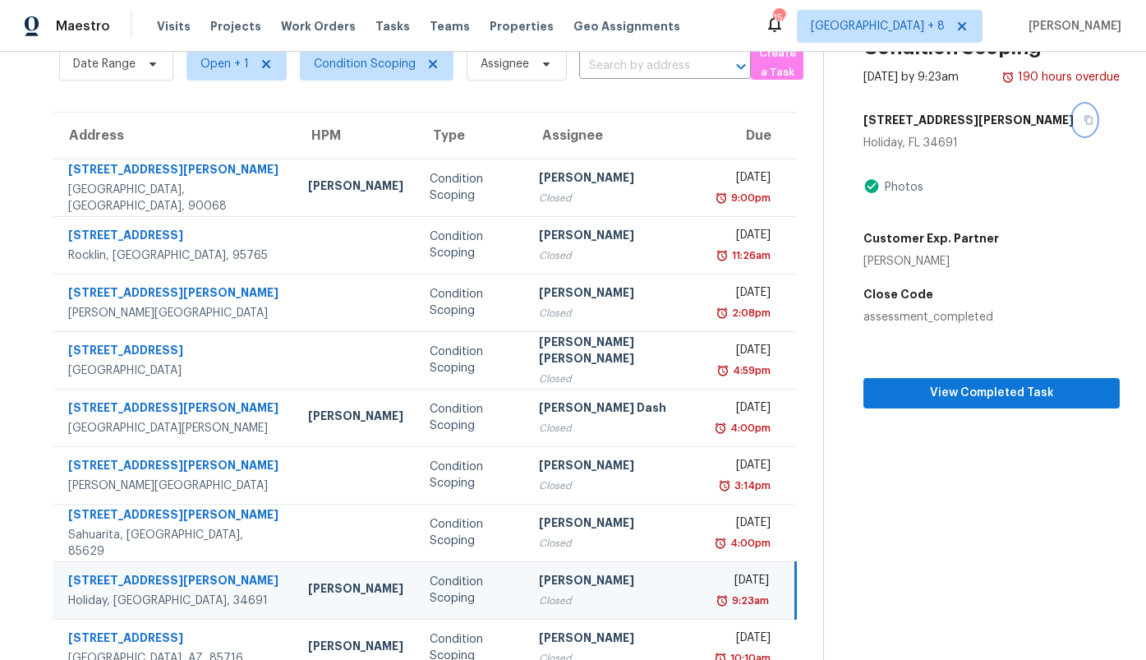
click at [1085, 122] on icon "button" at bounding box center [1089, 120] width 8 height 9
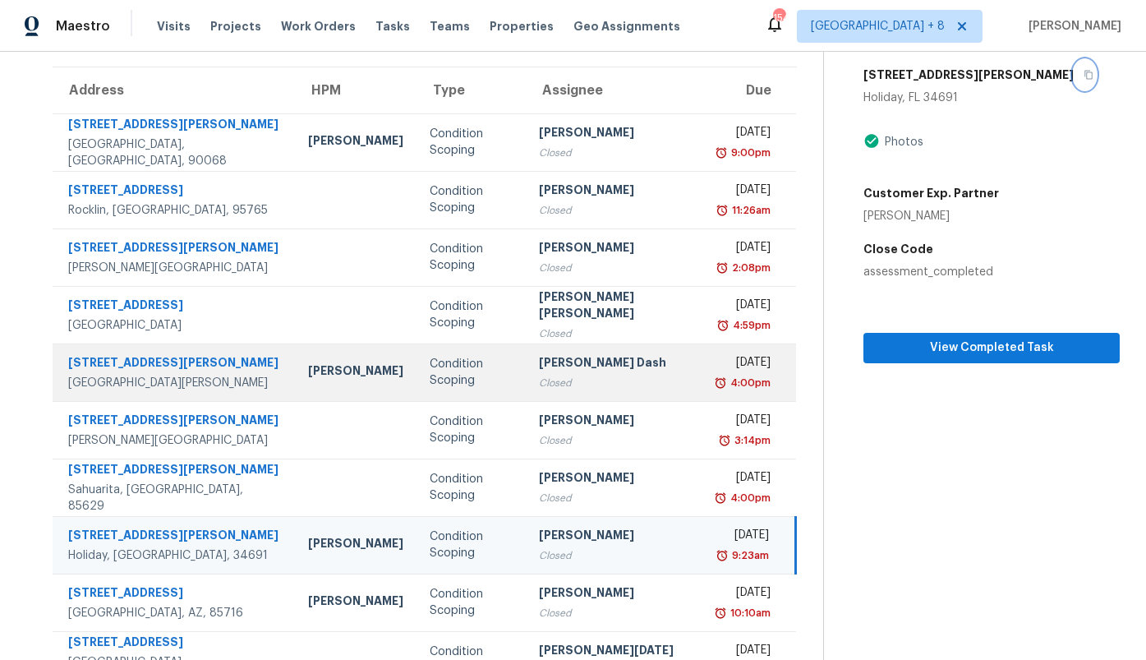
scroll to position [196, 0]
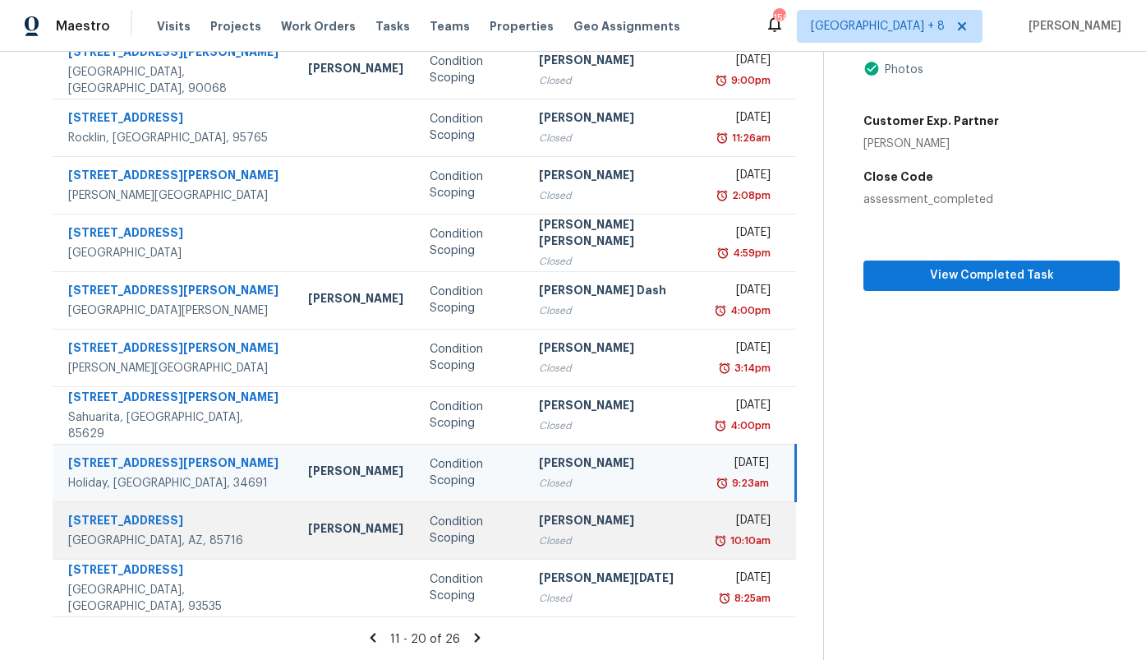
click at [308, 527] on div "John Perkins" at bounding box center [355, 530] width 95 height 21
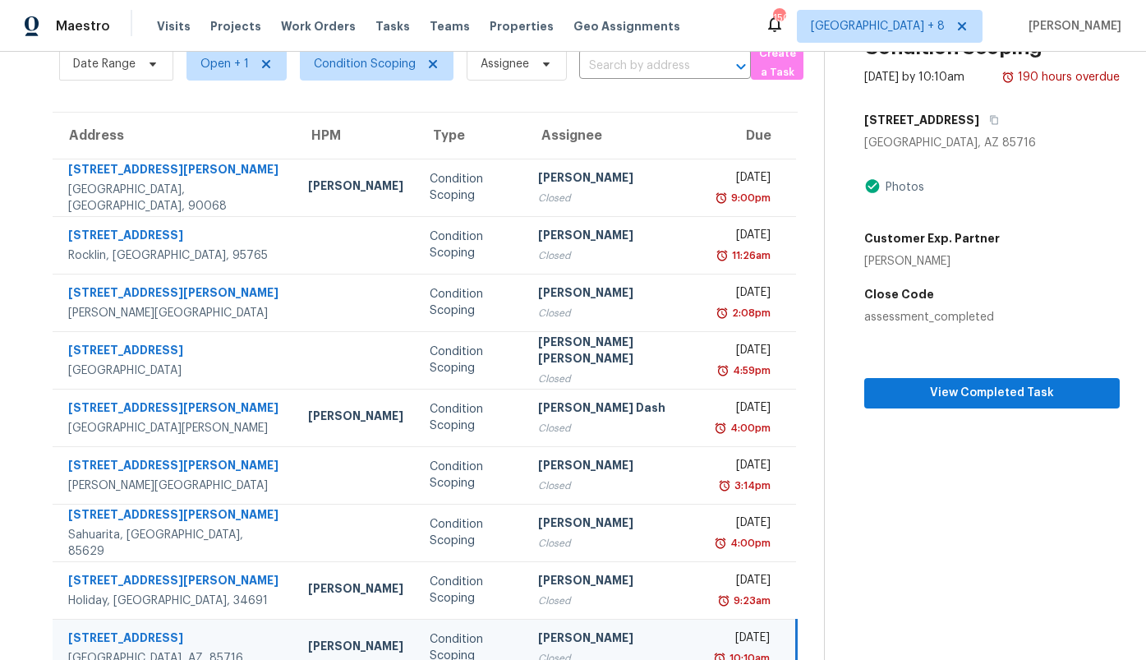
scroll to position [49, 0]
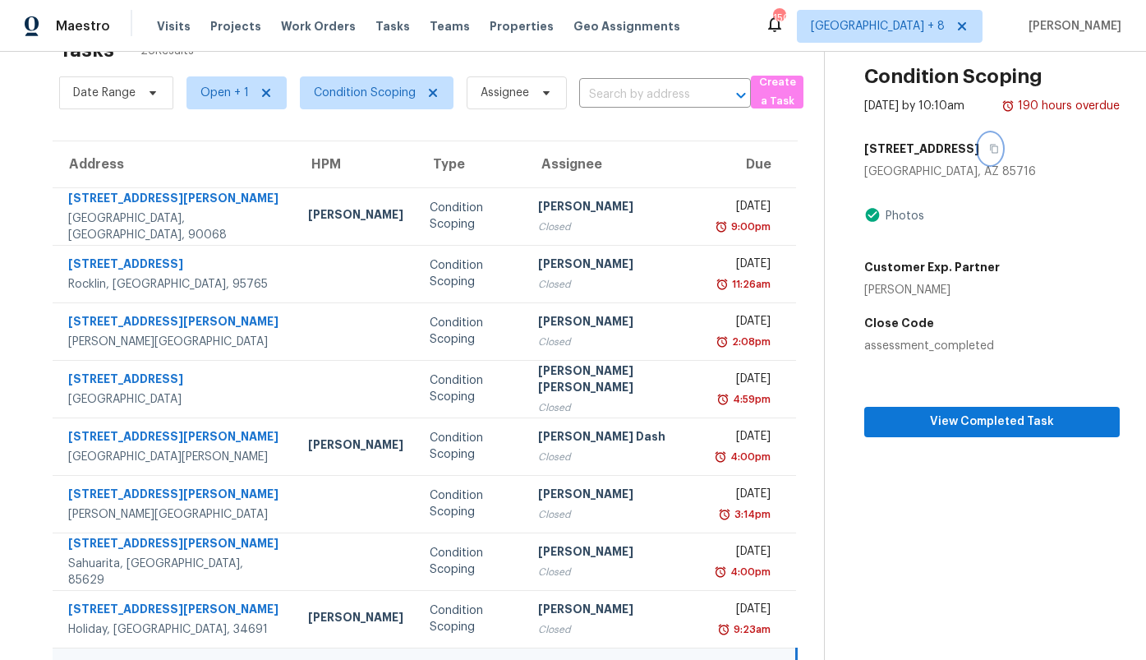
click at [989, 150] on icon "button" at bounding box center [994, 149] width 10 height 10
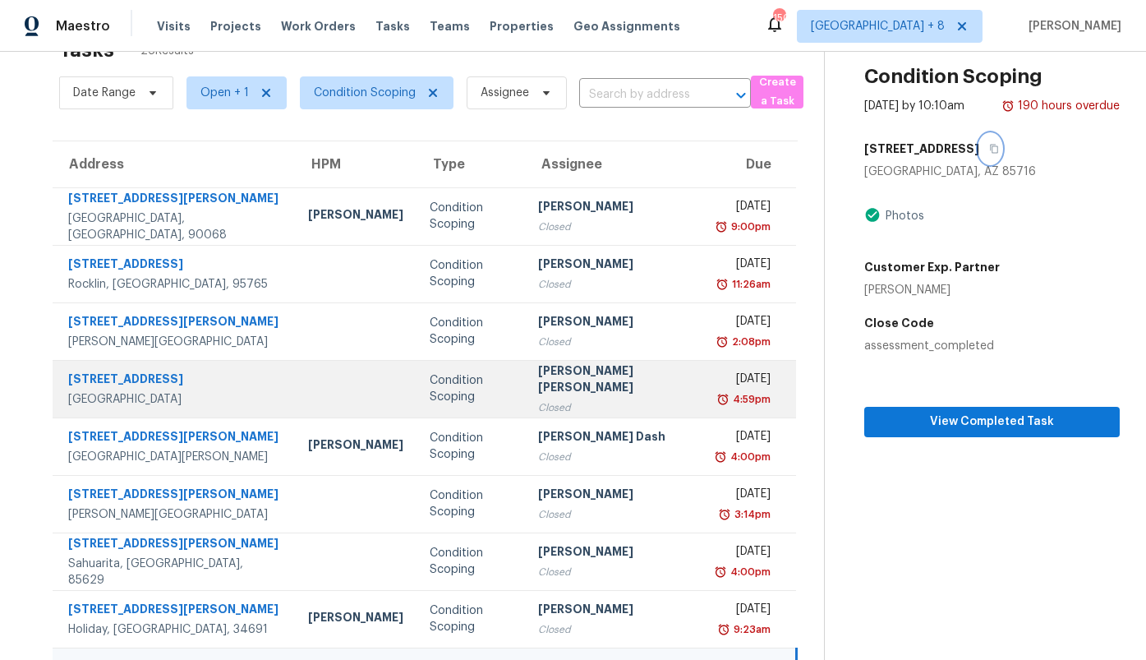
scroll to position [196, 0]
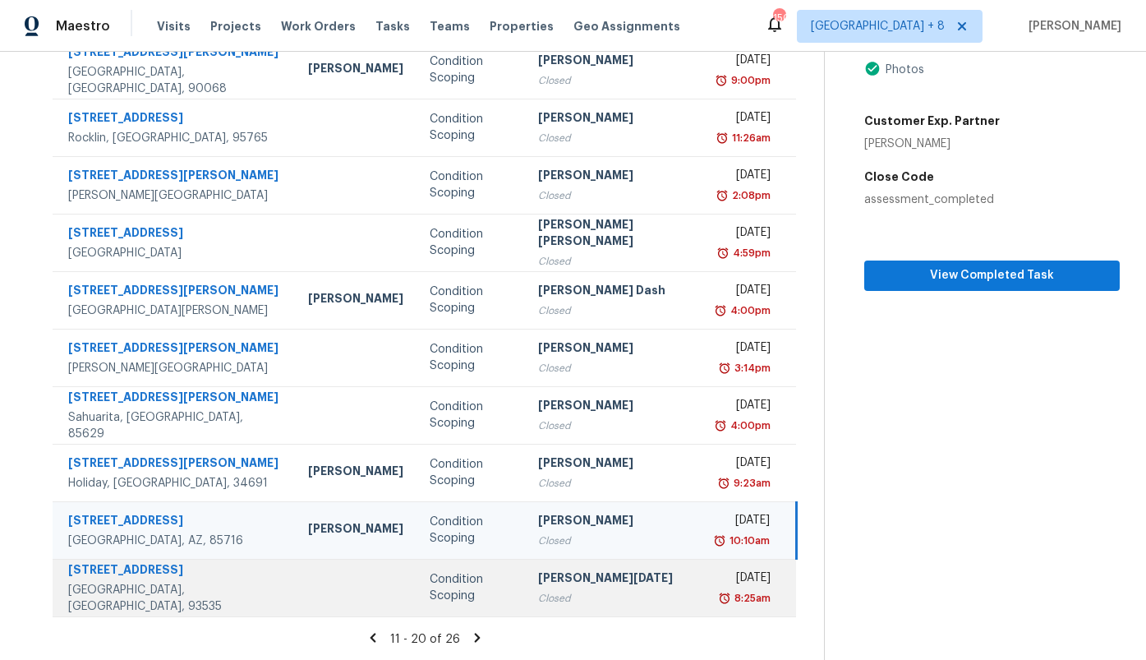
click at [308, 586] on div at bounding box center [355, 588] width 95 height 4
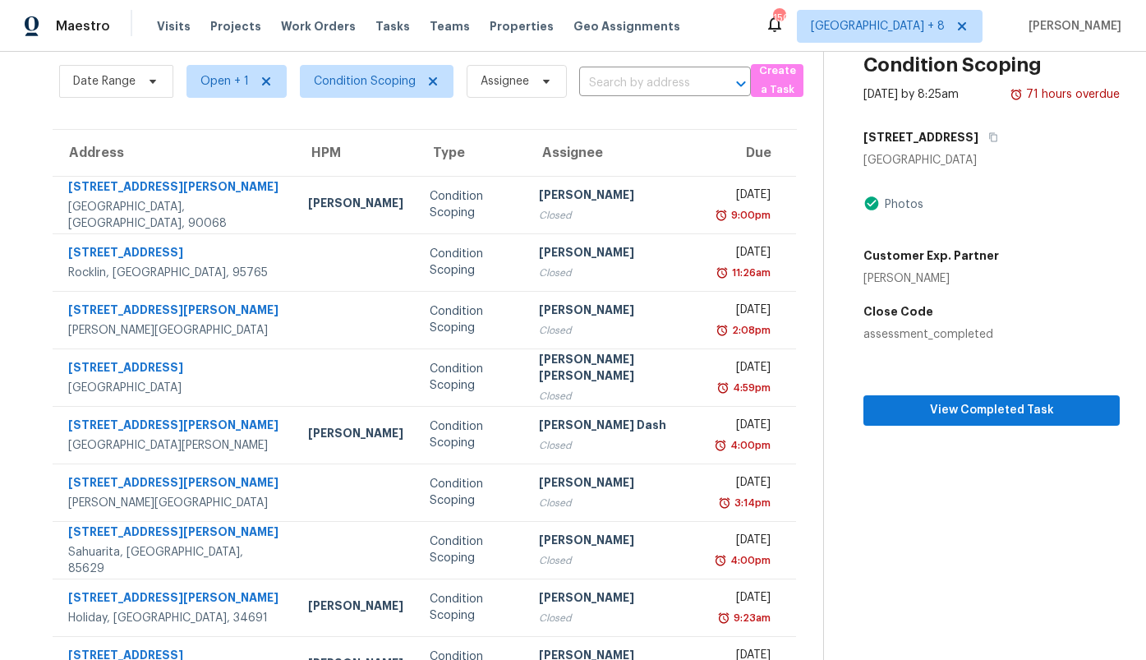
scroll to position [7, 0]
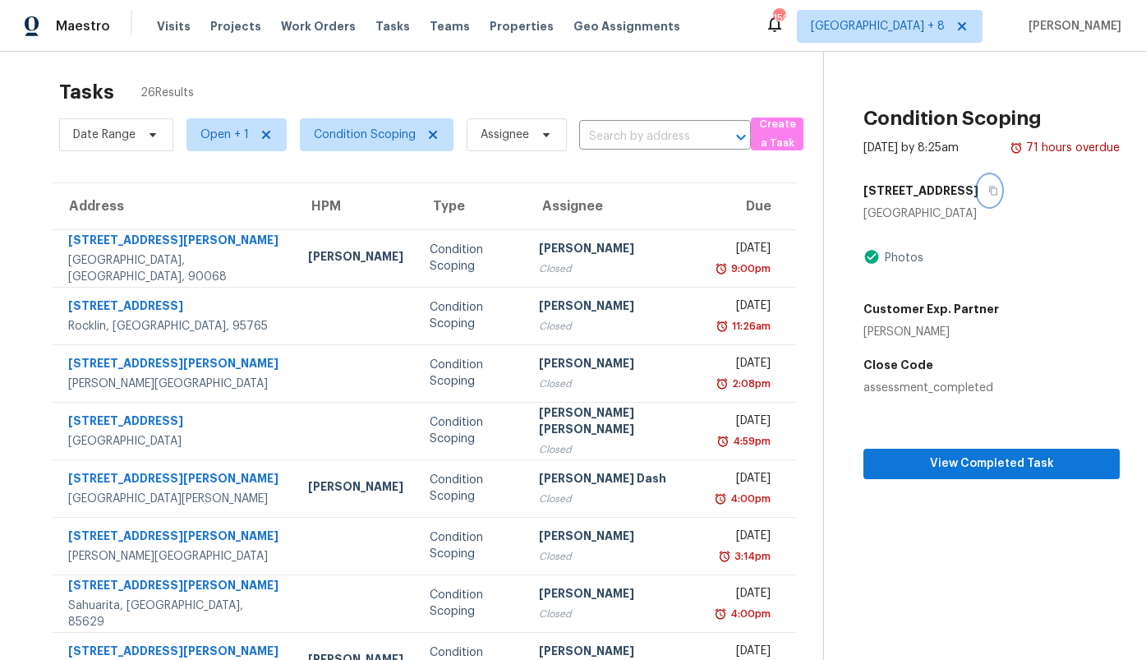
click at [978, 196] on button "button" at bounding box center [989, 191] width 22 height 30
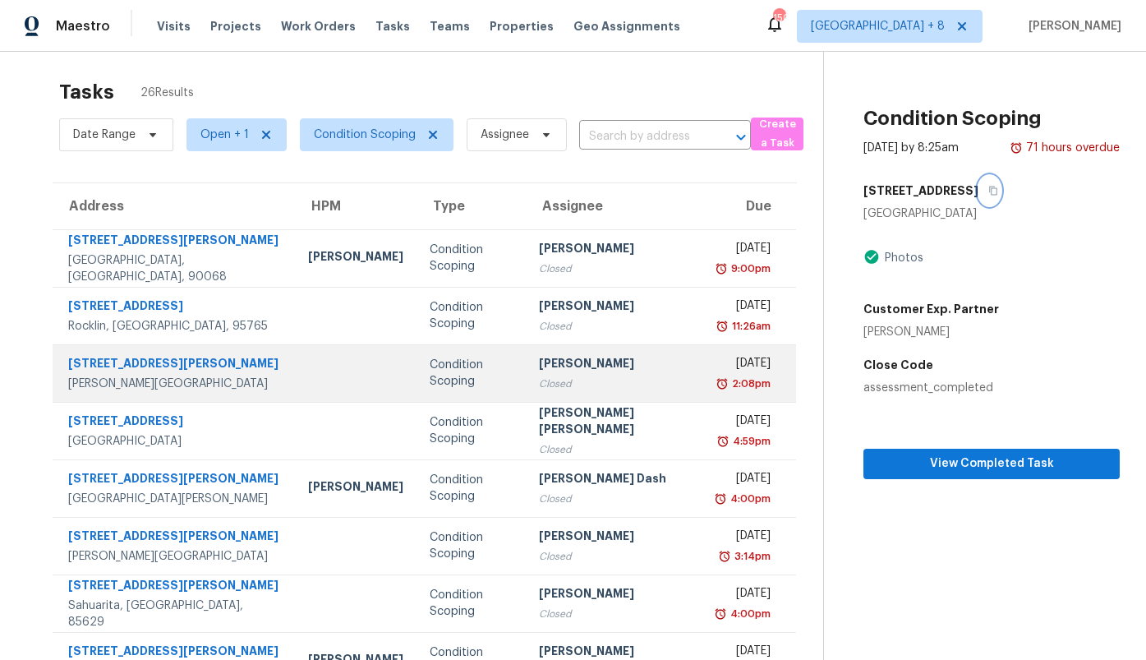
scroll to position [196, 0]
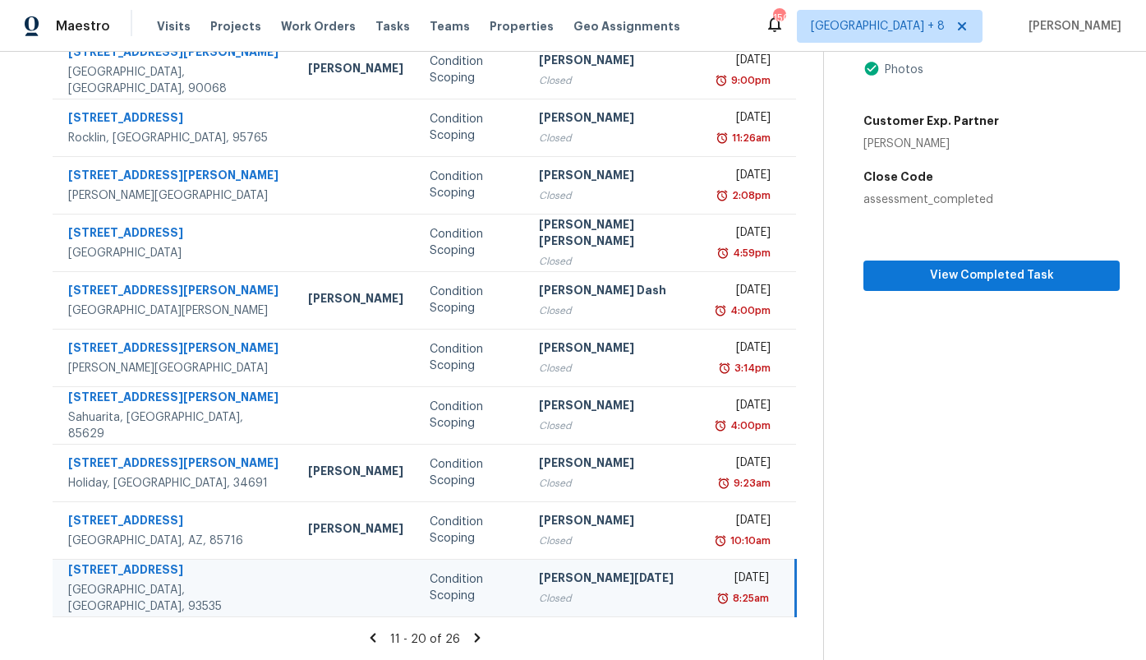
click at [470, 636] on icon at bounding box center [477, 637] width 15 height 15
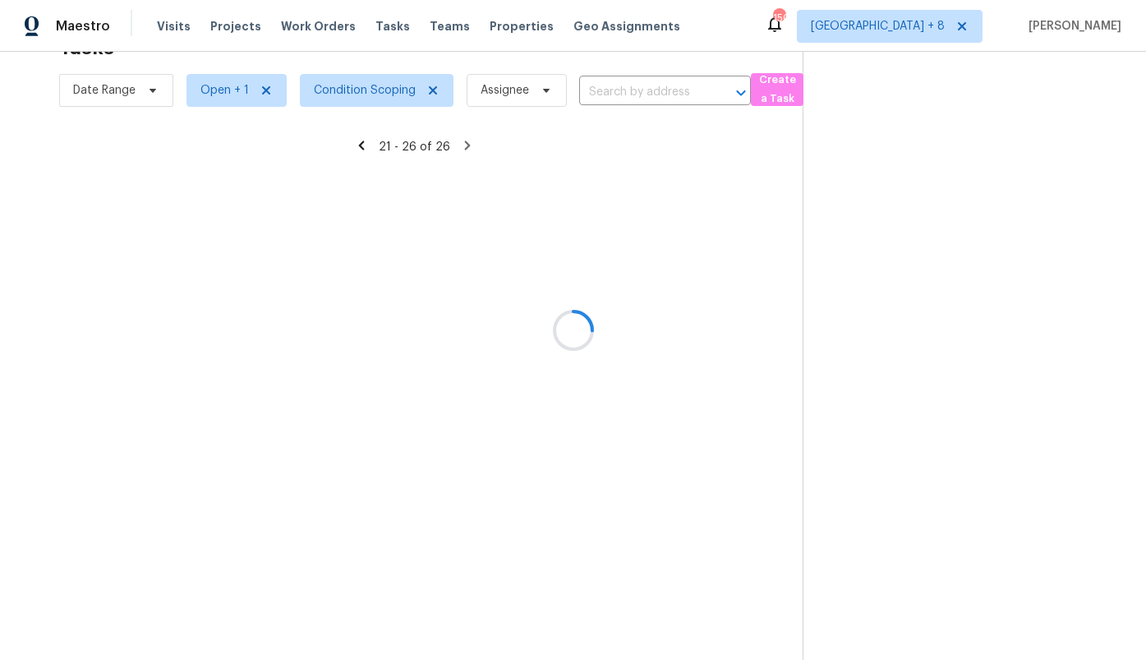
scroll to position [52, 0]
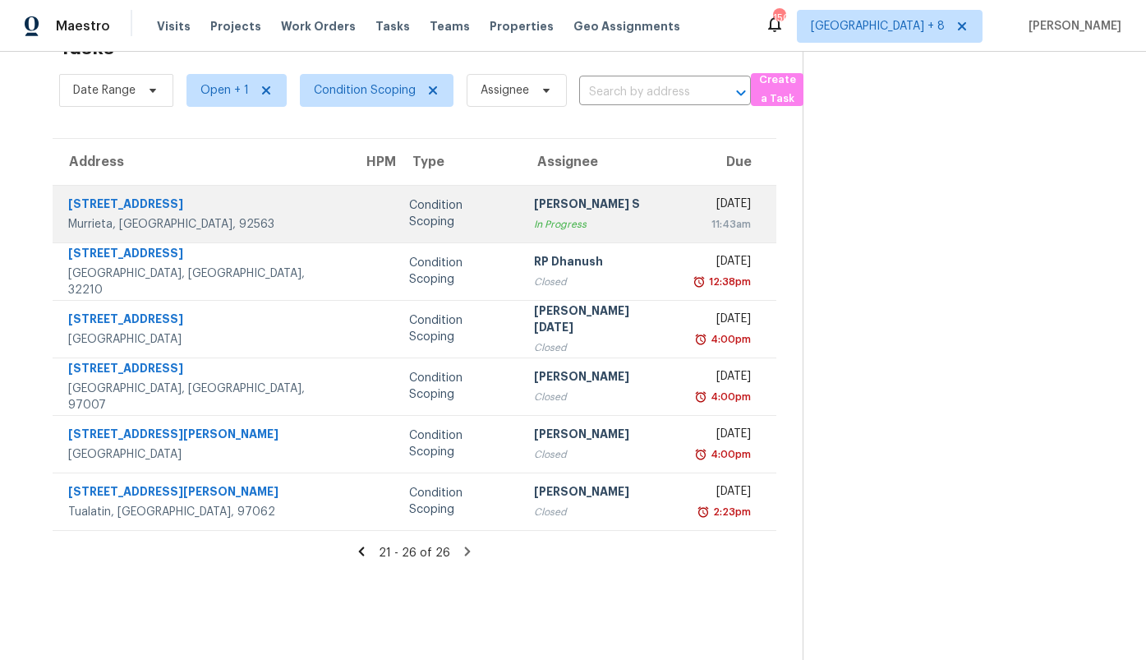
click at [396, 225] on td "Condition Scoping" at bounding box center [459, 214] width 126 height 58
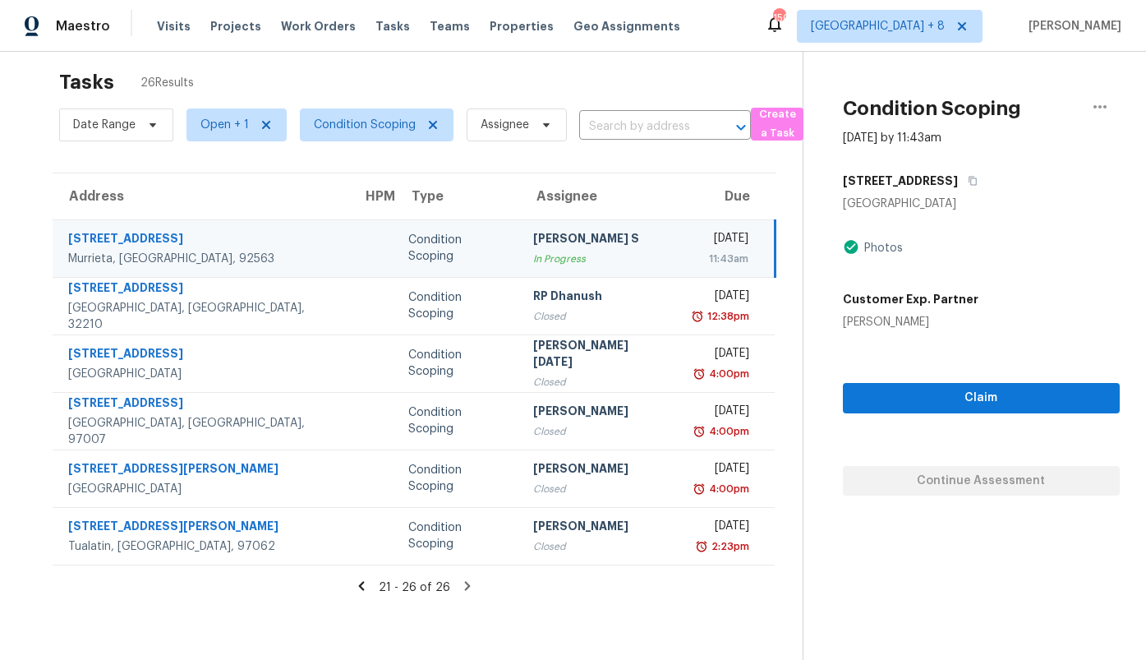
scroll to position [0, 0]
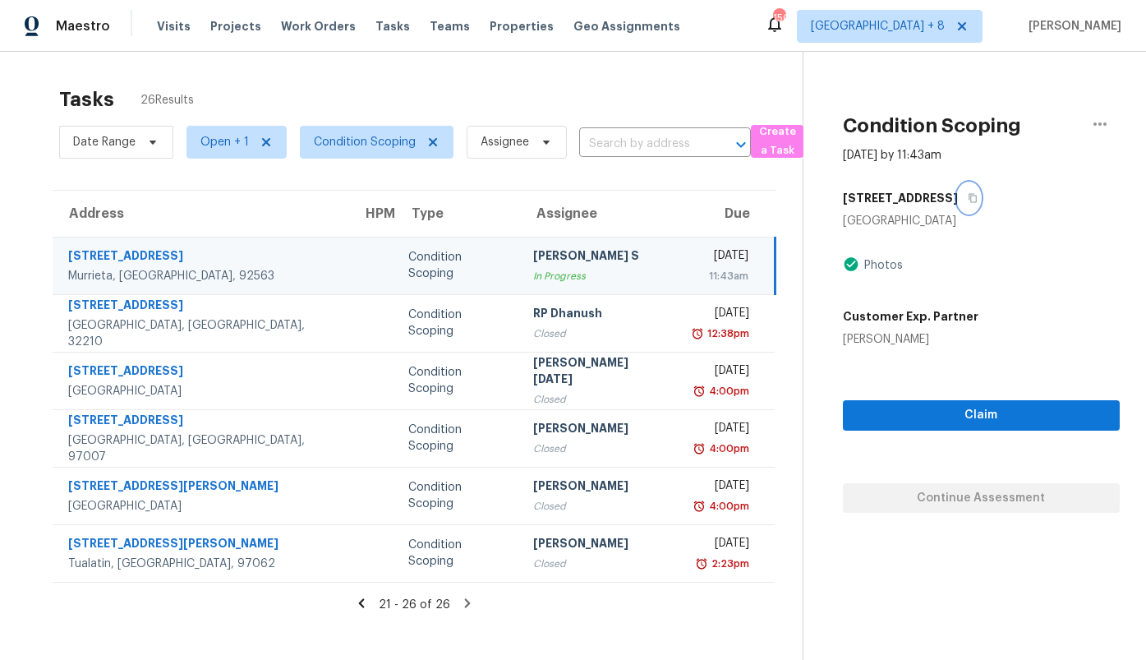
click at [968, 197] on icon "button" at bounding box center [973, 198] width 10 height 10
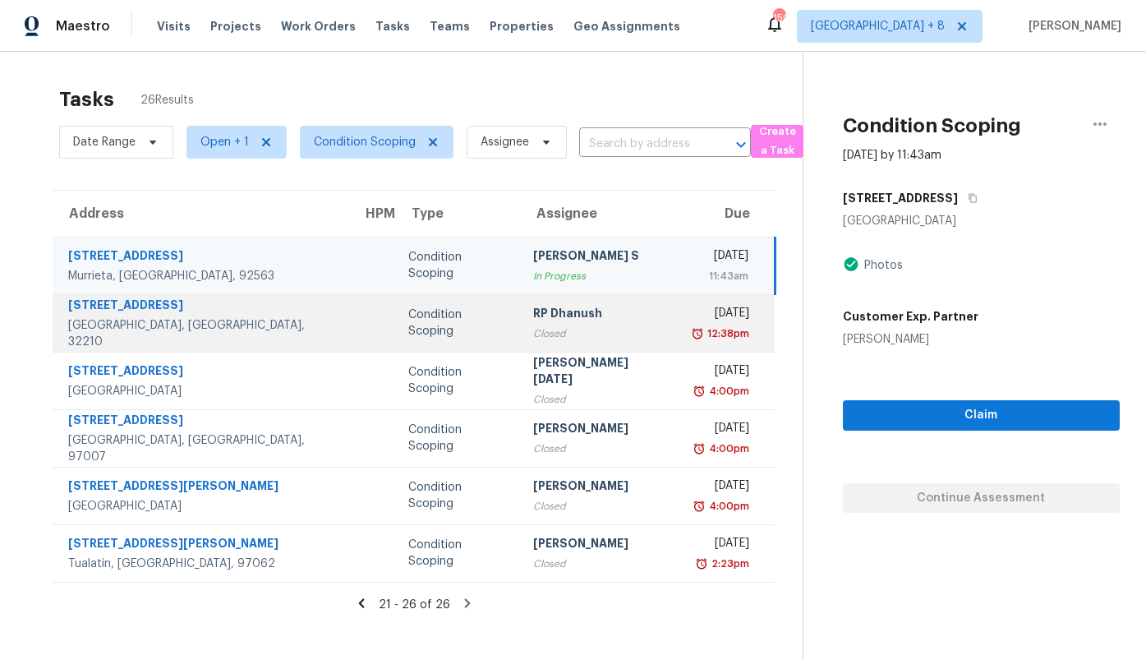
click at [427, 349] on td "Condition Scoping" at bounding box center [457, 323] width 125 height 58
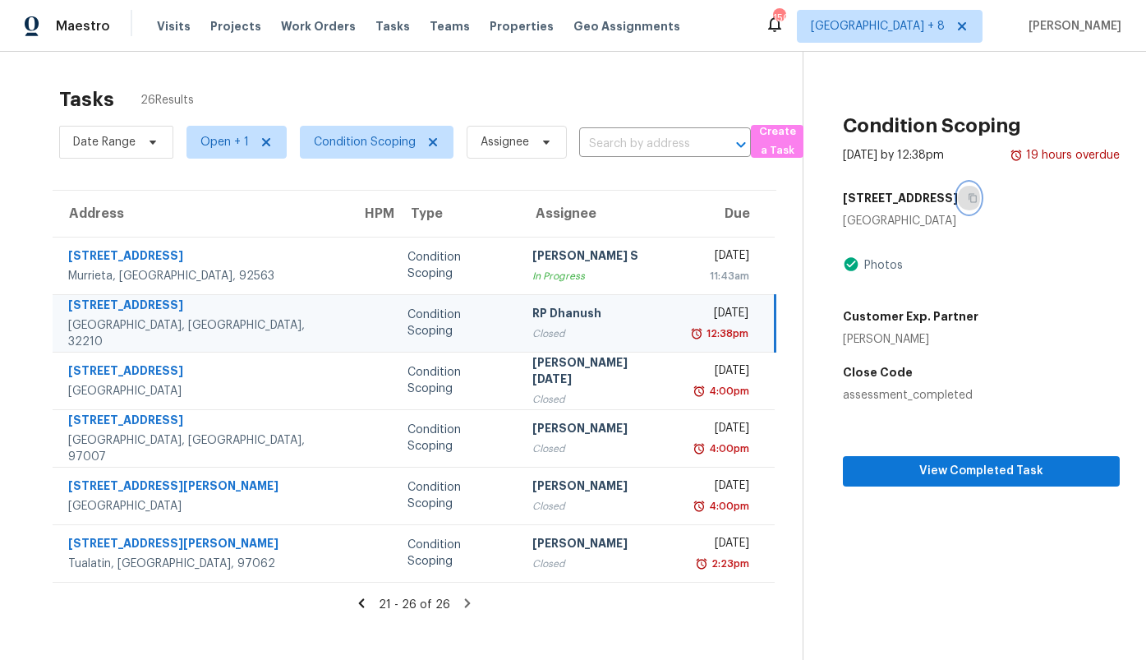
click at [968, 201] on icon "button" at bounding box center [973, 198] width 10 height 10
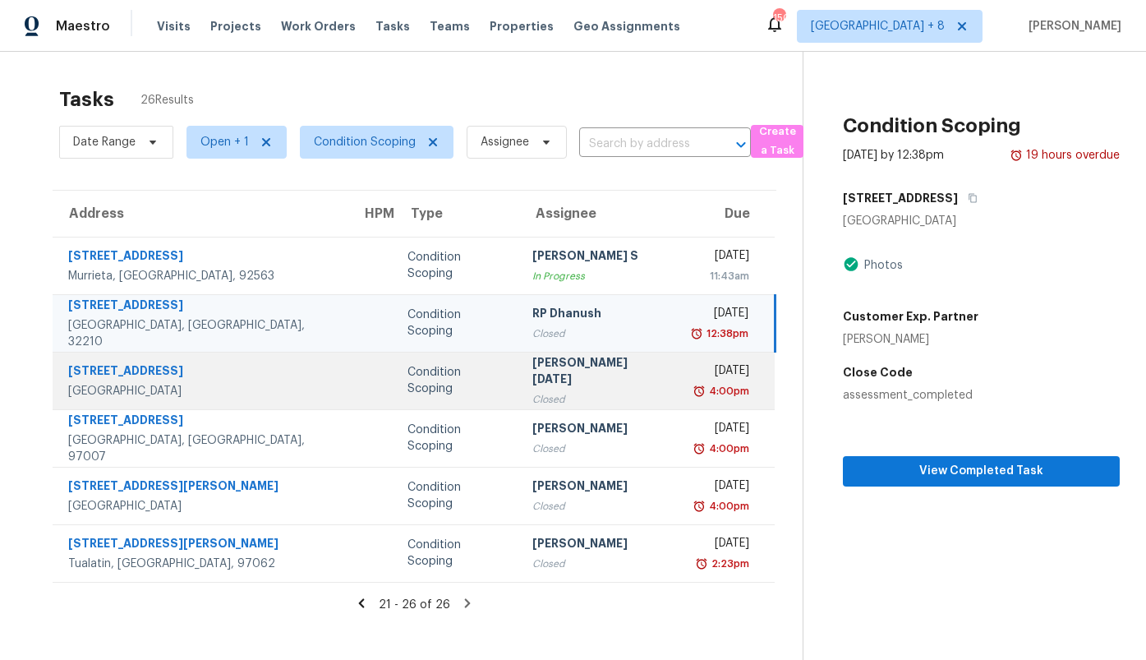
click at [432, 370] on td "Condition Scoping" at bounding box center [456, 381] width 125 height 58
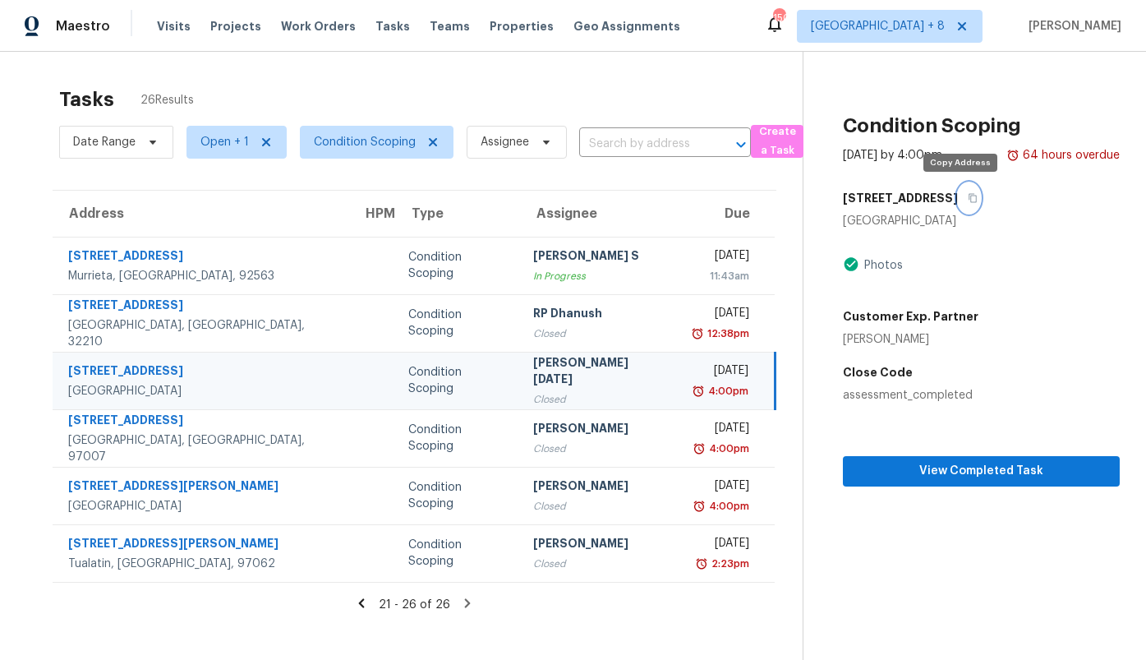
click at [968, 196] on icon "button" at bounding box center [973, 198] width 10 height 10
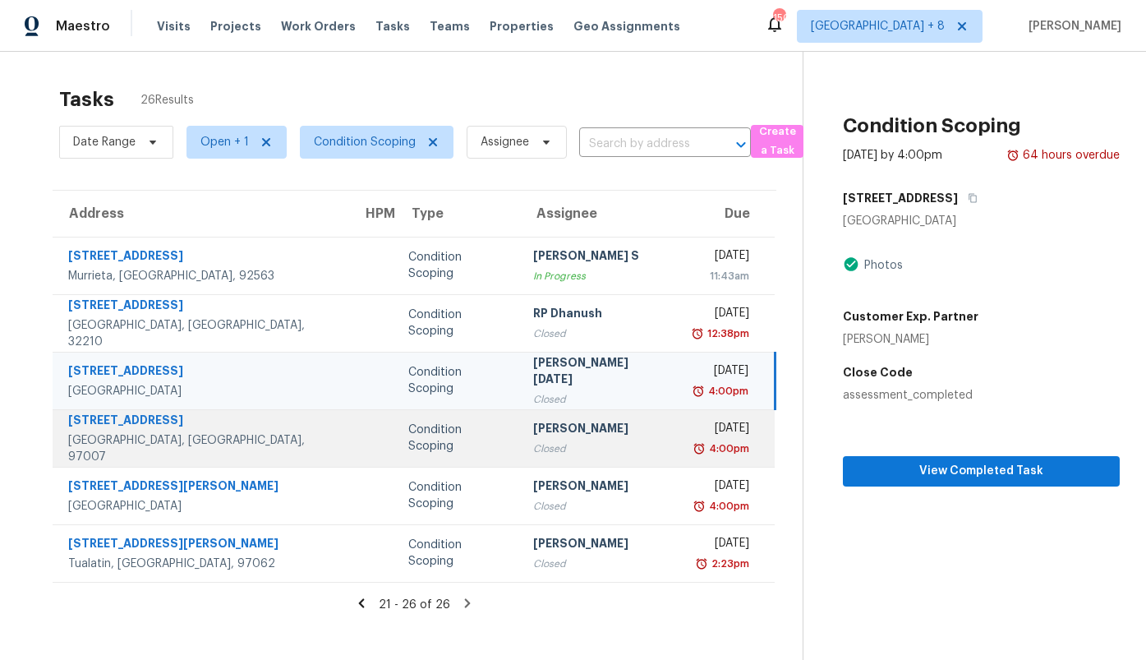
click at [395, 450] on td "Condition Scoping" at bounding box center [457, 438] width 125 height 58
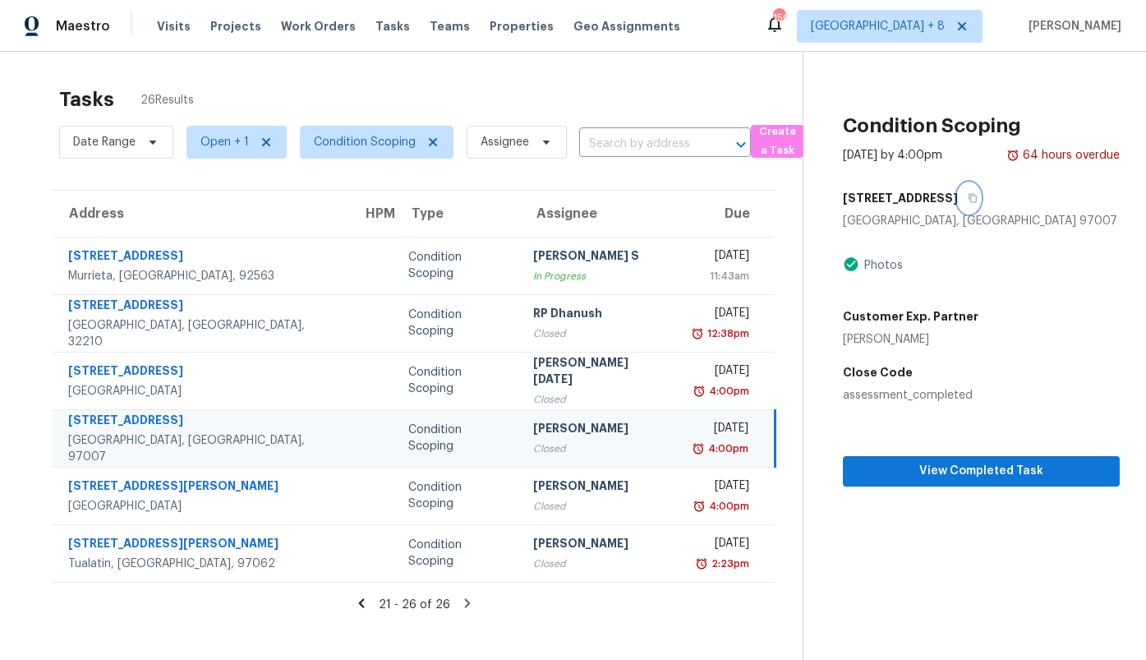
click at [974, 204] on button "button" at bounding box center [969, 198] width 22 height 30
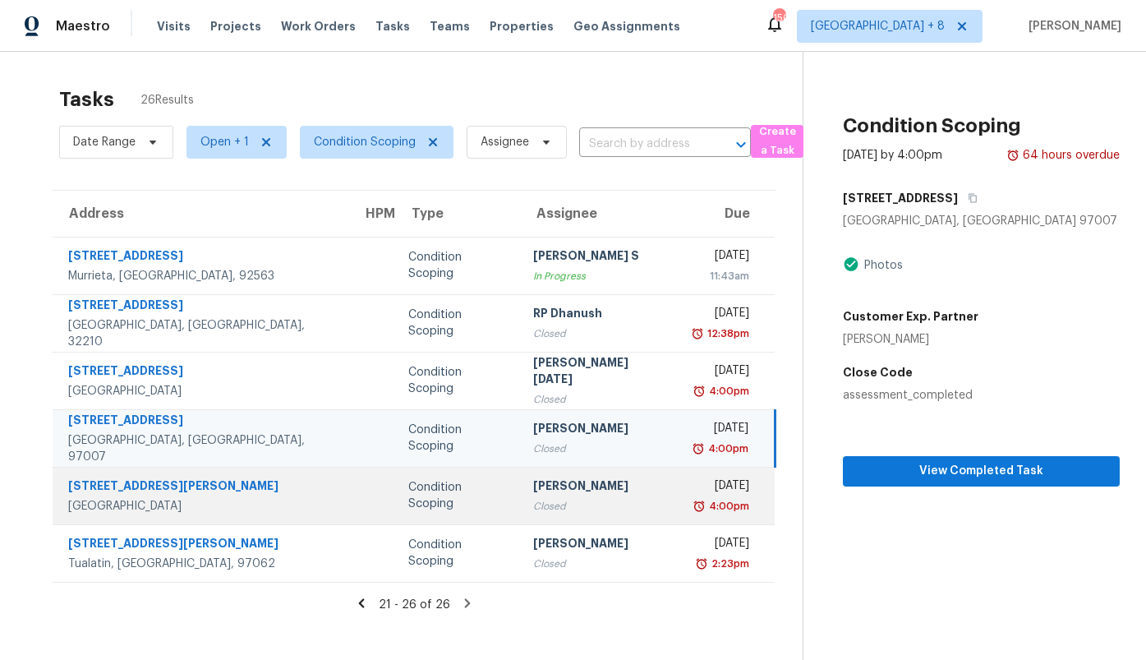
click at [349, 499] on td at bounding box center [372, 496] width 46 height 58
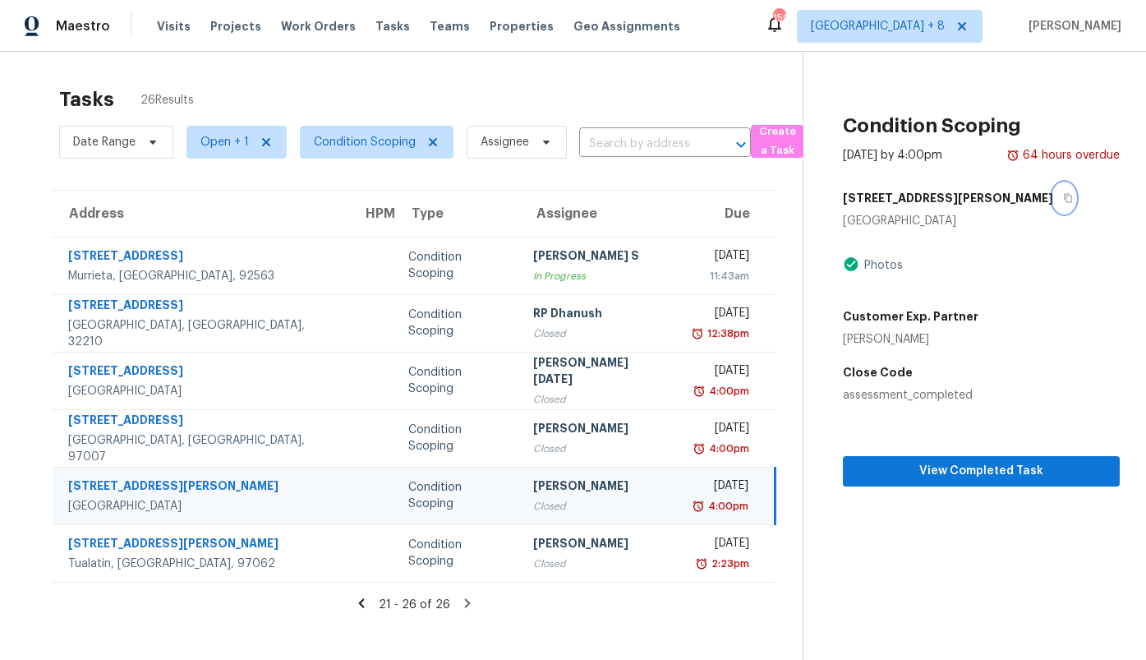
click at [1063, 197] on icon "button" at bounding box center [1068, 198] width 10 height 10
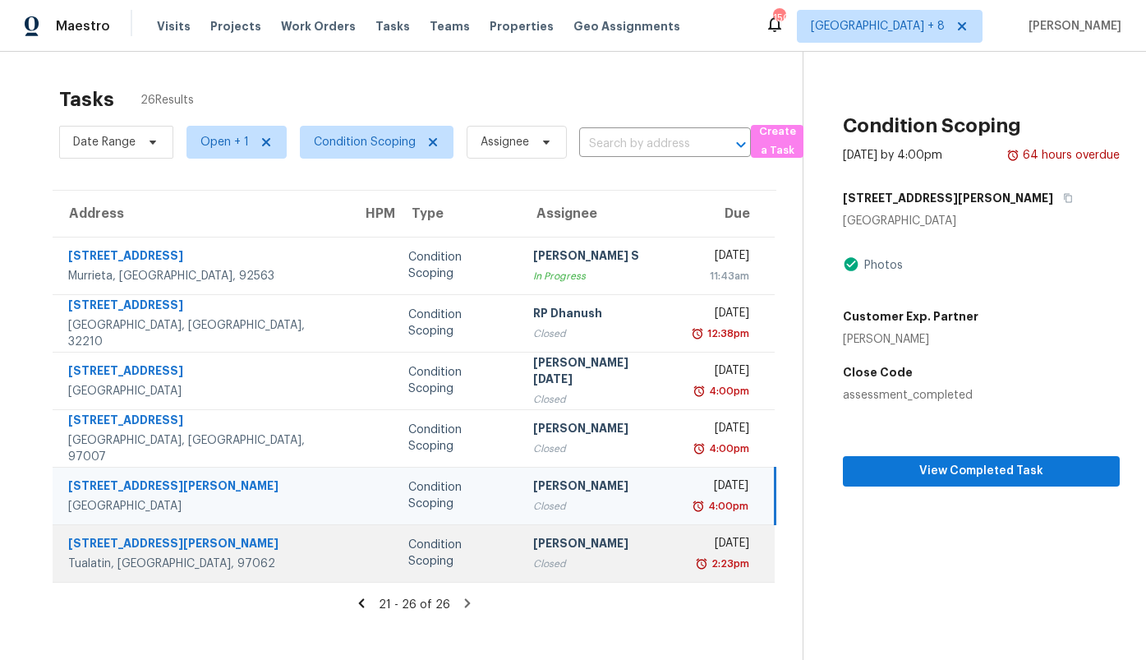
click at [408, 553] on div "Condition Scoping" at bounding box center [457, 552] width 99 height 33
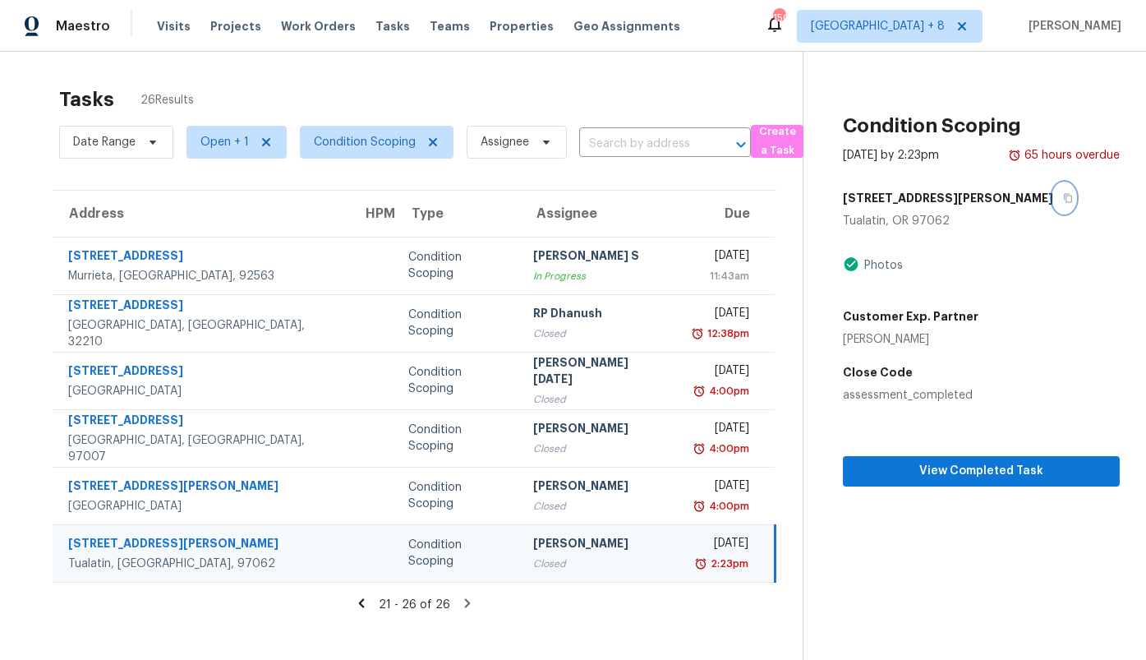
click at [1053, 198] on button "button" at bounding box center [1064, 198] width 22 height 30
